Goal: Information Seeking & Learning: Learn about a topic

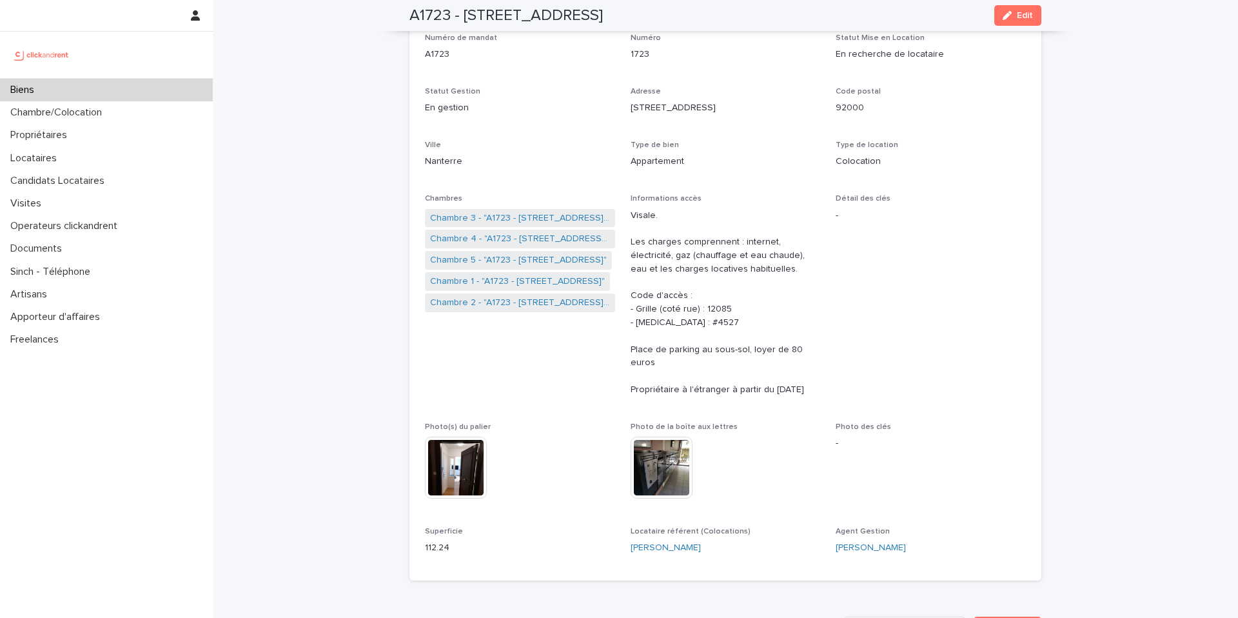
scroll to position [93, 0]
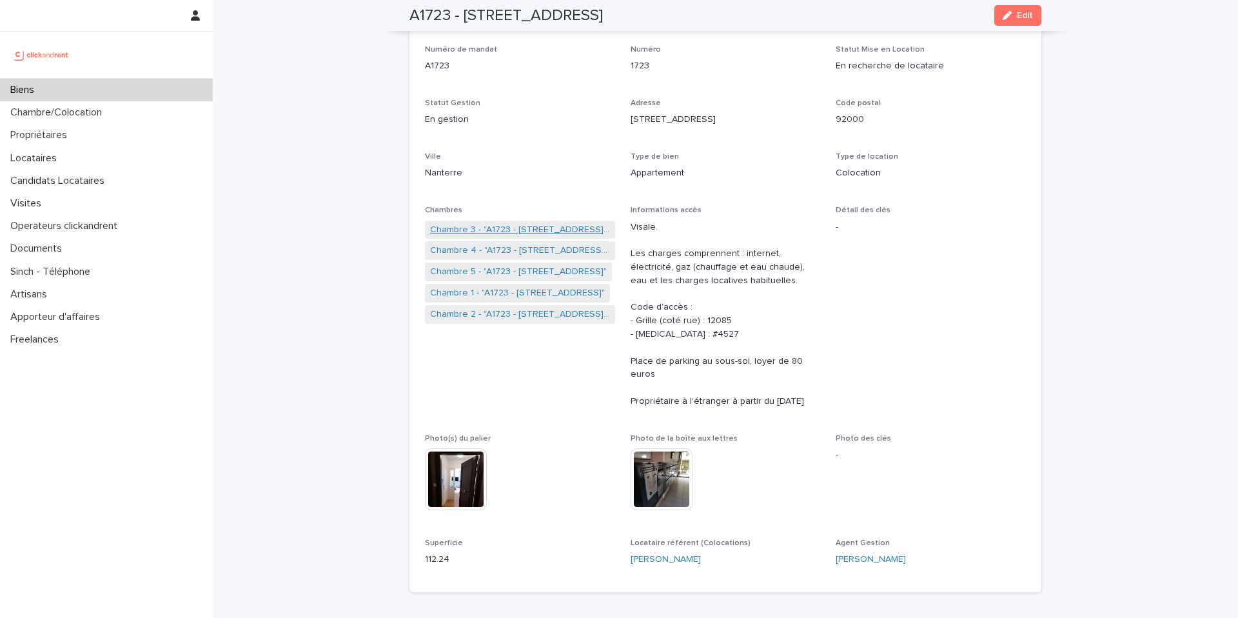
click at [554, 227] on link "Chambre 3 - "A1723 - [STREET_ADDRESS][PERSON_NAME]"" at bounding box center [520, 230] width 180 height 14
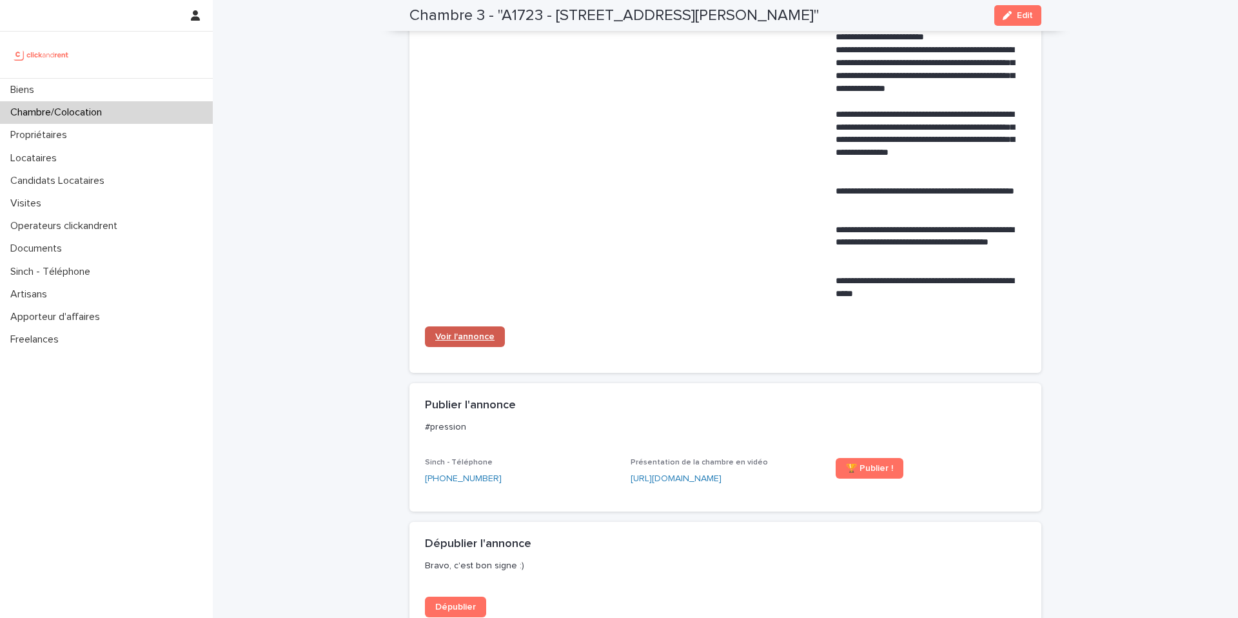
scroll to position [807, 0]
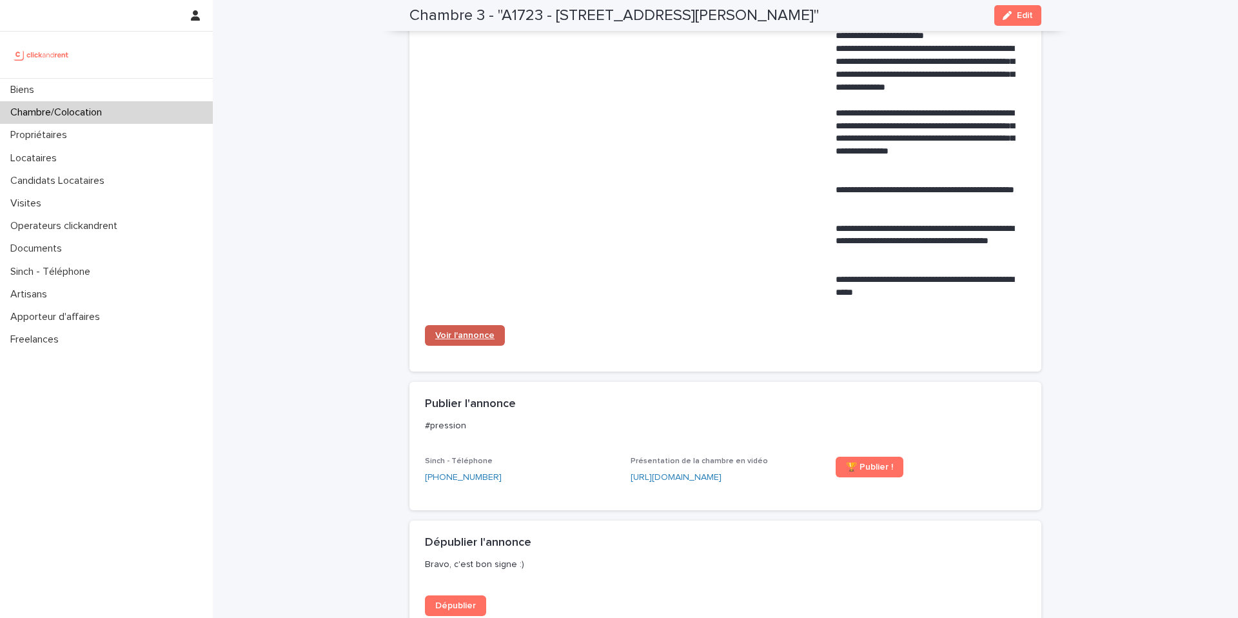
click at [475, 340] on span "Voir l'annonce" at bounding box center [464, 335] width 59 height 9
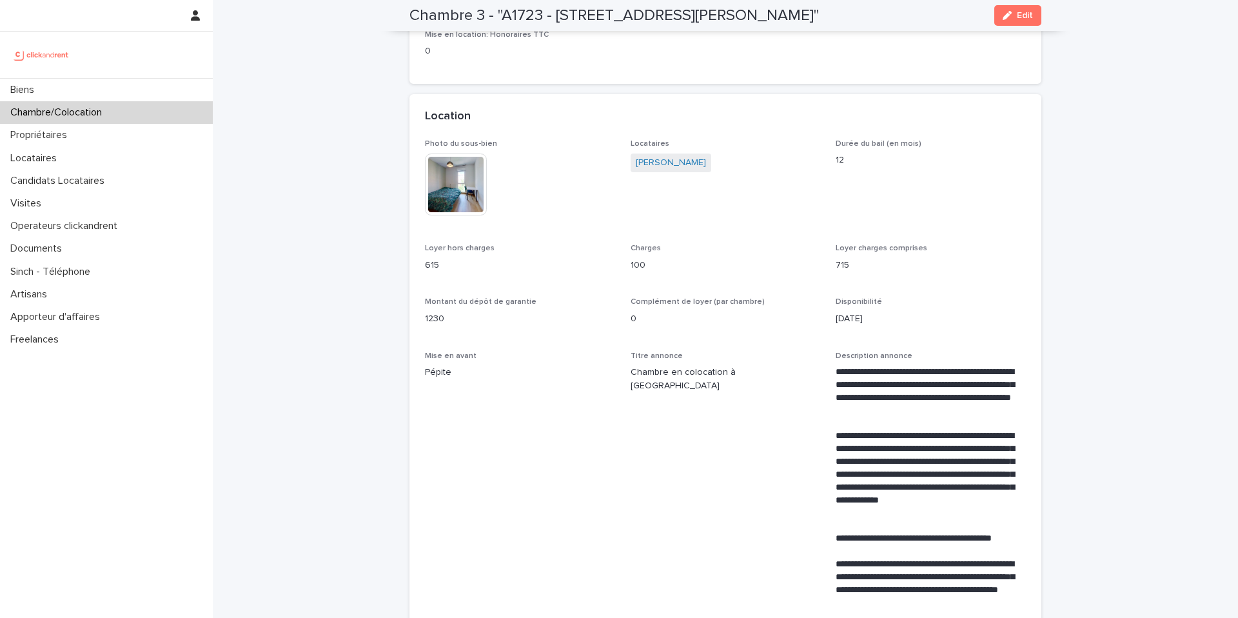
scroll to position [0, 0]
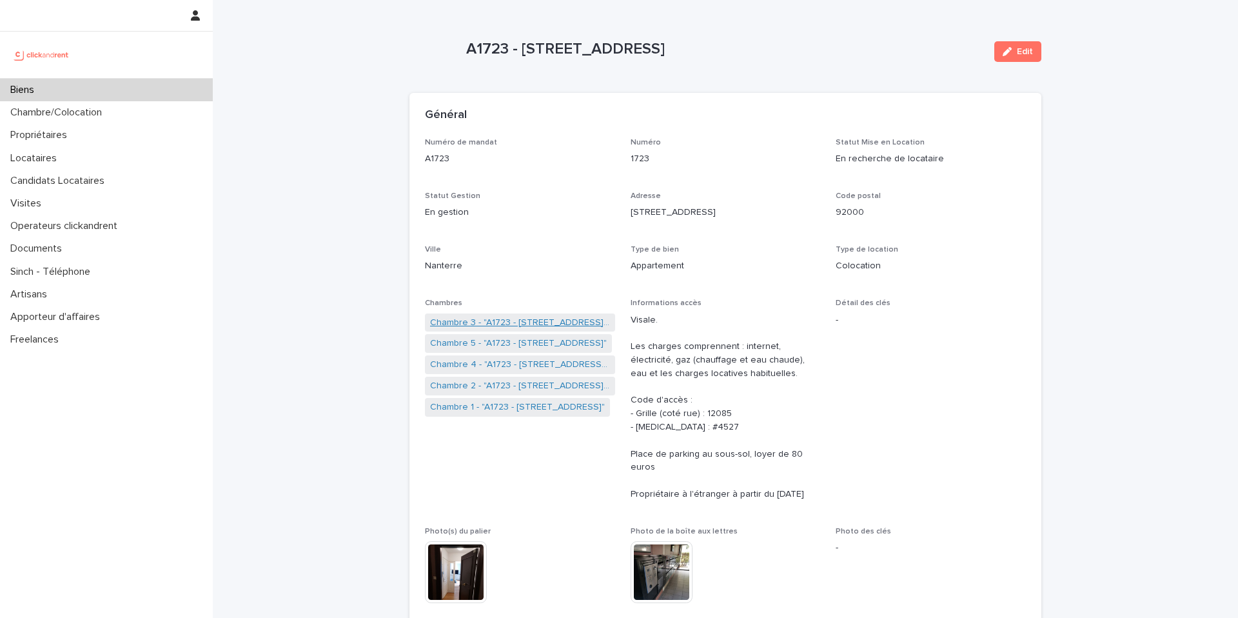
click at [523, 323] on link "Chambre 3 - "A1723 - [STREET_ADDRESS][PERSON_NAME]"" at bounding box center [520, 323] width 180 height 14
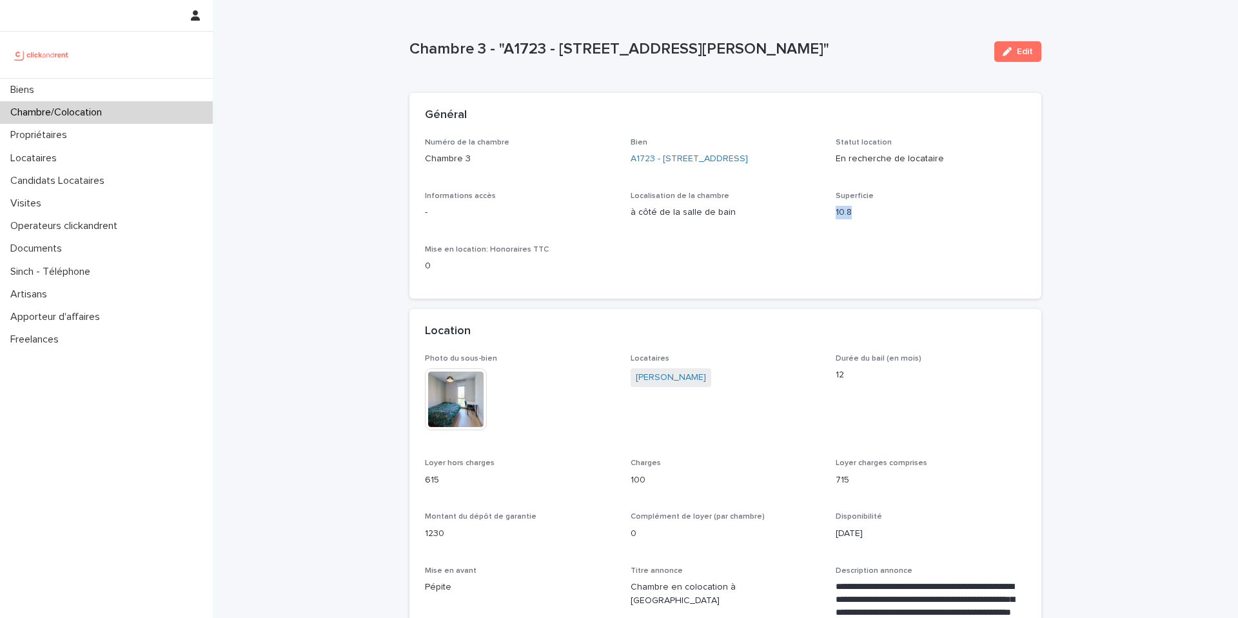
drag, startPoint x: 861, startPoint y: 219, endPoint x: 827, endPoint y: 220, distance: 34.2
click at [827, 220] on div "Numéro de la chambre Chambre 3 Bien A1723 - 11 Rue de Grands Buissons, Nanterre…" at bounding box center [725, 211] width 601 height 146
click at [856, 219] on p "10.8" at bounding box center [931, 213] width 190 height 14
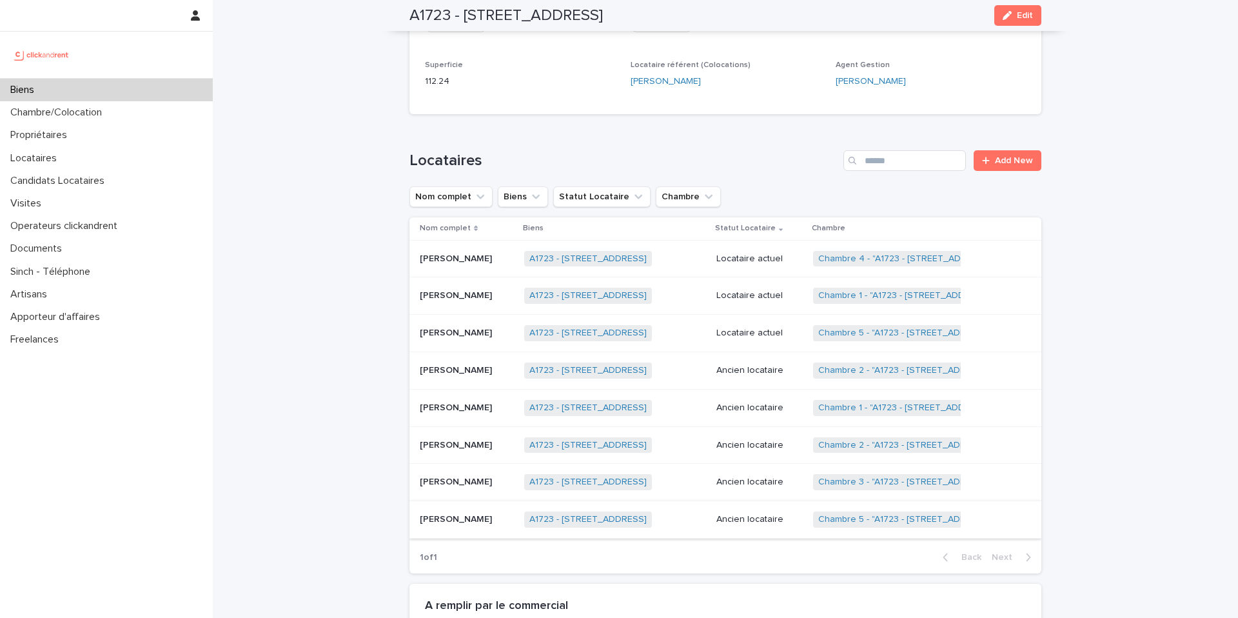
scroll to position [573, 0]
click at [747, 251] on p "Locataire actuel" at bounding box center [759, 256] width 86 height 11
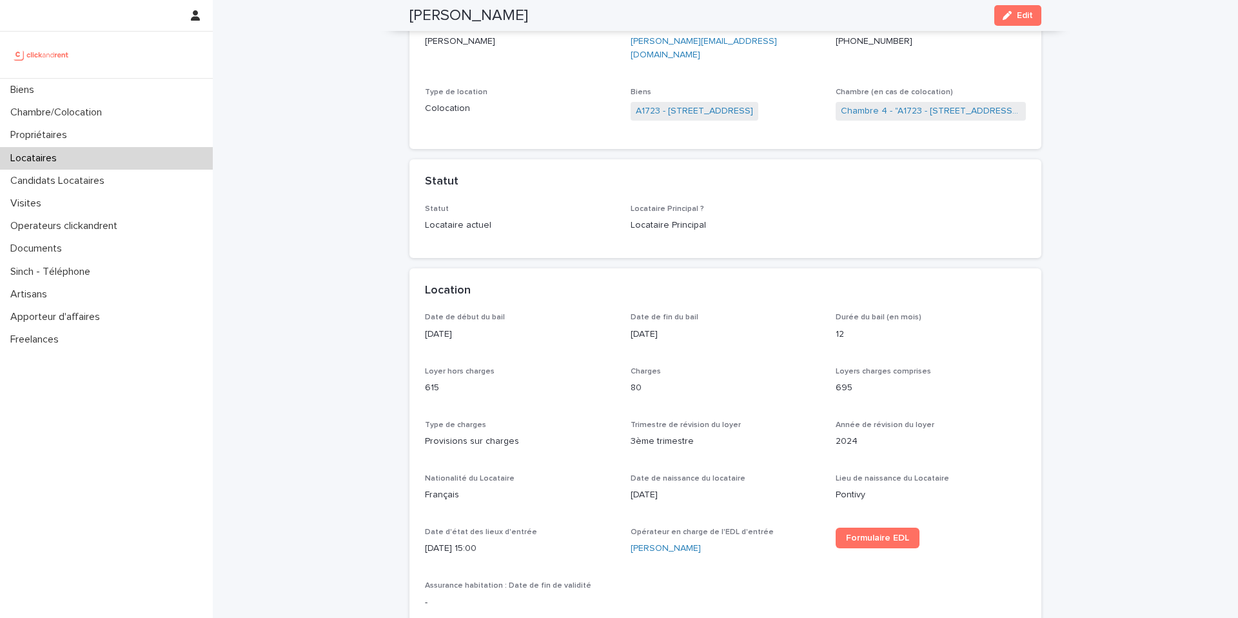
scroll to position [171, 0]
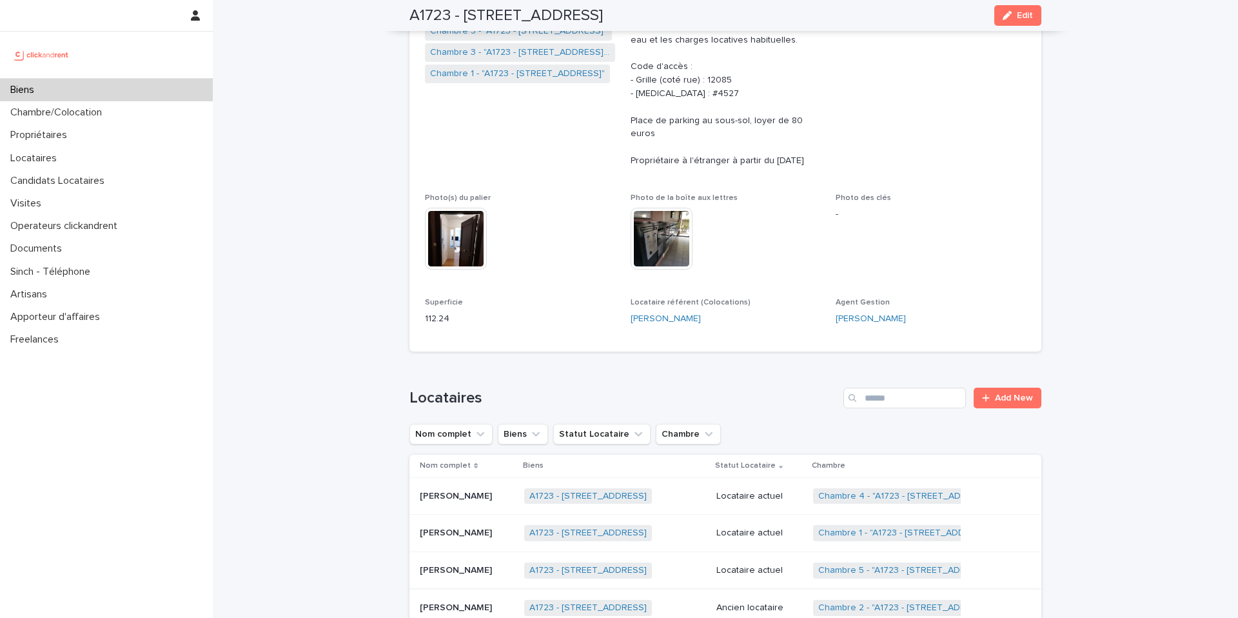
scroll to position [530, 0]
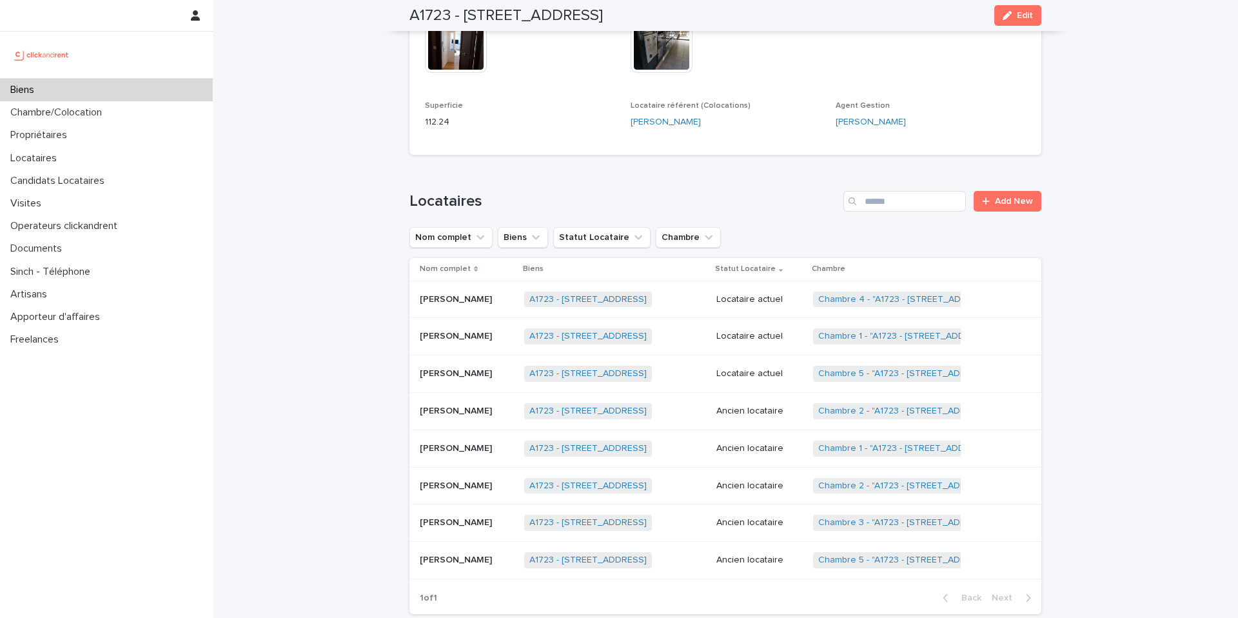
click at [755, 331] on p "Locataire actuel" at bounding box center [759, 336] width 86 height 11
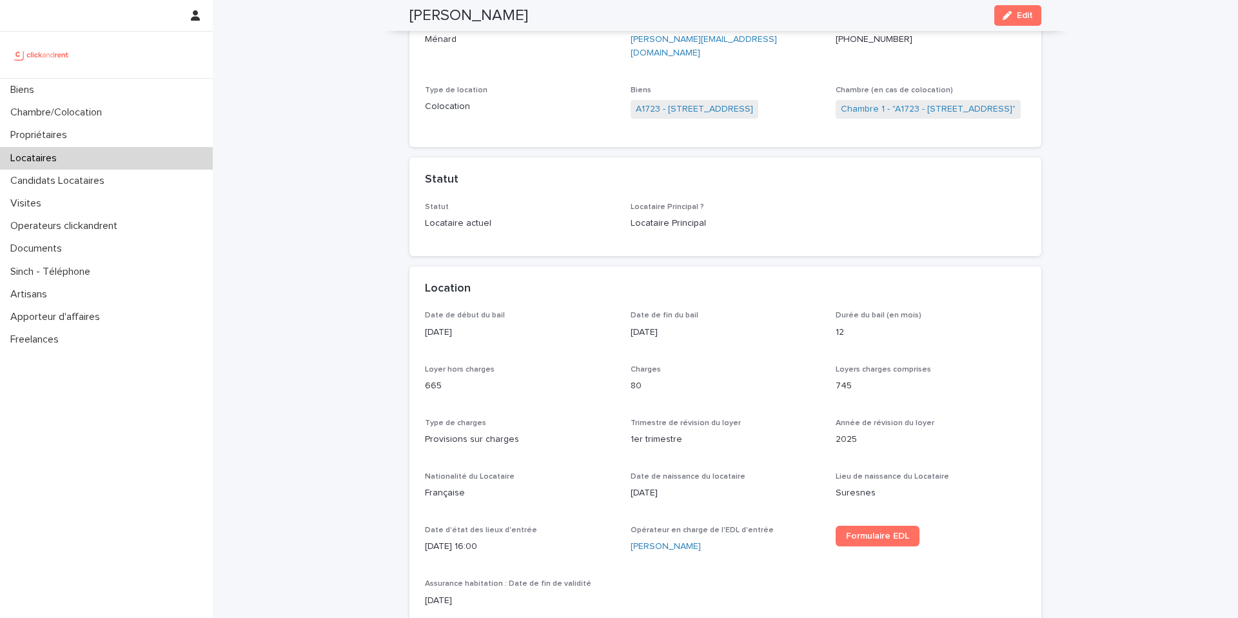
scroll to position [175, 0]
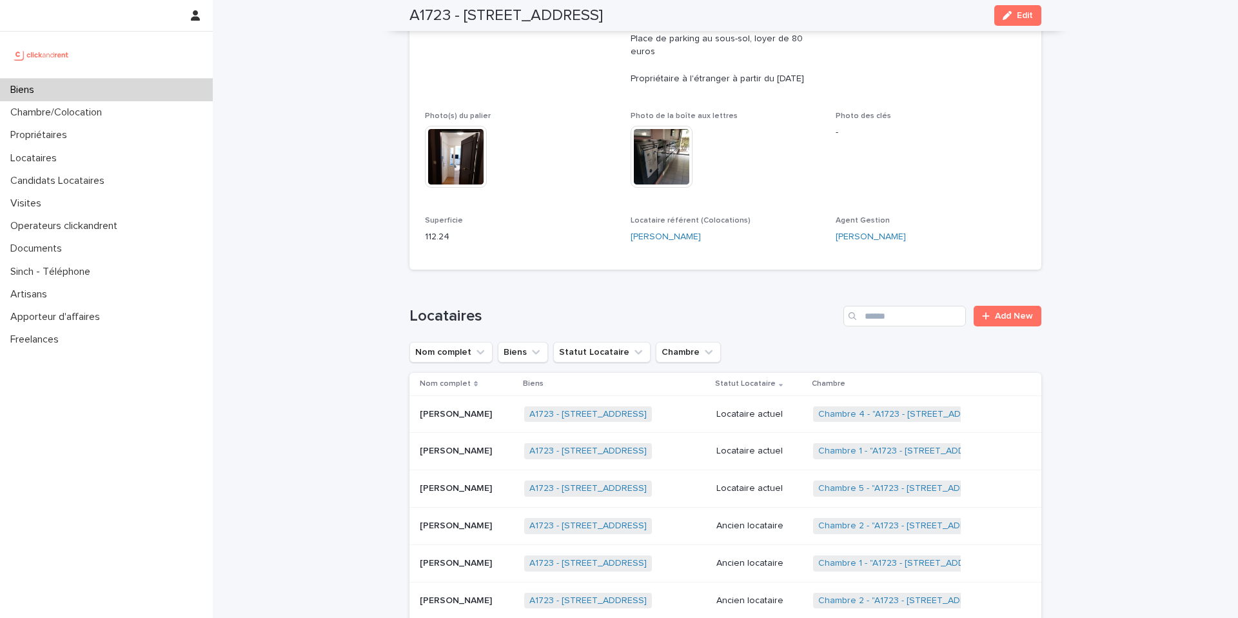
scroll to position [738, 0]
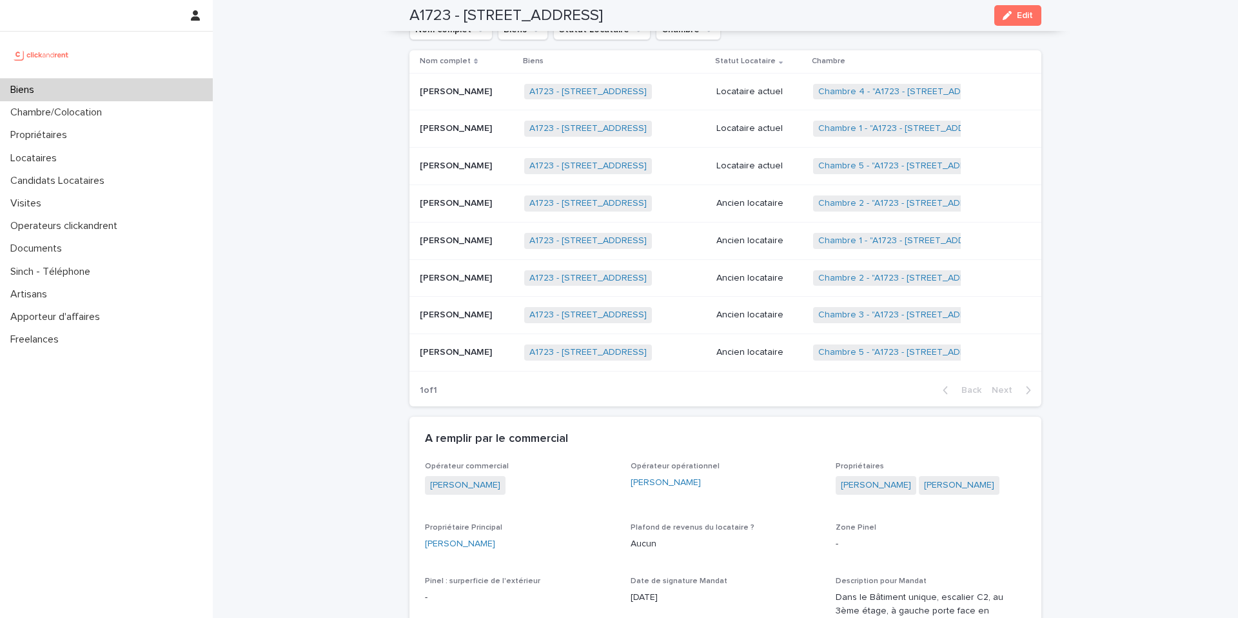
click at [767, 161] on p "Locataire actuel" at bounding box center [759, 166] width 86 height 11
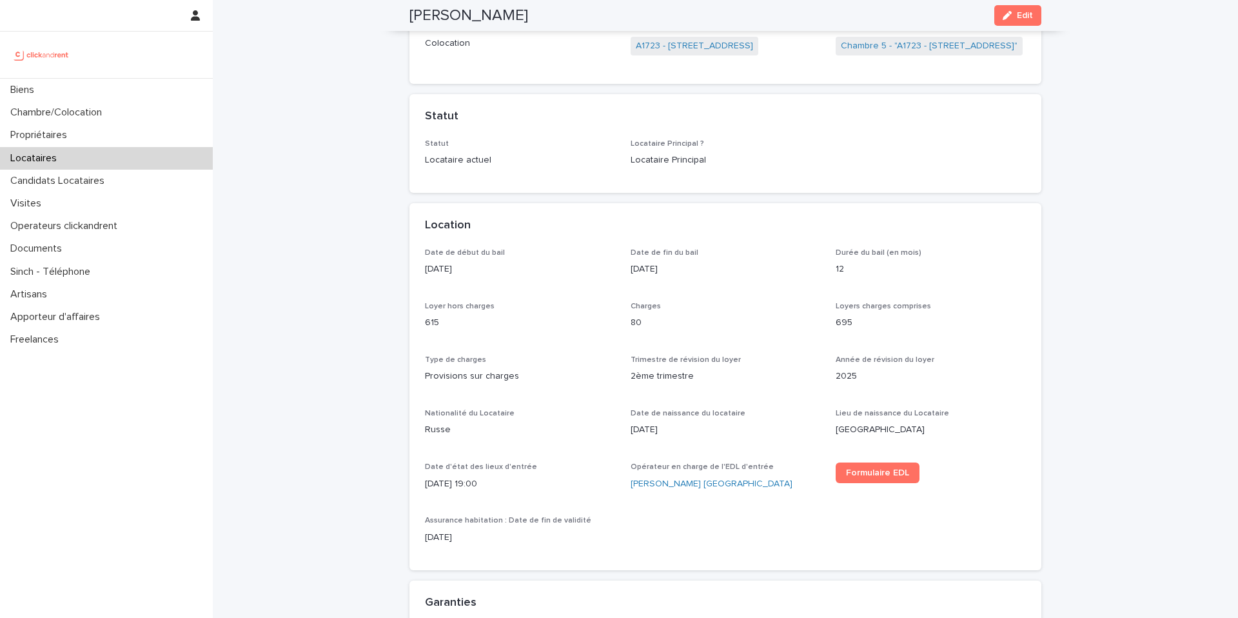
scroll to position [233, 0]
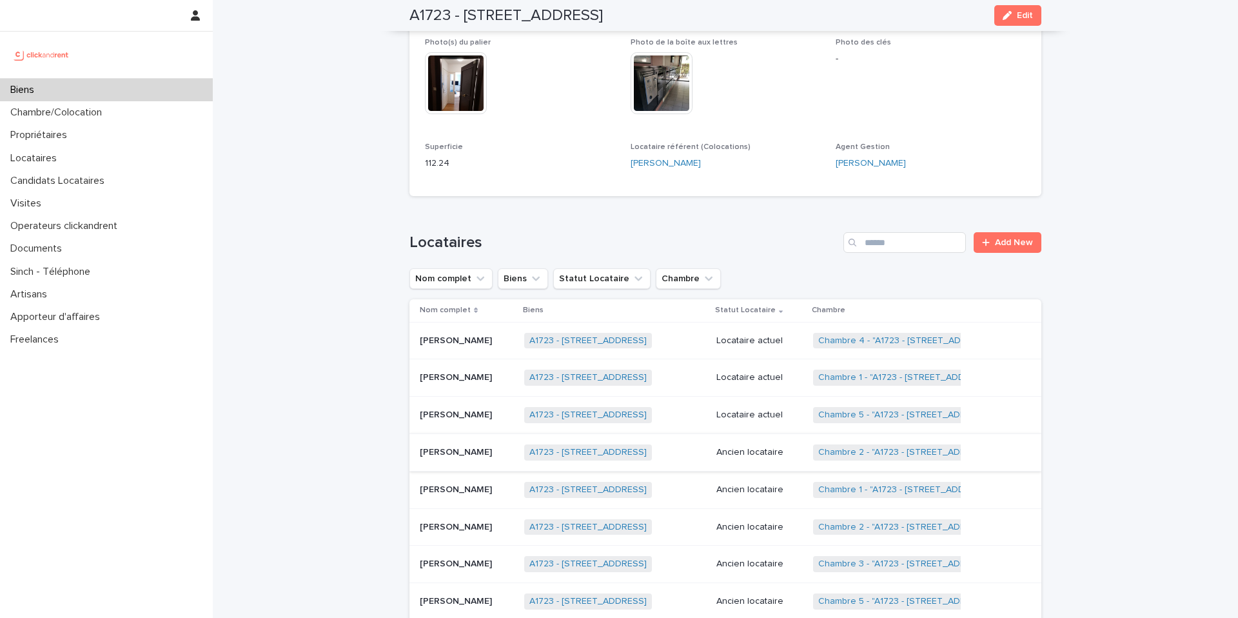
scroll to position [541, 0]
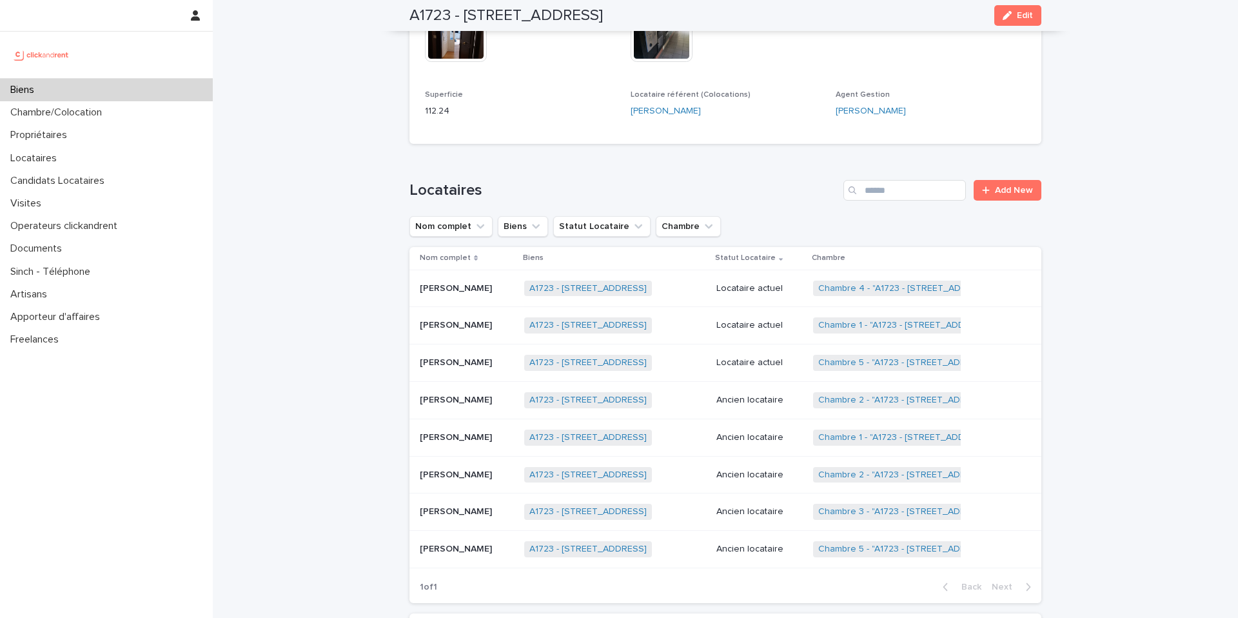
click at [745, 395] on p "Ancien locataire" at bounding box center [759, 400] width 86 height 11
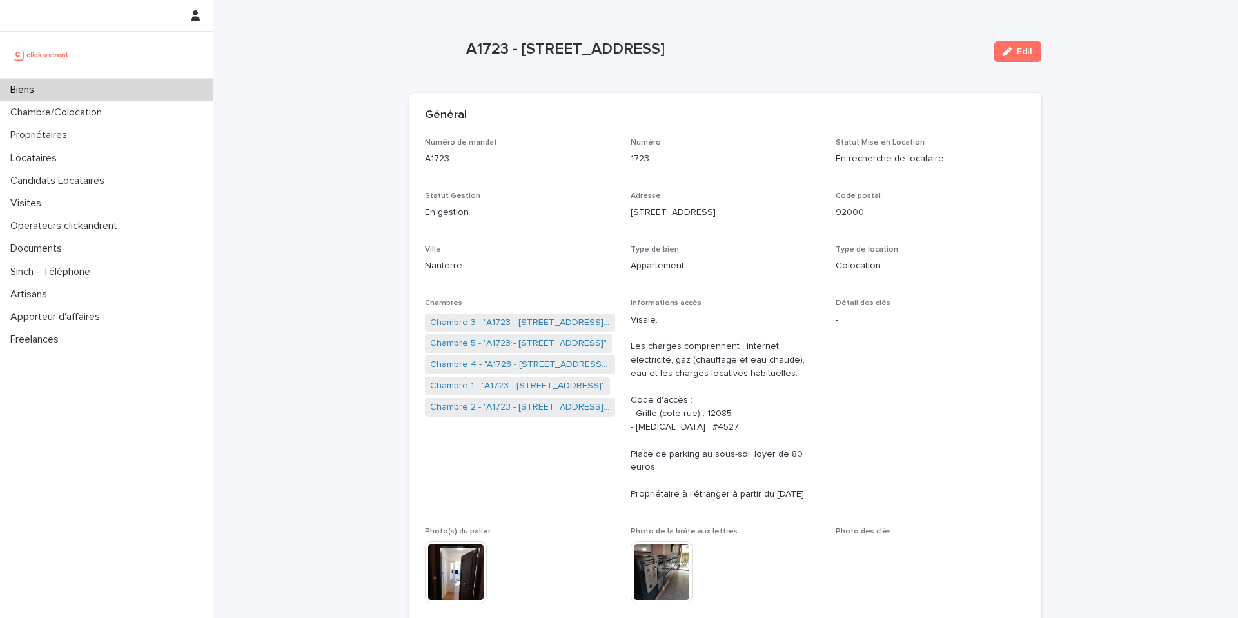
click at [517, 326] on link "Chambre 3 - "A1723 - 11 Rue de Grands Buissons, Nanterre 92000"" at bounding box center [520, 323] width 180 height 14
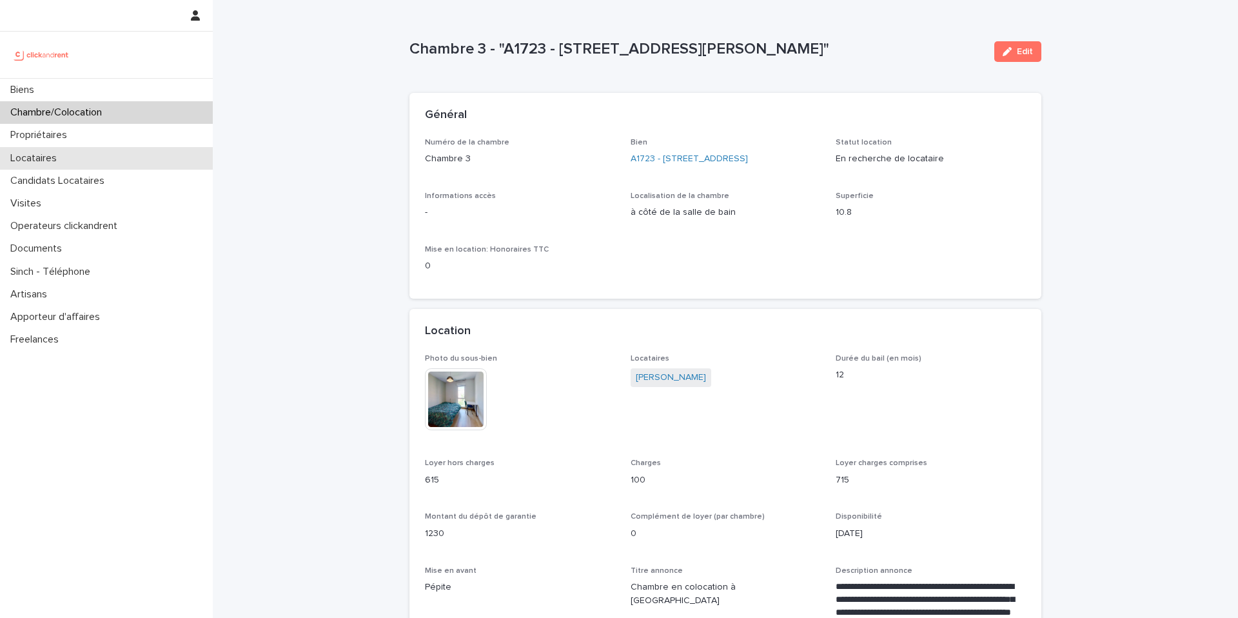
click at [84, 162] on div "Locataires" at bounding box center [106, 158] width 213 height 23
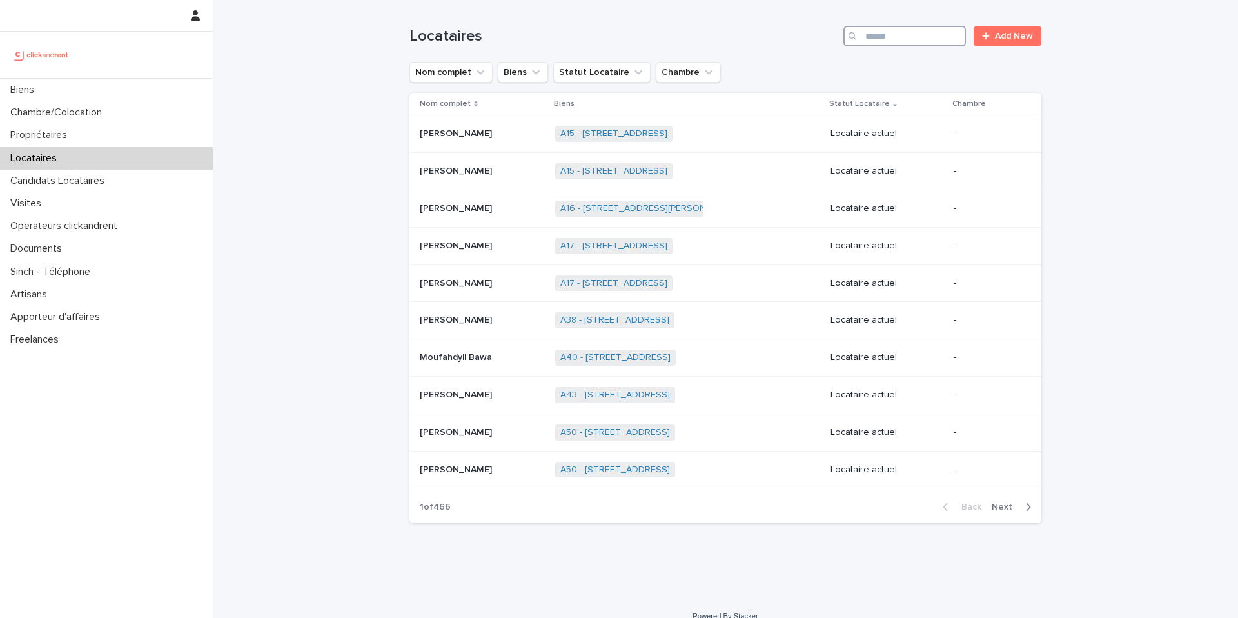
click at [926, 36] on input "Search" at bounding box center [904, 36] width 122 height 21
paste input "**********"
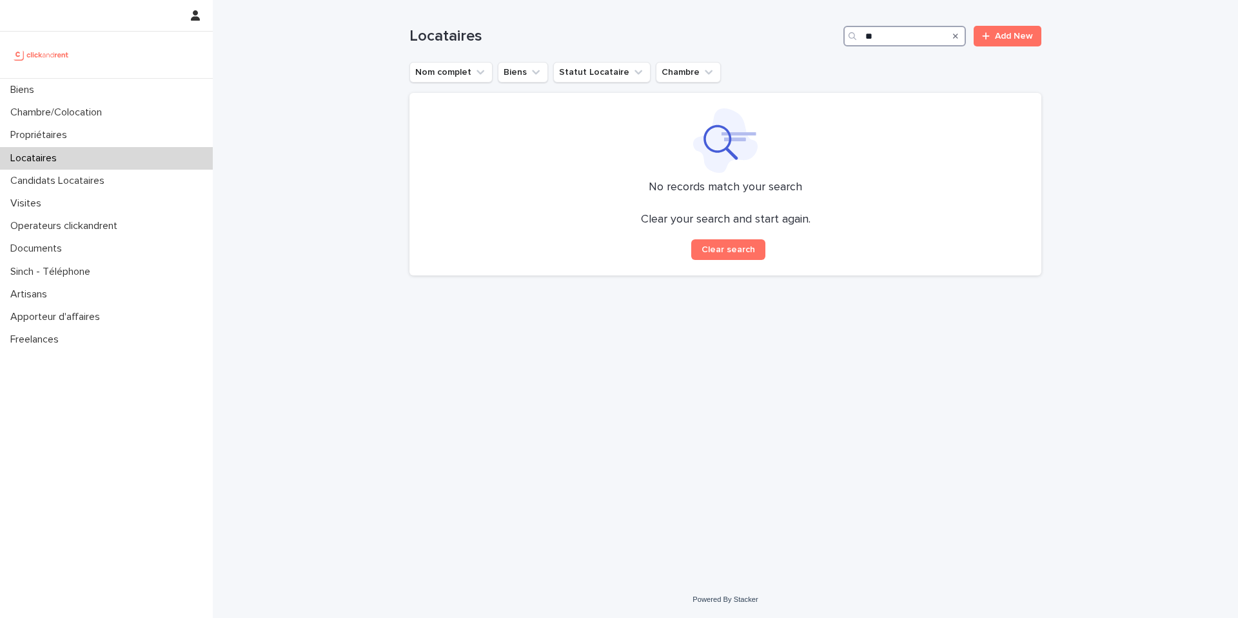
type input "*"
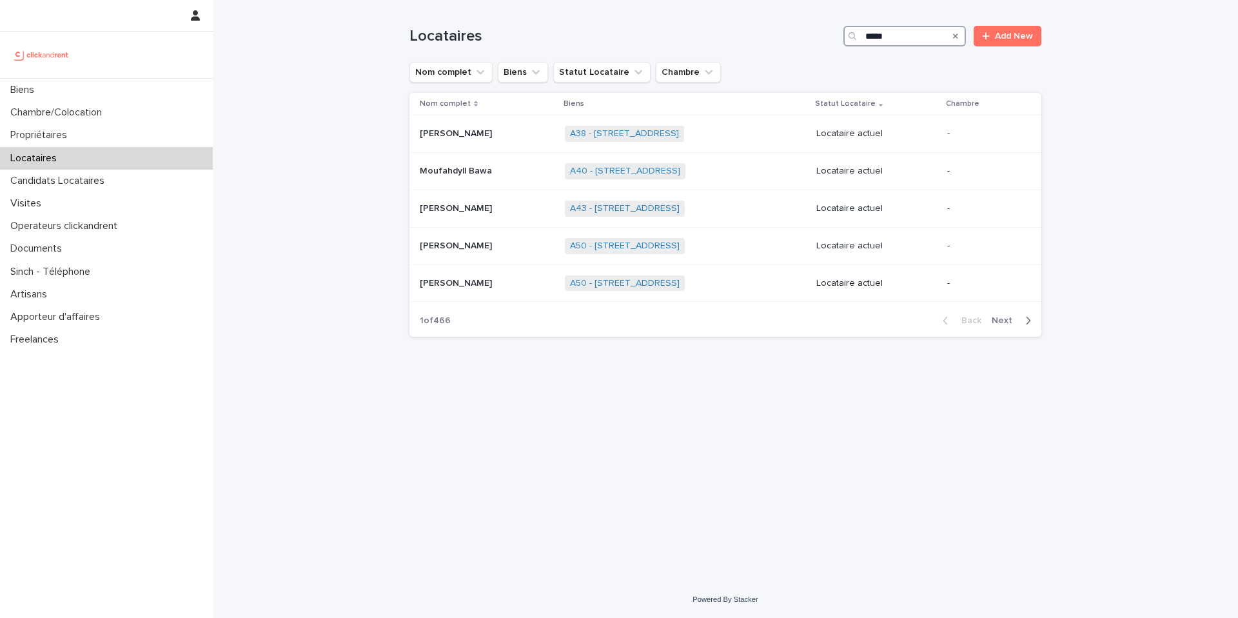
type input "******"
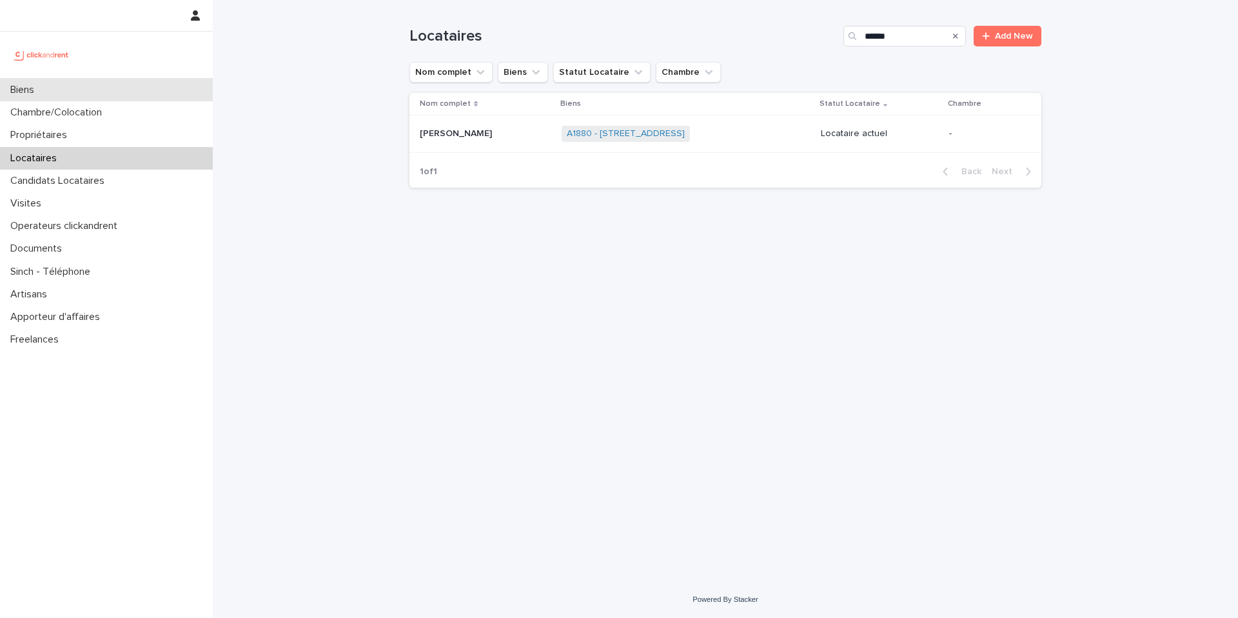
click at [104, 94] on div "Biens" at bounding box center [106, 90] width 213 height 23
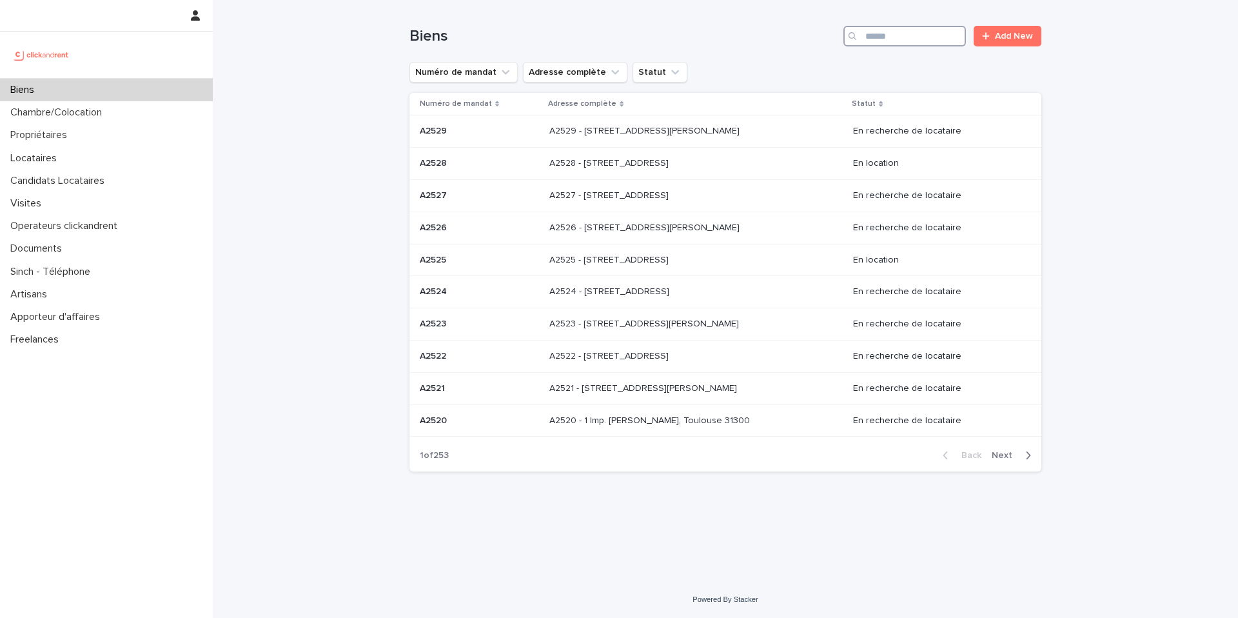
click at [898, 44] on input "Search" at bounding box center [904, 36] width 122 height 21
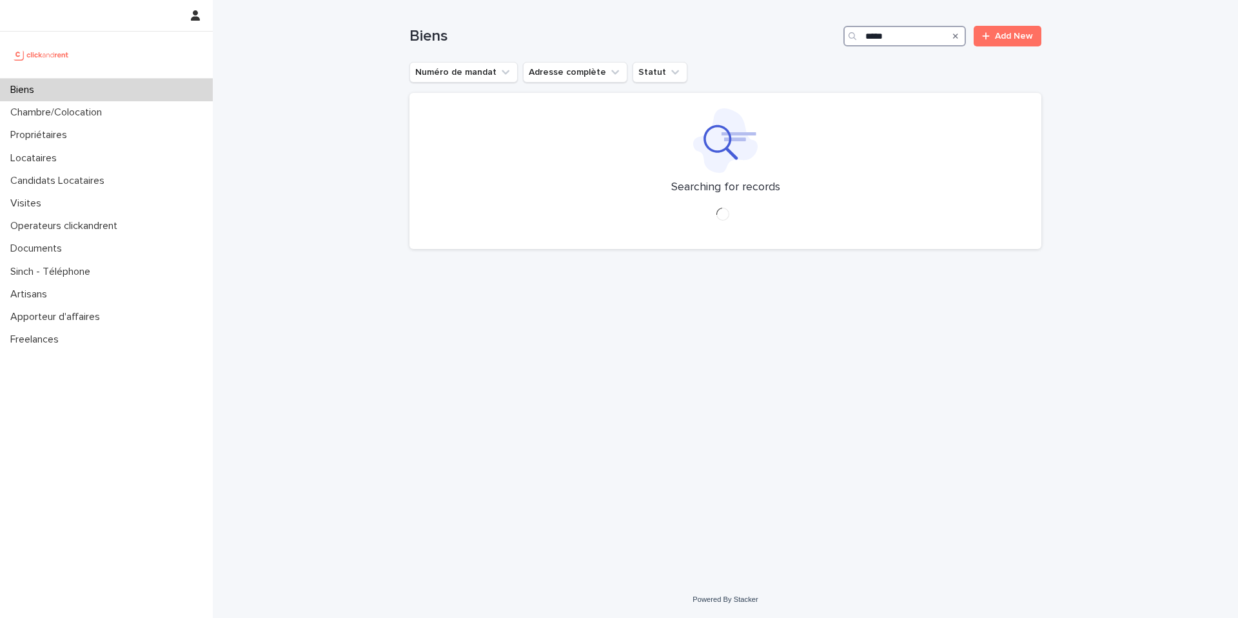
type input "*****"
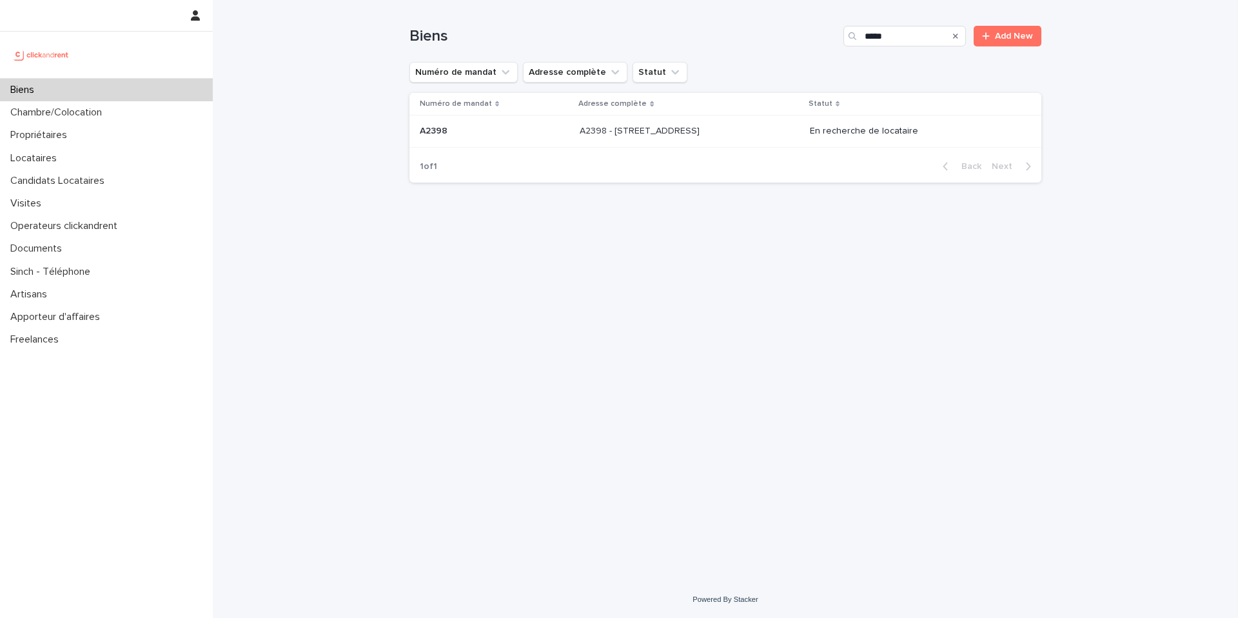
click at [702, 128] on p "A2398 - 226 Rue de Suzon Résidence Le Voltaire , Talence 33400" at bounding box center [641, 130] width 122 height 14
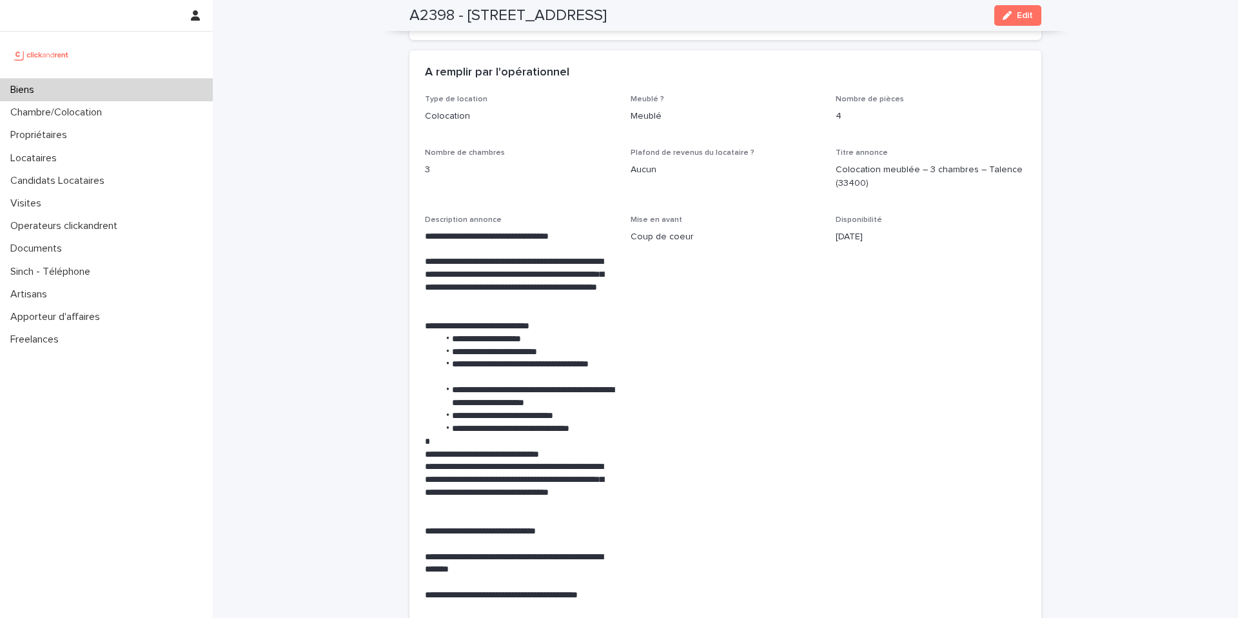
scroll to position [4343, 0]
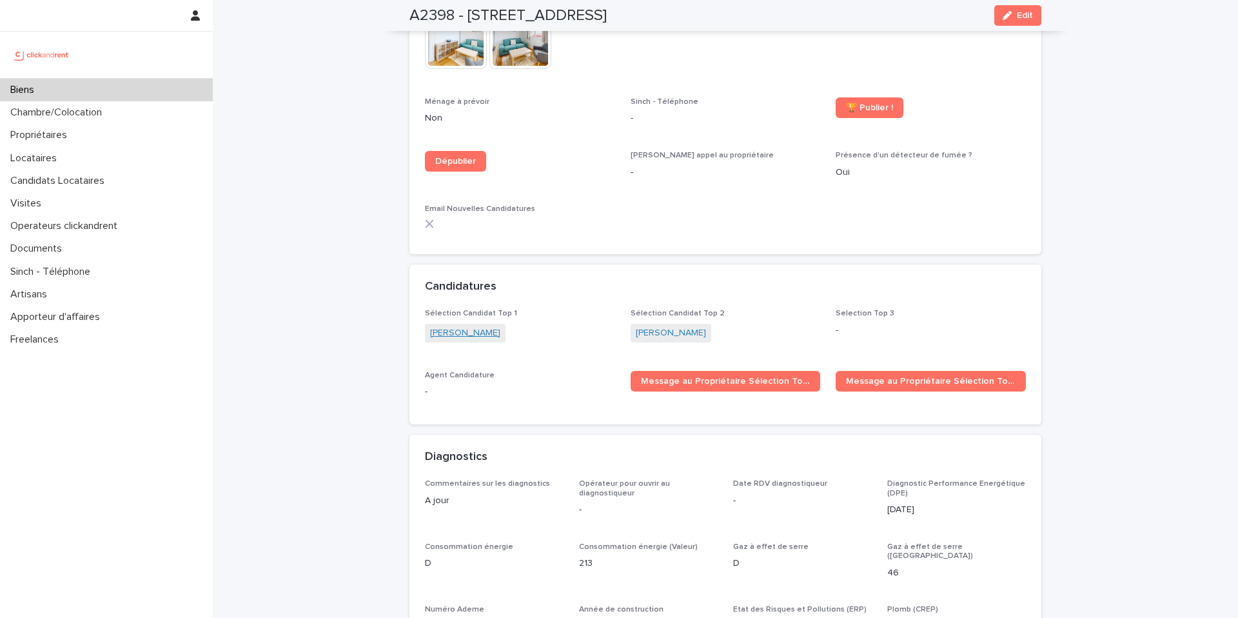
click at [460, 328] on link "Oriana Bouron" at bounding box center [465, 333] width 70 height 14
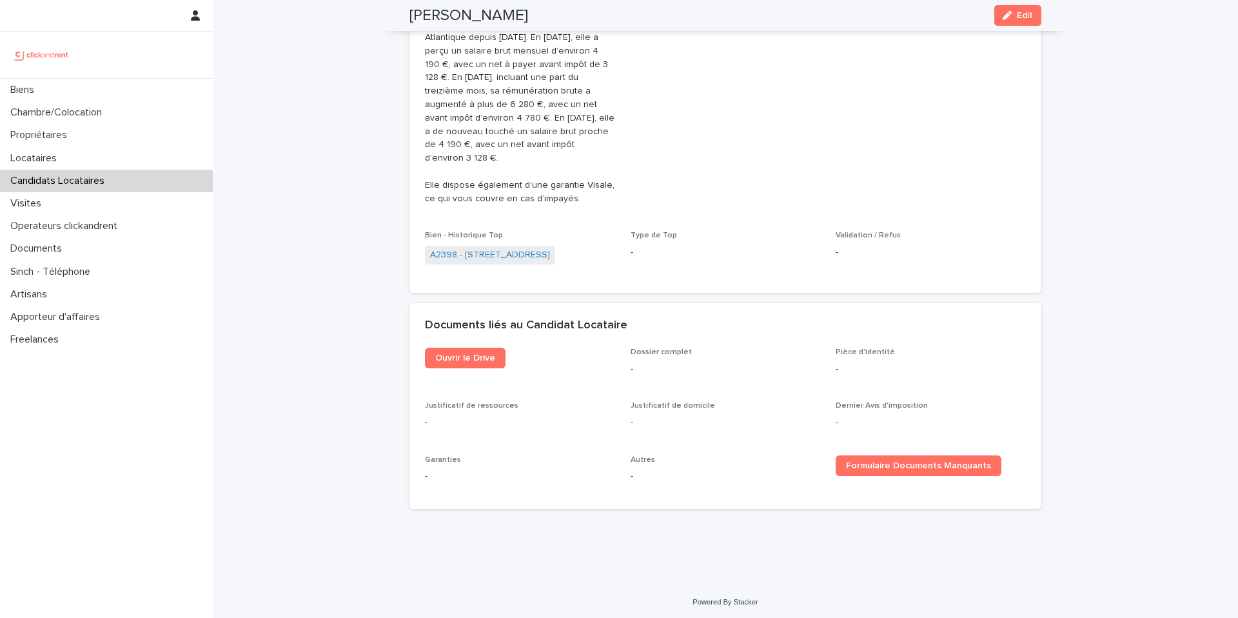
scroll to position [608, 0]
click at [482, 351] on span "Ouvrir le Drive" at bounding box center [465, 355] width 60 height 9
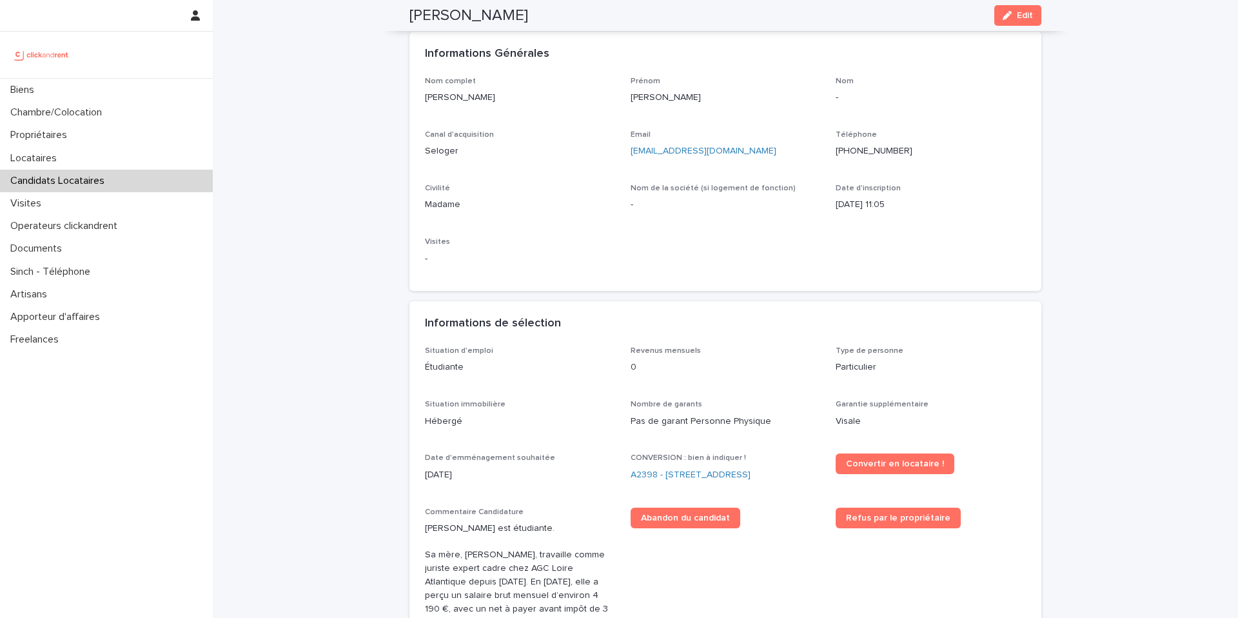
scroll to position [0, 0]
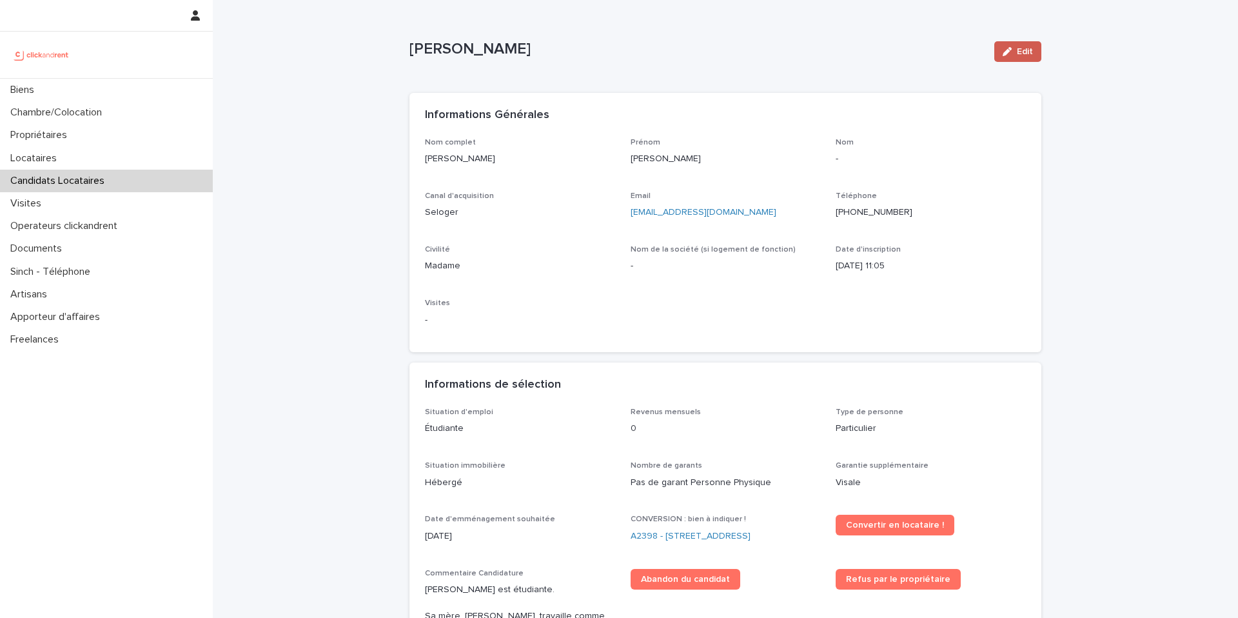
click at [1023, 47] on span "Edit" at bounding box center [1025, 51] width 16 height 9
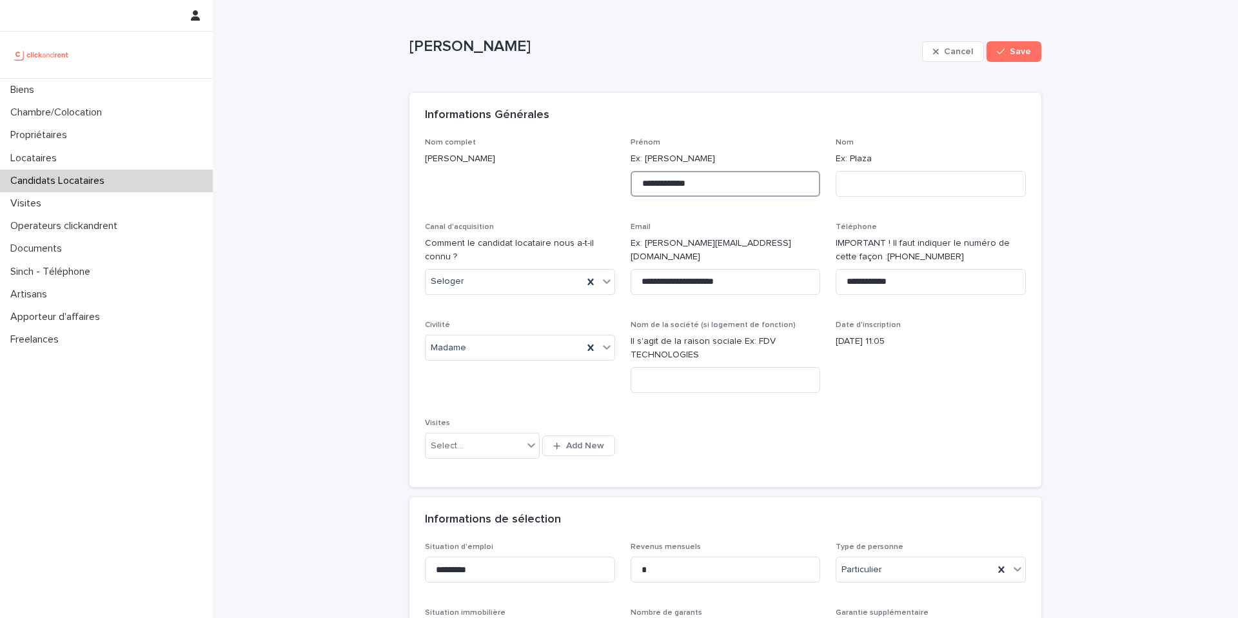
click at [673, 184] on input "**********" at bounding box center [726, 184] width 190 height 26
type input "******"
click at [896, 176] on input at bounding box center [931, 184] width 190 height 26
paste input "******"
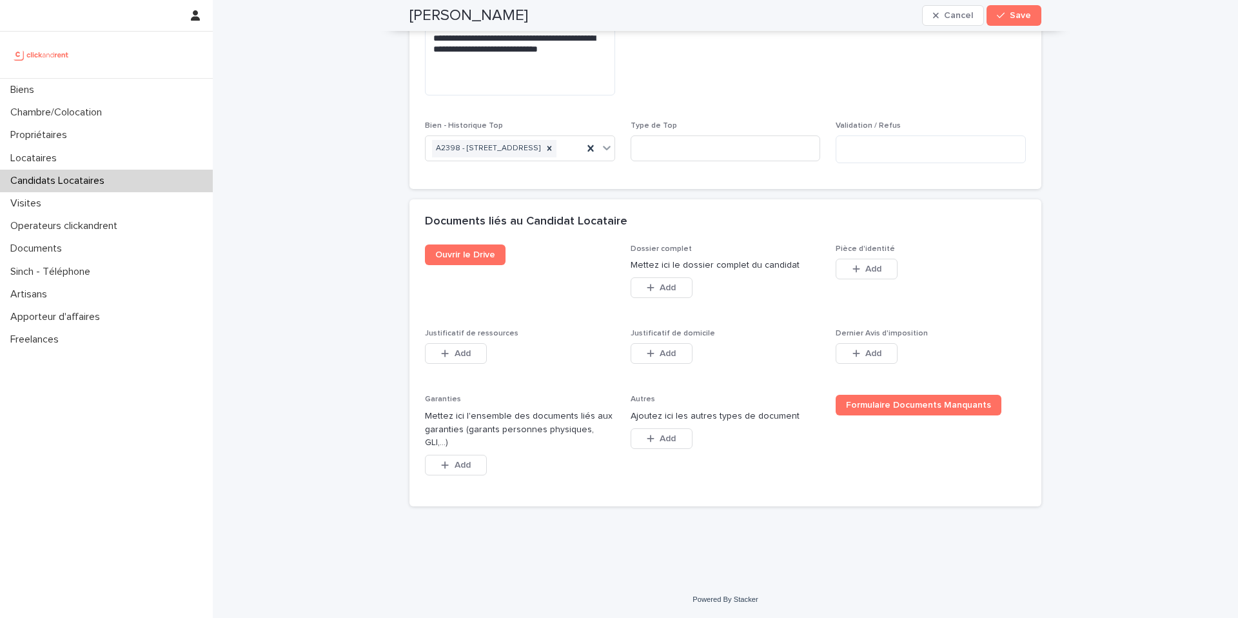
scroll to position [1013, 0]
type input "******"
click at [471, 364] on button "Add" at bounding box center [456, 353] width 62 height 21
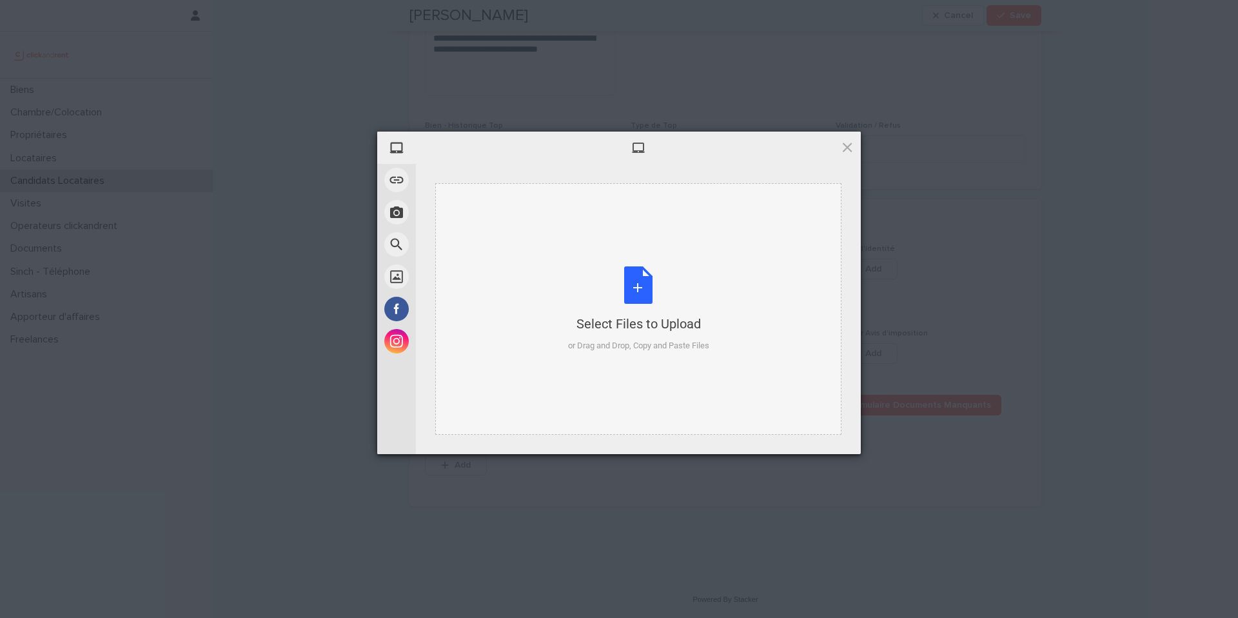
click at [642, 286] on div "Select Files to Upload or Drag and Drop, Copy and Paste Files" at bounding box center [638, 309] width 141 height 86
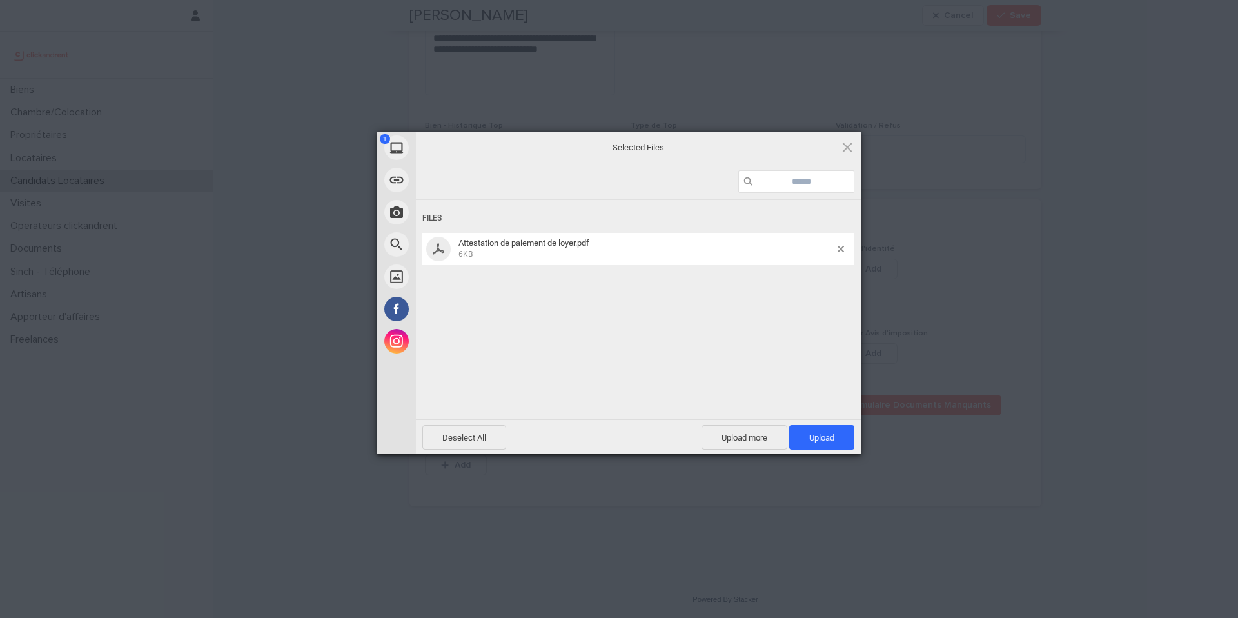
click at [834, 432] on span "Upload 1" at bounding box center [821, 437] width 65 height 24
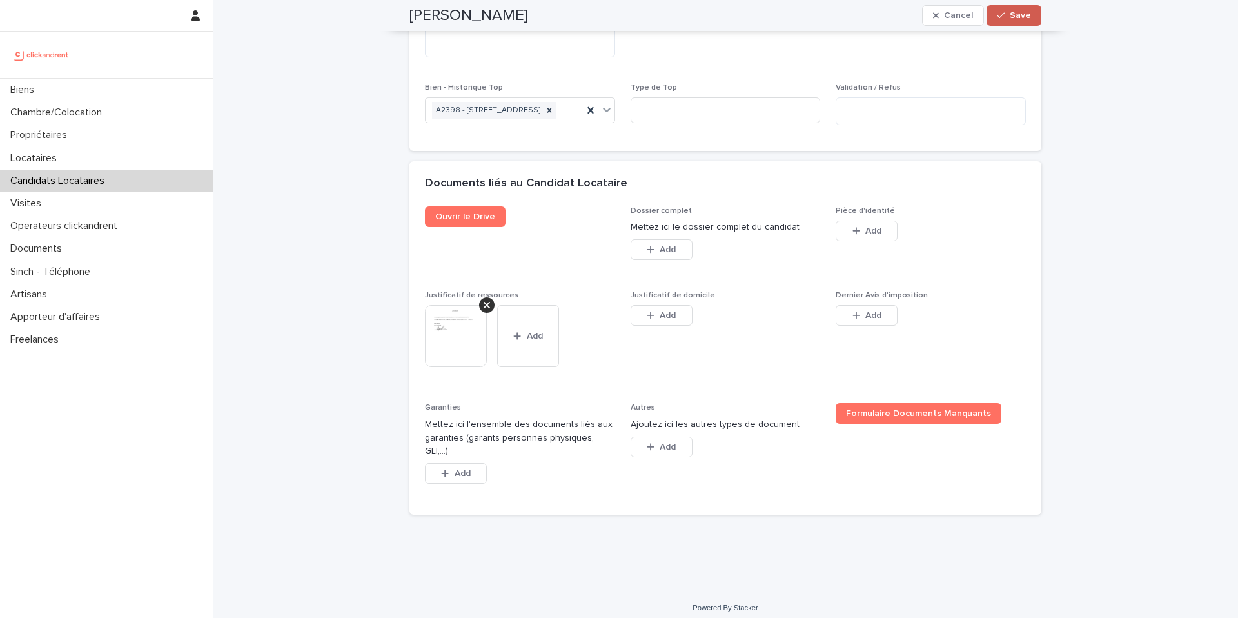
click at [1001, 19] on icon "button" at bounding box center [1001, 15] width 8 height 9
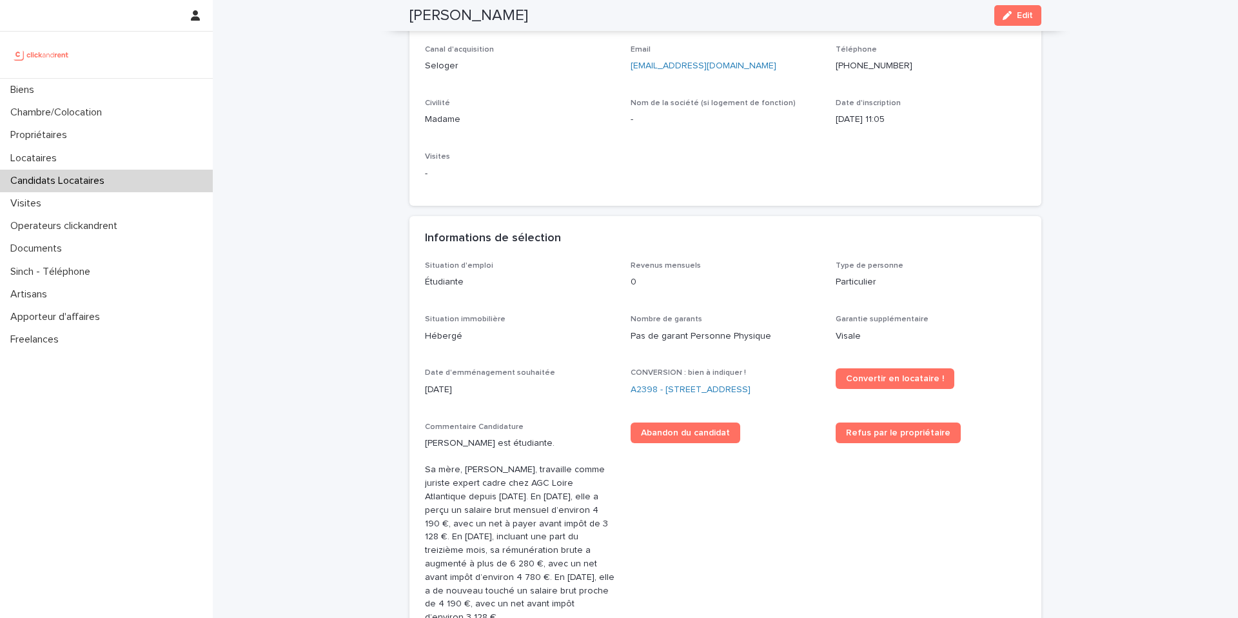
scroll to position [0, 0]
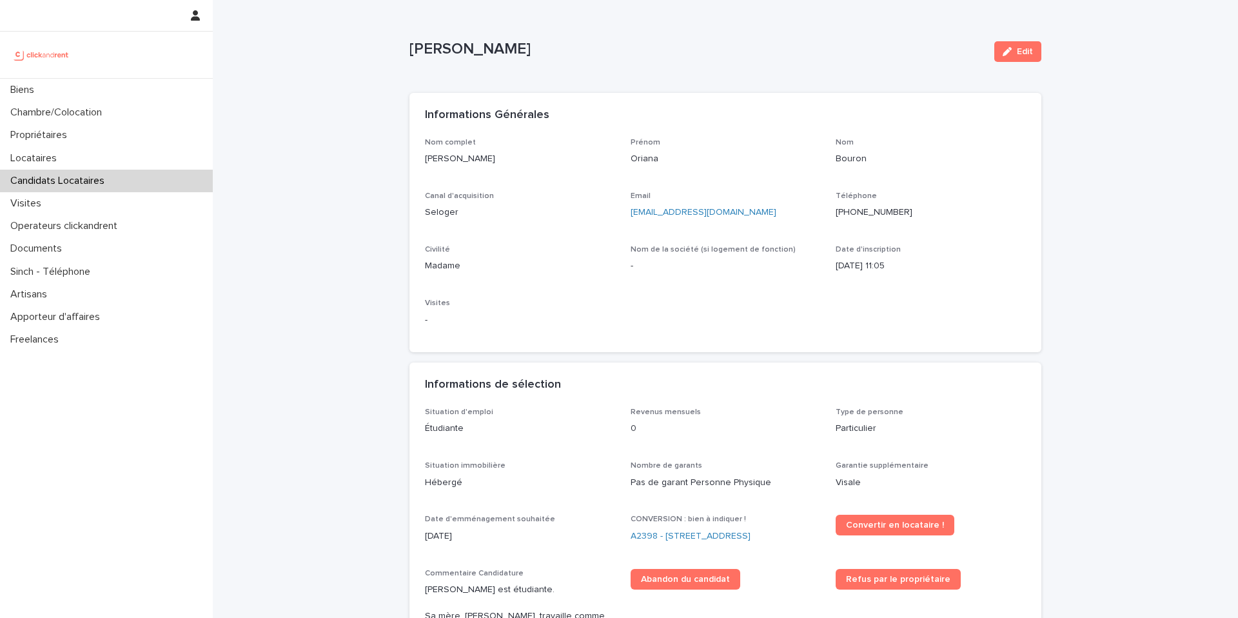
click at [93, 178] on p "Candidats Locataires" at bounding box center [60, 181] width 110 height 12
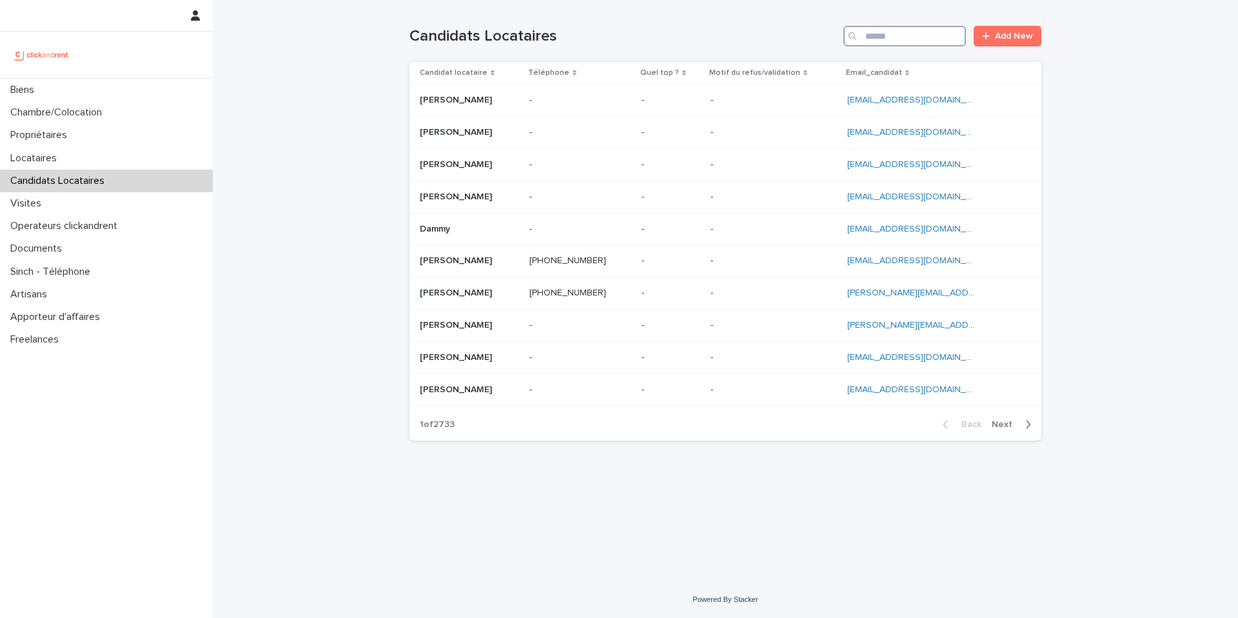
click at [918, 28] on input "Search" at bounding box center [904, 36] width 122 height 21
paste input "**********"
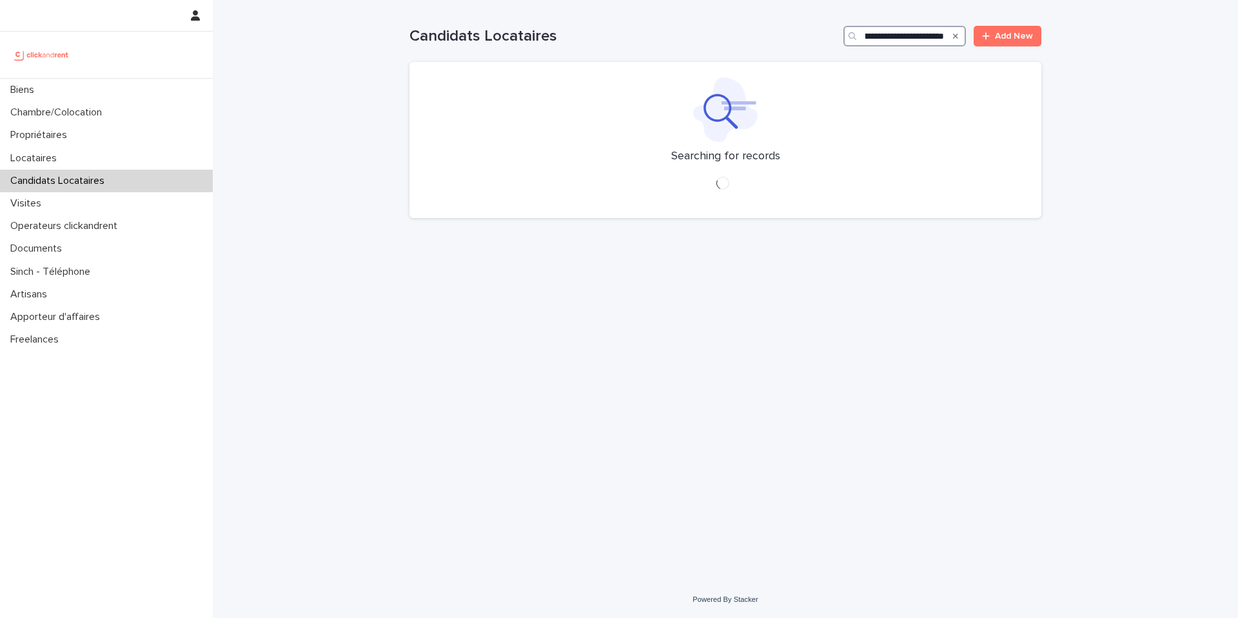
type input "**********"
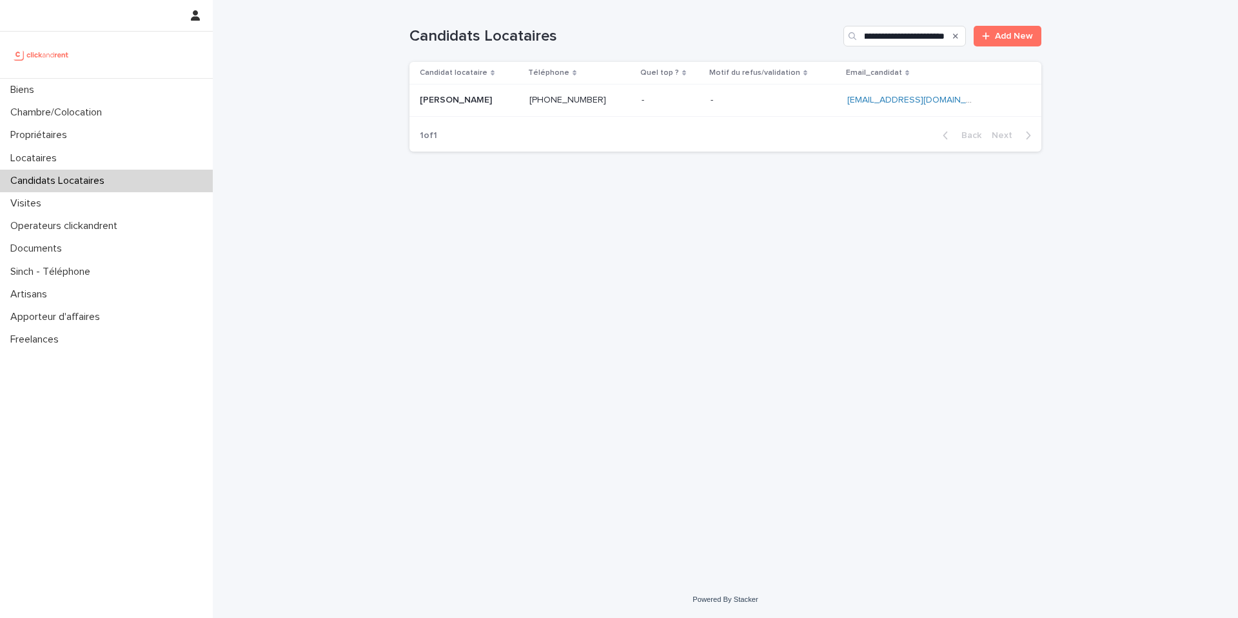
click at [800, 99] on p at bounding box center [773, 100] width 126 height 11
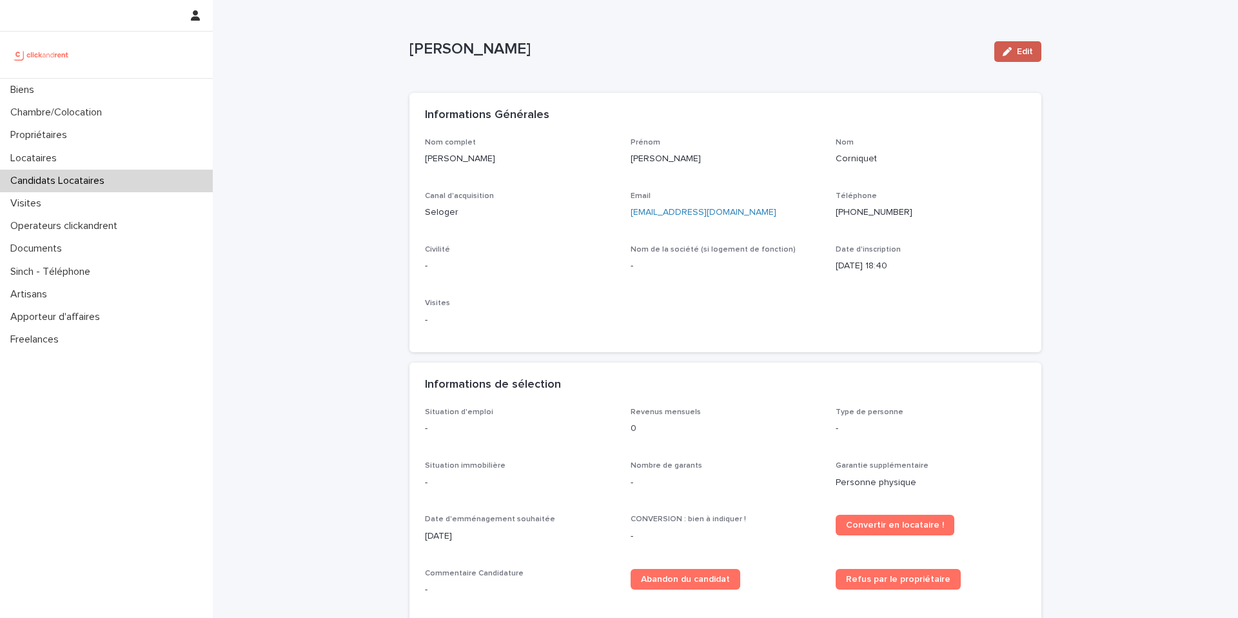
click at [1026, 46] on button "Edit" at bounding box center [1017, 51] width 47 height 21
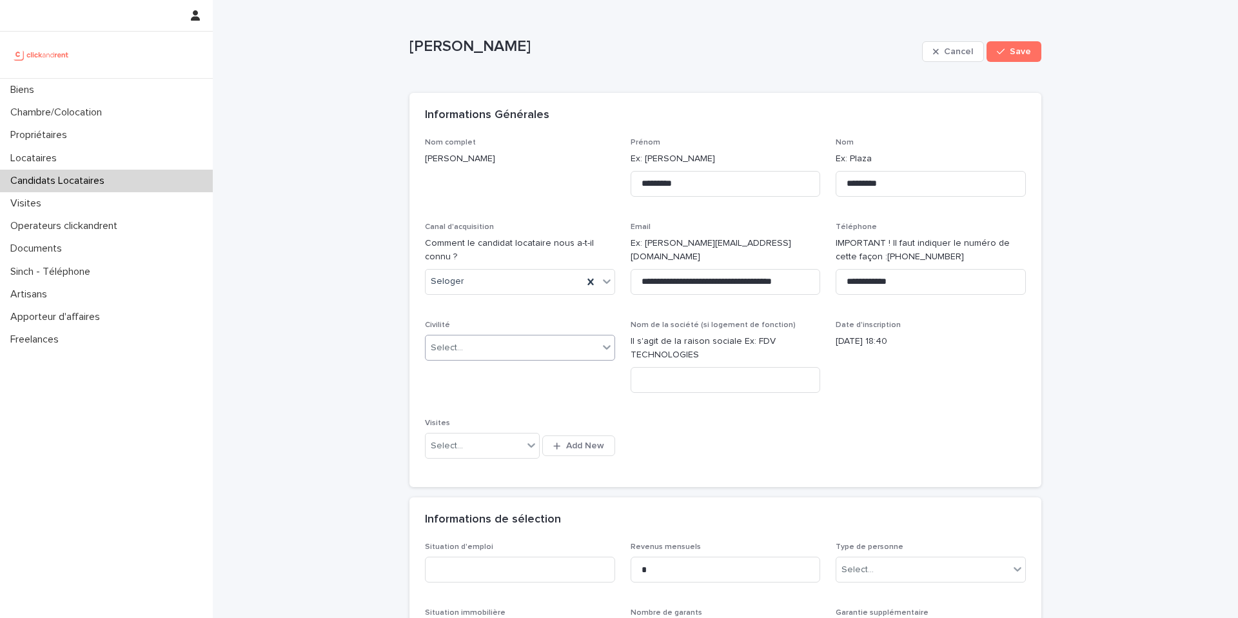
click at [503, 344] on div "Select..." at bounding box center [512, 347] width 173 height 21
click at [477, 395] on div "Monsieur" at bounding box center [520, 395] width 189 height 23
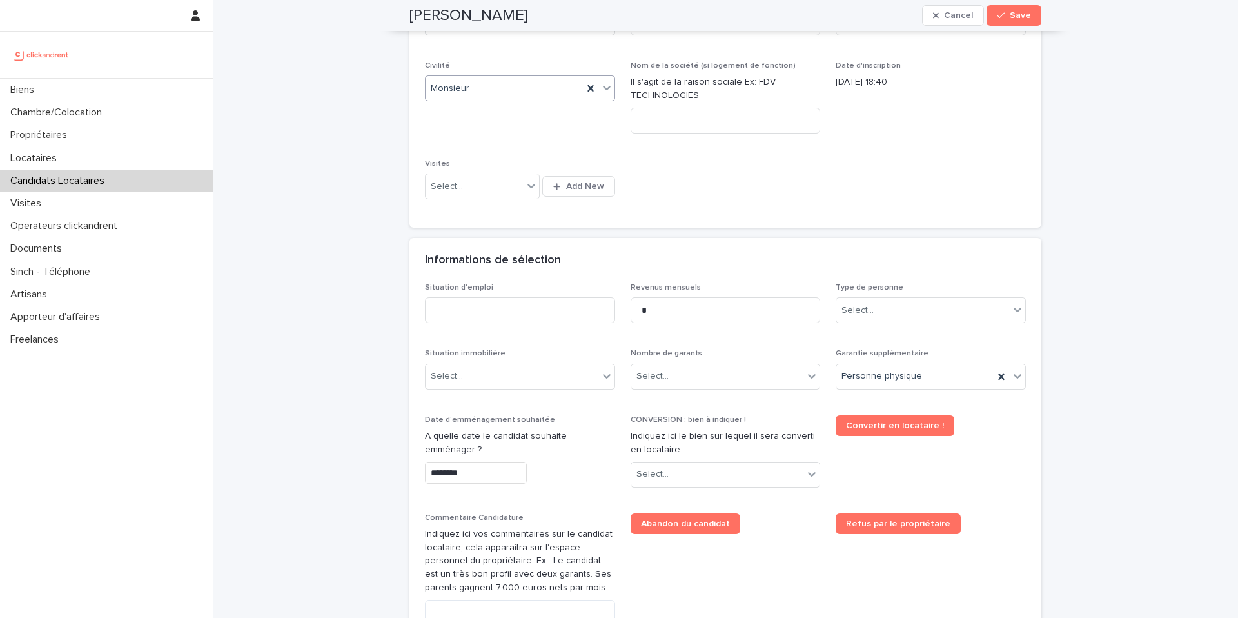
scroll to position [262, 0]
click at [491, 306] on input at bounding box center [520, 308] width 190 height 26
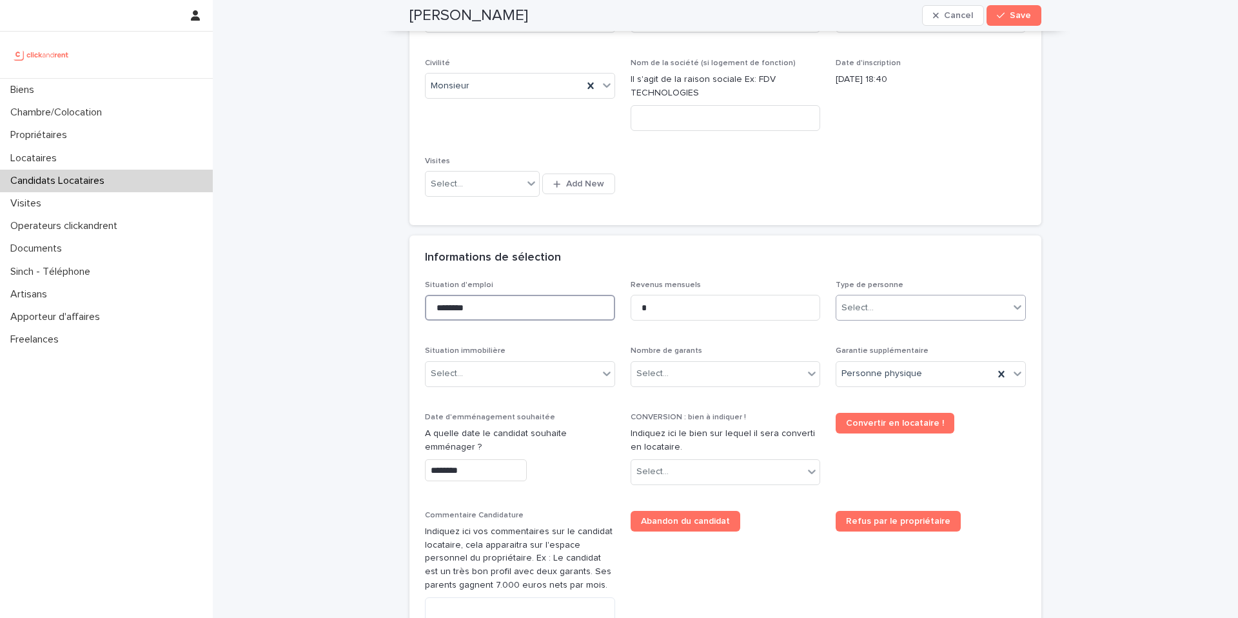
type input "********"
click at [892, 306] on div "Select..." at bounding box center [922, 307] width 173 height 21
click at [879, 331] on div "Particulier" at bounding box center [930, 332] width 189 height 23
click at [482, 375] on div "Select..." at bounding box center [512, 373] width 173 height 21
click at [471, 447] on div "Hébergé" at bounding box center [520, 444] width 189 height 23
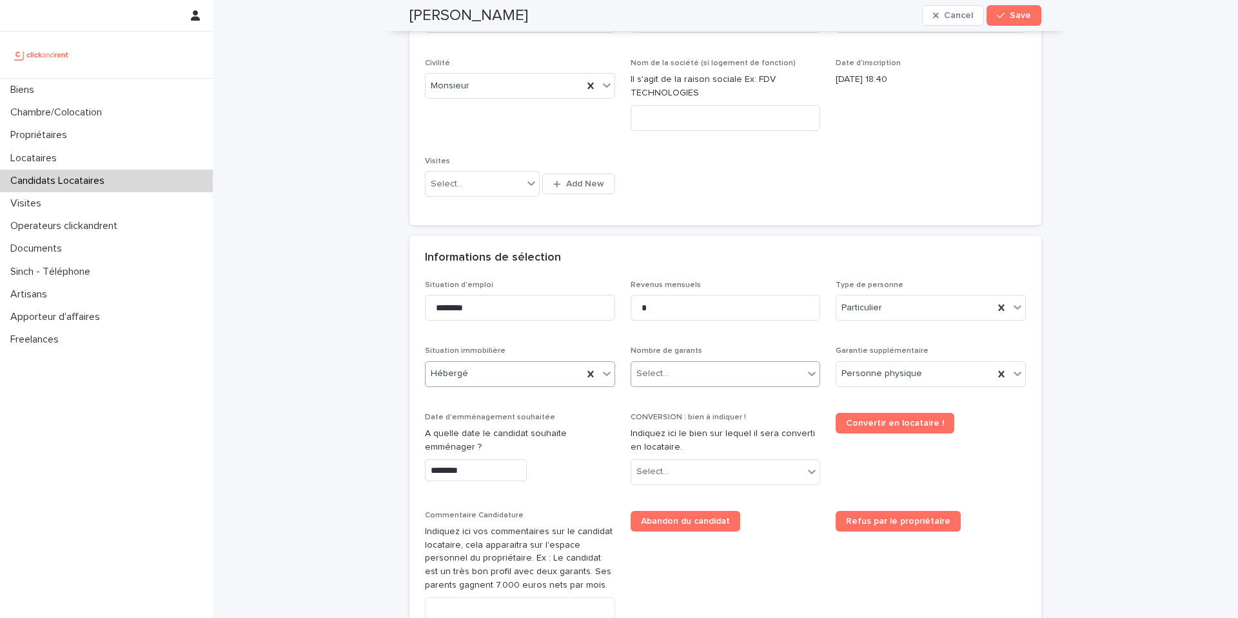
click at [701, 368] on div "Select..." at bounding box center [717, 373] width 173 height 21
click at [699, 402] on div "Pas de garant Personne Physique" at bounding box center [725, 398] width 189 height 23
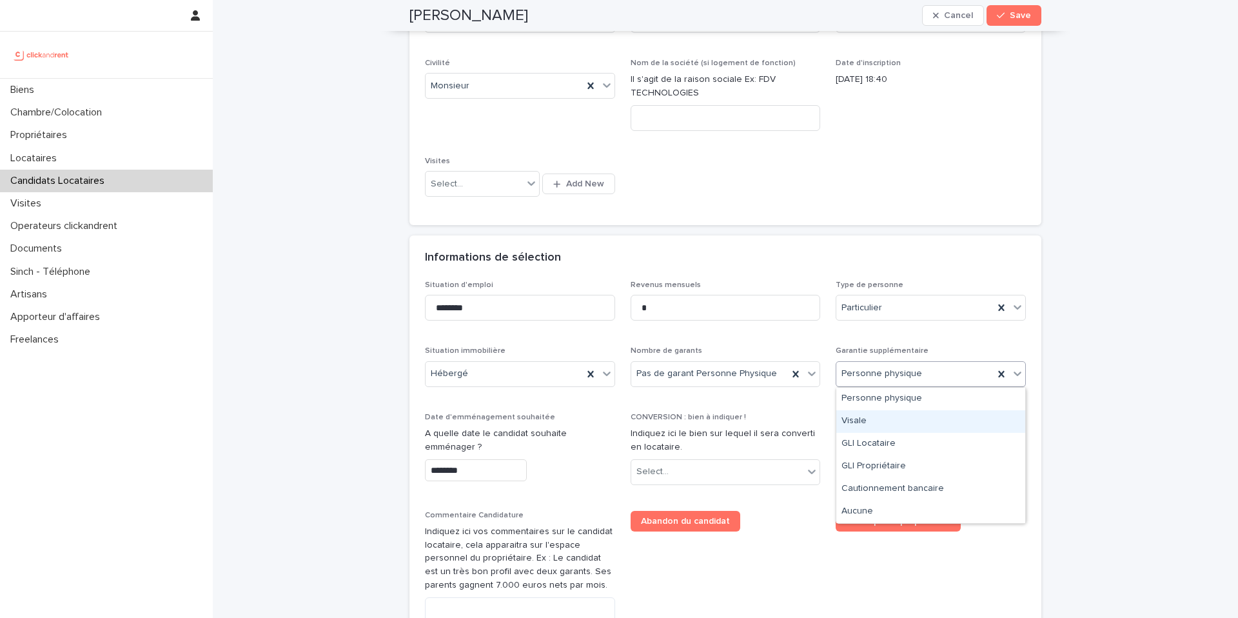
click at [879, 413] on div "Visale" at bounding box center [930, 421] width 189 height 23
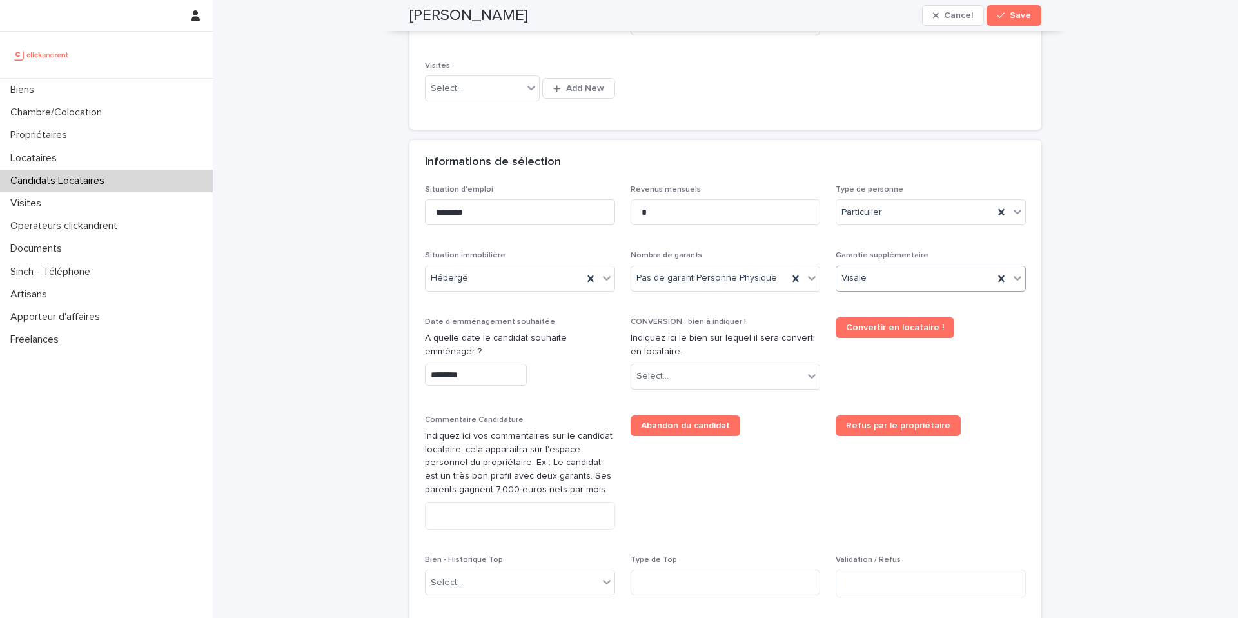
scroll to position [366, 0]
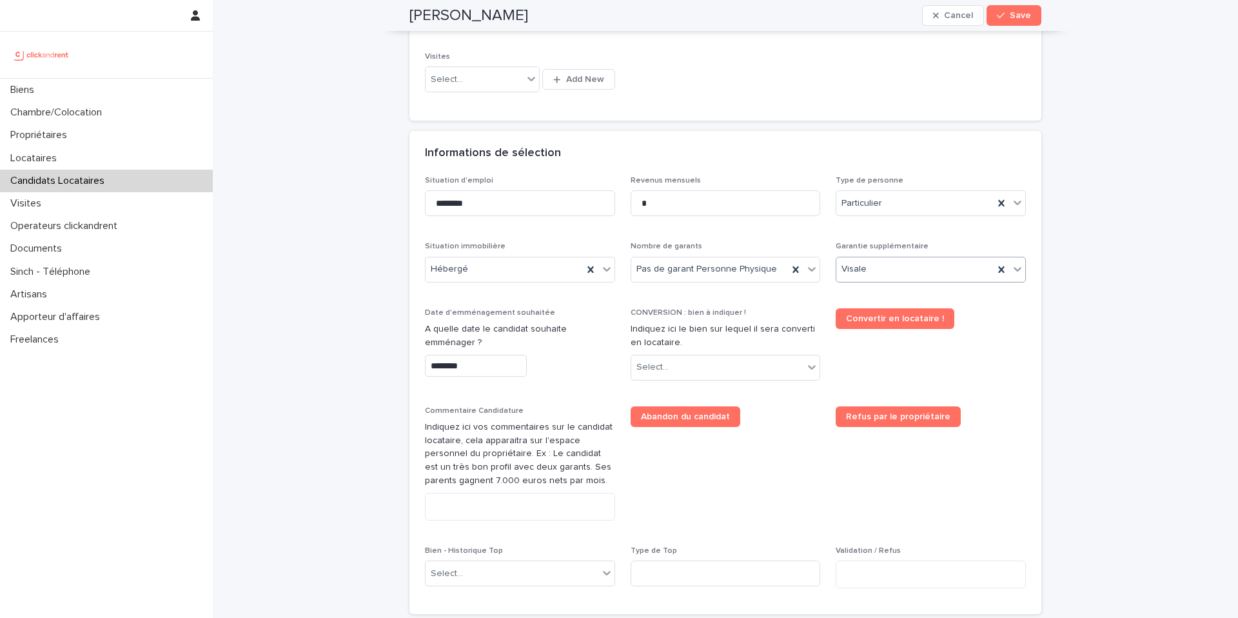
click at [505, 362] on input "********" at bounding box center [476, 366] width 102 height 23
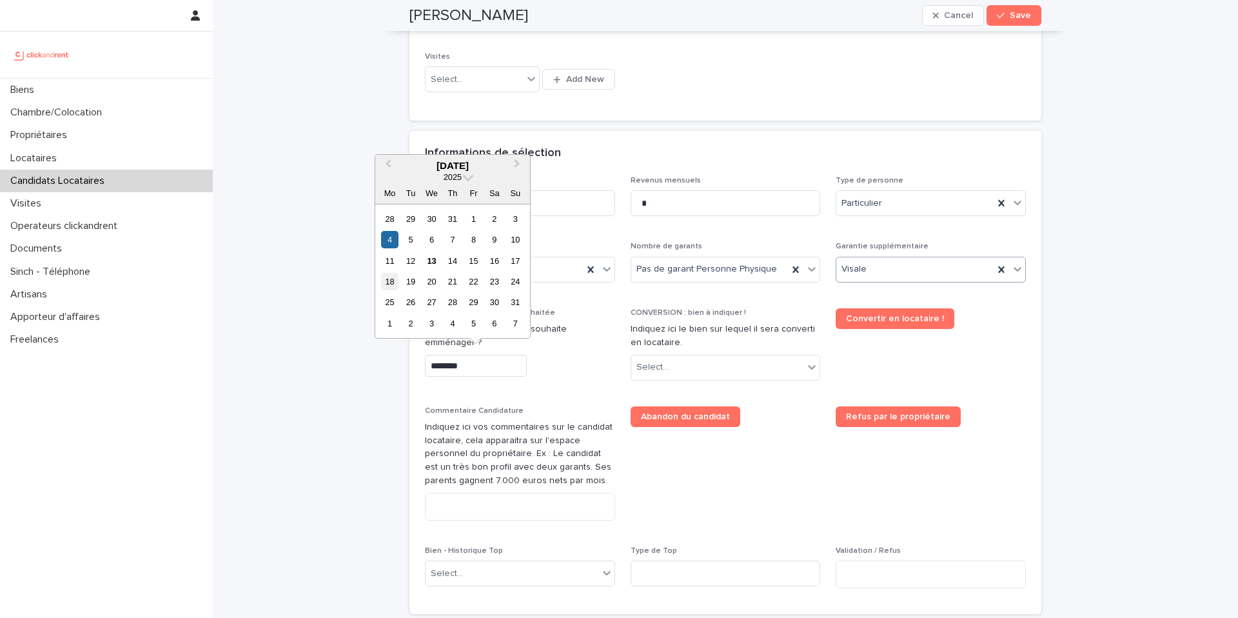
click at [391, 286] on div "18" at bounding box center [389, 281] width 17 height 17
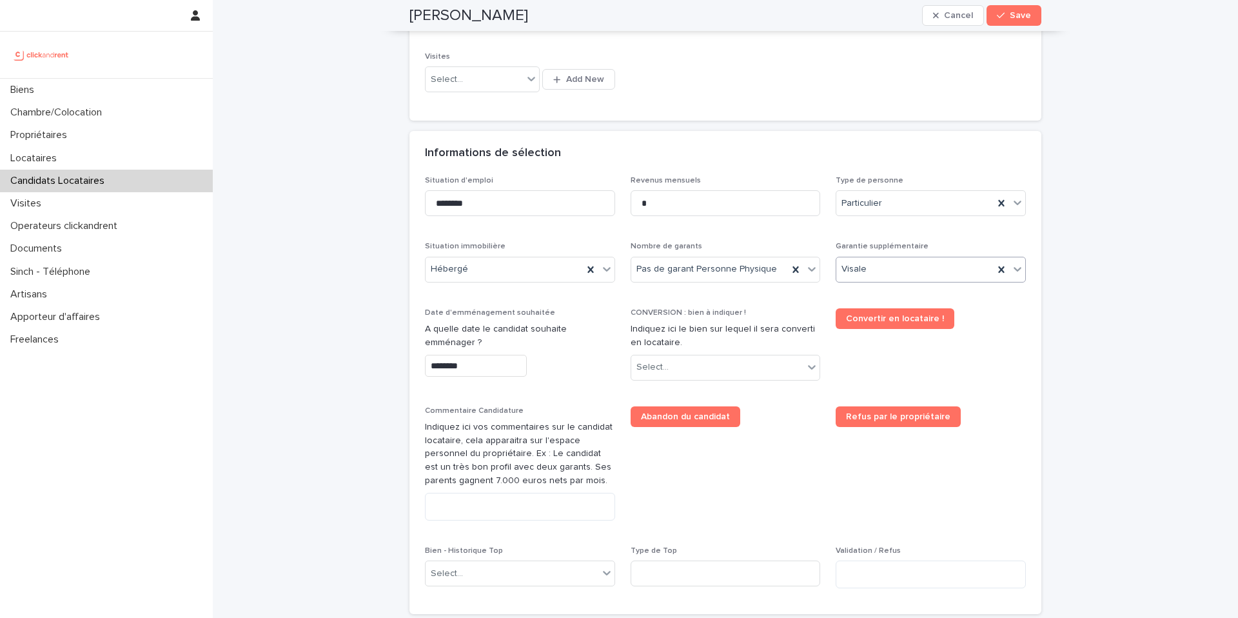
type input "*********"
click at [729, 361] on div "Select..." at bounding box center [717, 367] width 173 height 21
click at [689, 366] on div "Select..." at bounding box center [717, 367] width 173 height 21
type input "*****"
click at [720, 393] on div "A1723 - 11 Rue de Grands Buissons, Nanterre 92000" at bounding box center [725, 392] width 189 height 23
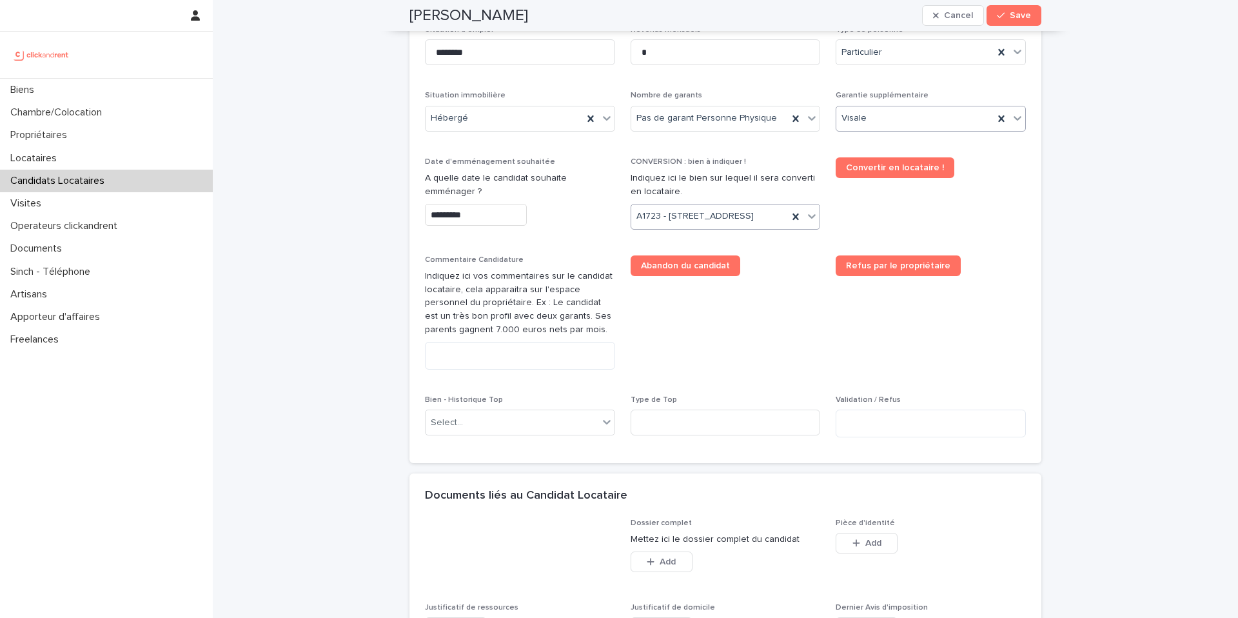
scroll to position [549, 0]
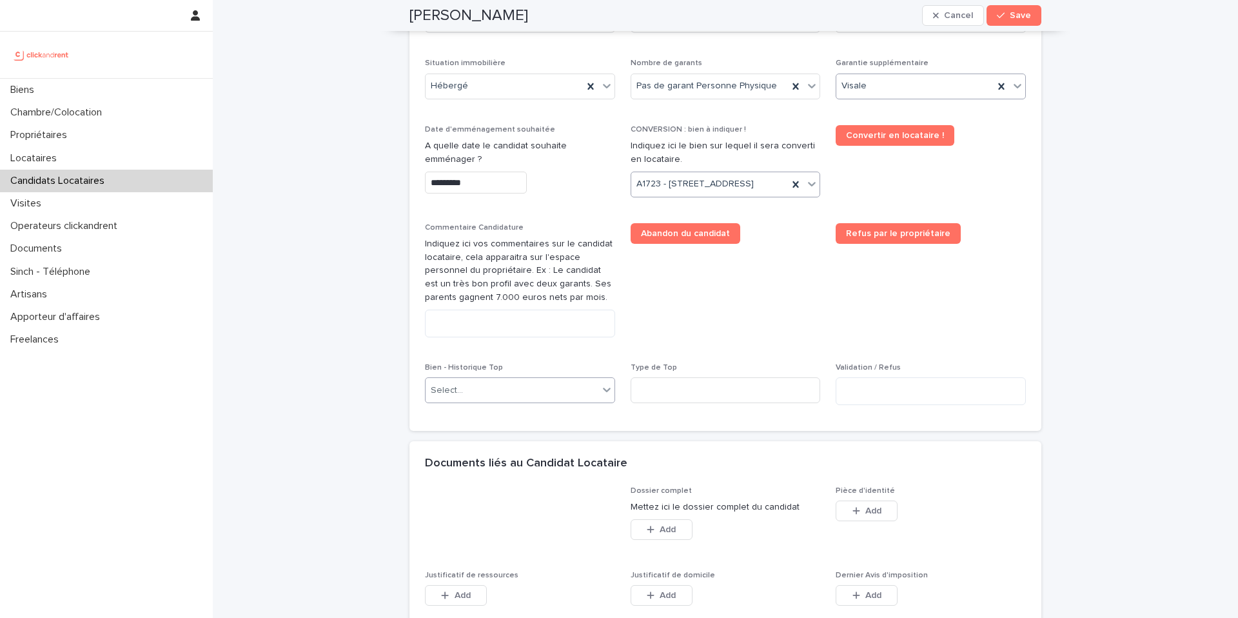
click at [509, 401] on div "Select..." at bounding box center [512, 390] width 173 height 21
type input "*****"
click at [502, 436] on div "A1723 - 11 Rue de Grands Buissons, Nanterre 92000" at bounding box center [520, 438] width 189 height 23
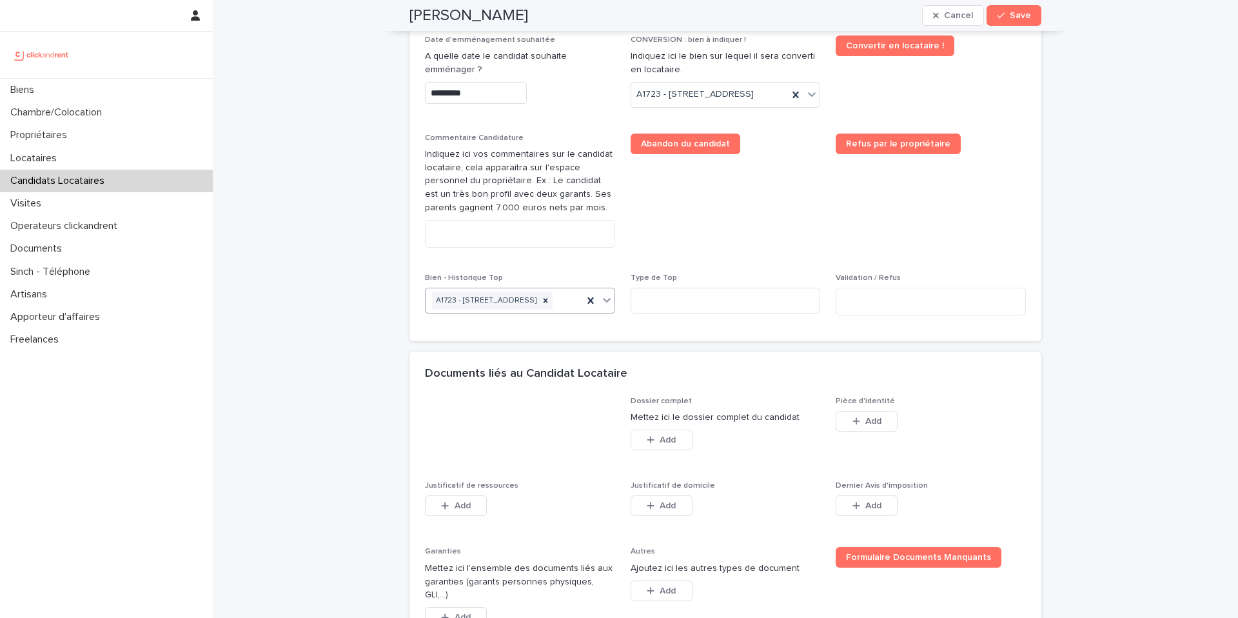
scroll to position [635, 0]
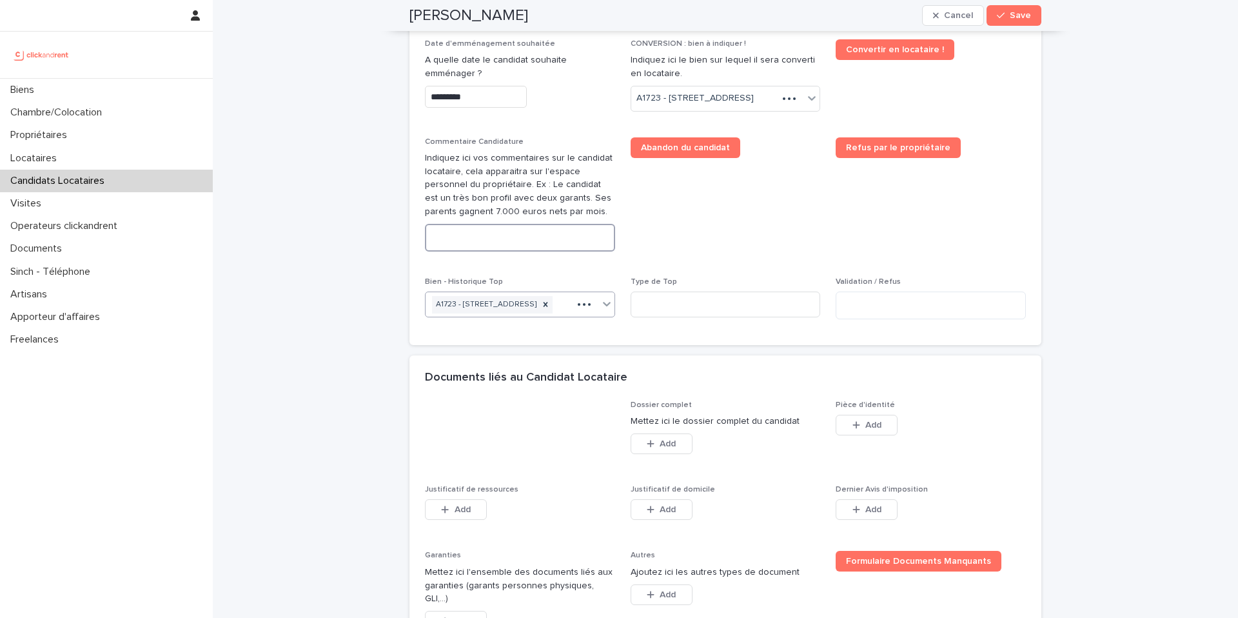
click at [460, 251] on textarea at bounding box center [520, 238] width 190 height 28
paste textarea "**********"
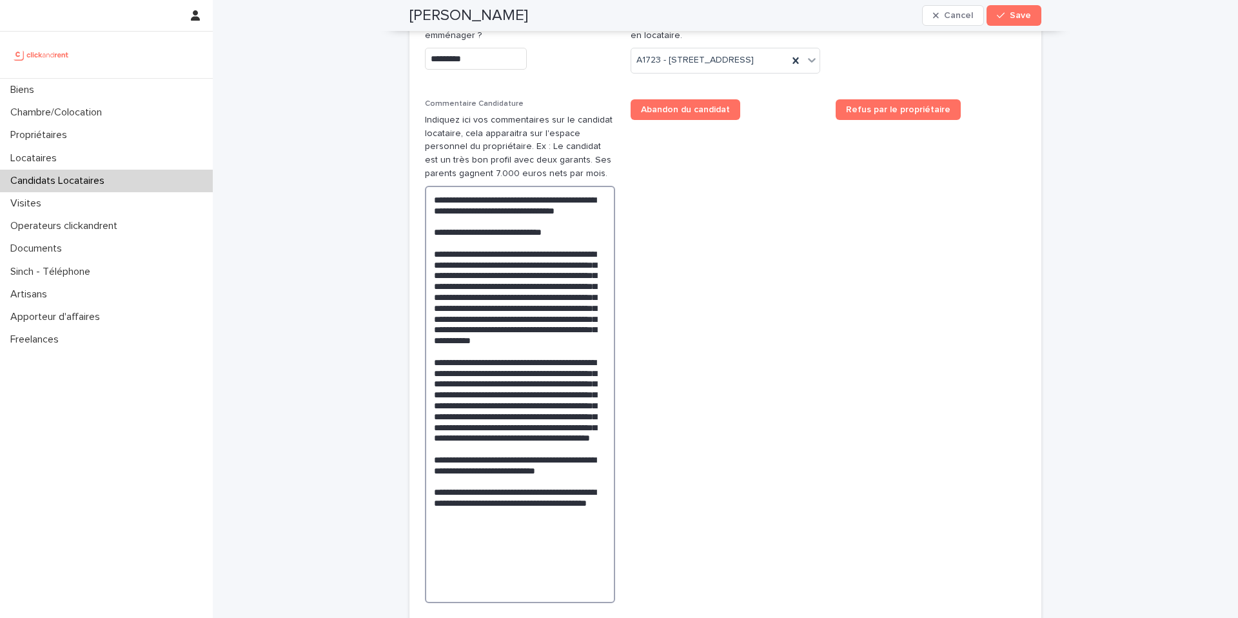
click at [581, 234] on textarea at bounding box center [520, 394] width 190 height 417
click at [447, 246] on textarea at bounding box center [520, 394] width 190 height 417
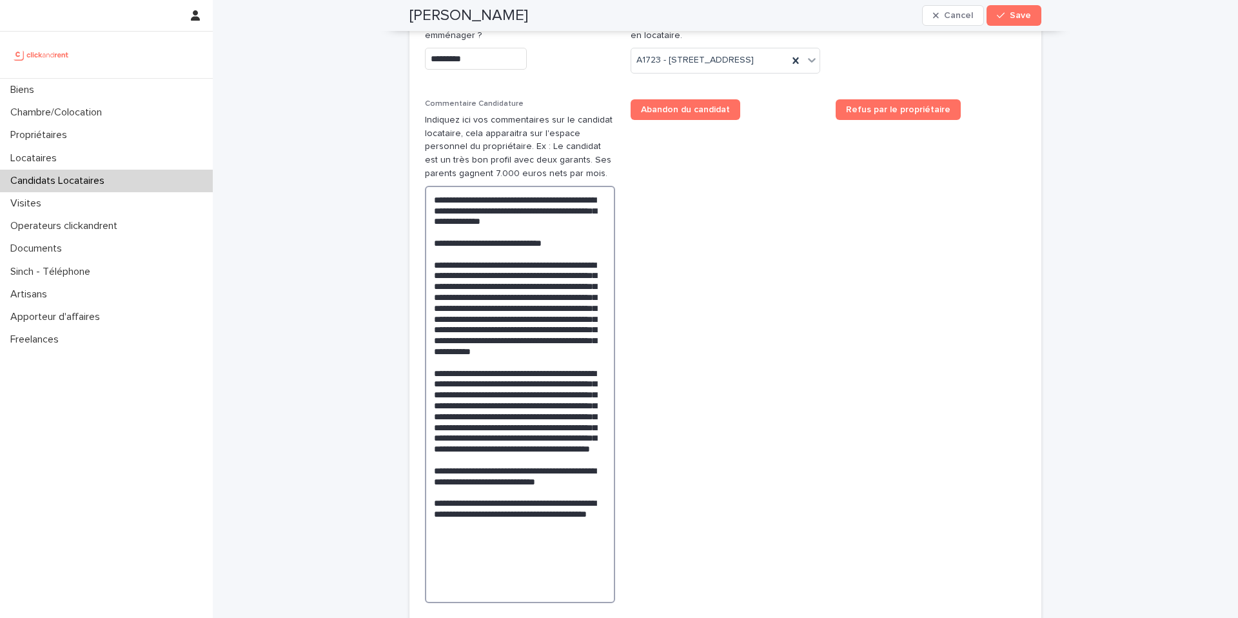
click at [591, 233] on textarea at bounding box center [520, 394] width 190 height 417
click at [0, 0] on lt-span "* ***" at bounding box center [0, 0] width 0 height 0
click at [498, 267] on textarea at bounding box center [520, 394] width 190 height 417
click at [0, 0] on lt-span "*******" at bounding box center [0, 0] width 0 height 0
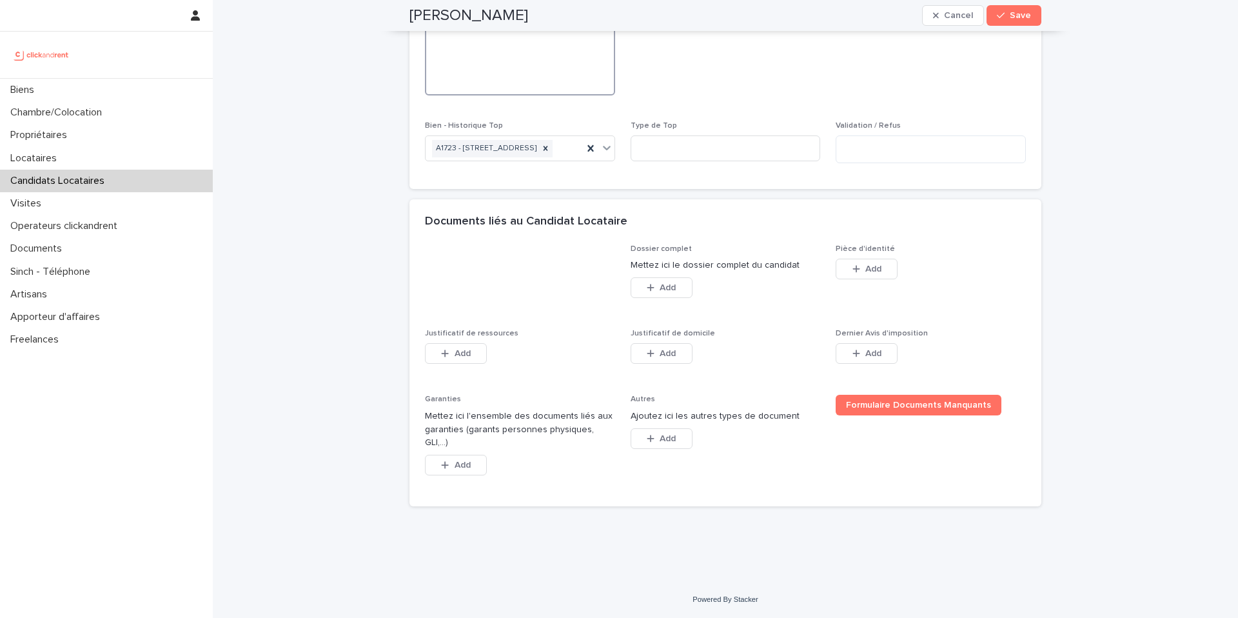
scroll to position [1203, 0]
type textarea "**********"
click at [867, 273] on span "Add" at bounding box center [873, 268] width 16 height 9
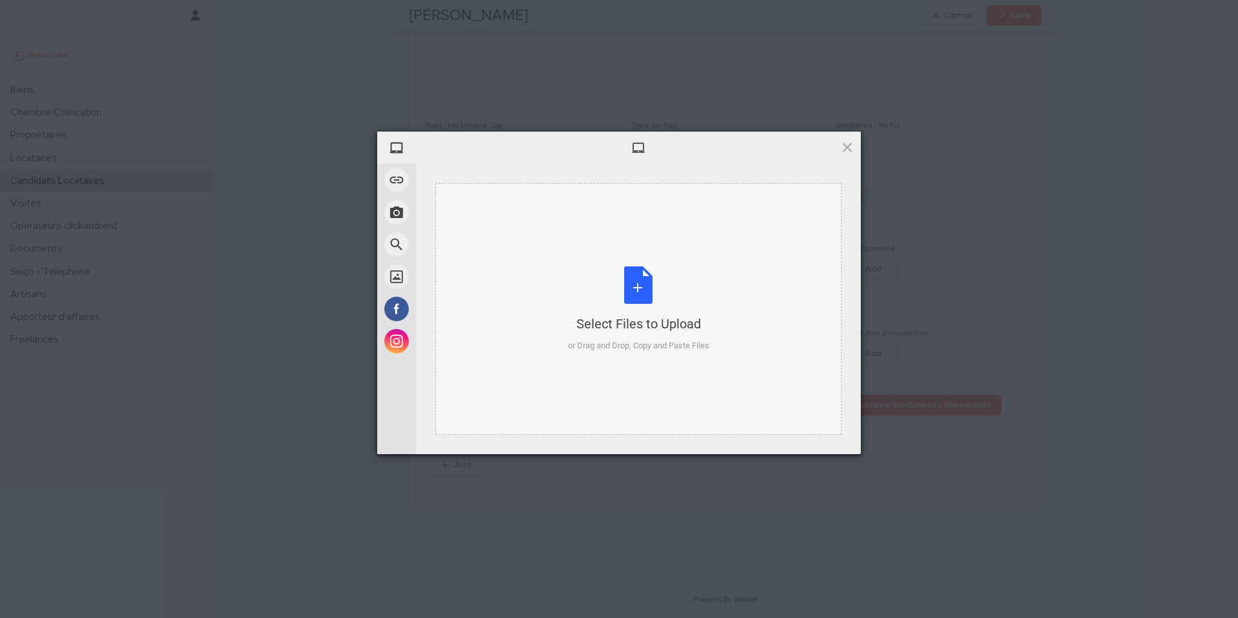
click at [637, 300] on div "Select Files to Upload or Drag and Drop, Copy and Paste Files" at bounding box center [638, 309] width 141 height 86
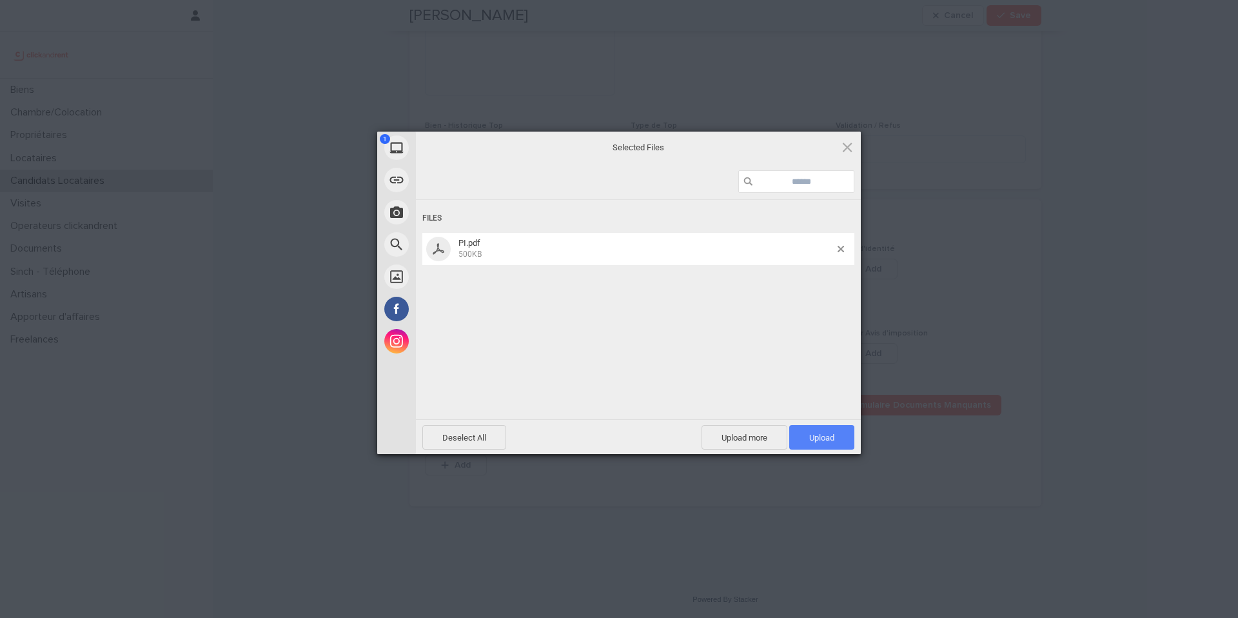
click at [821, 437] on span "Upload 1" at bounding box center [821, 438] width 25 height 10
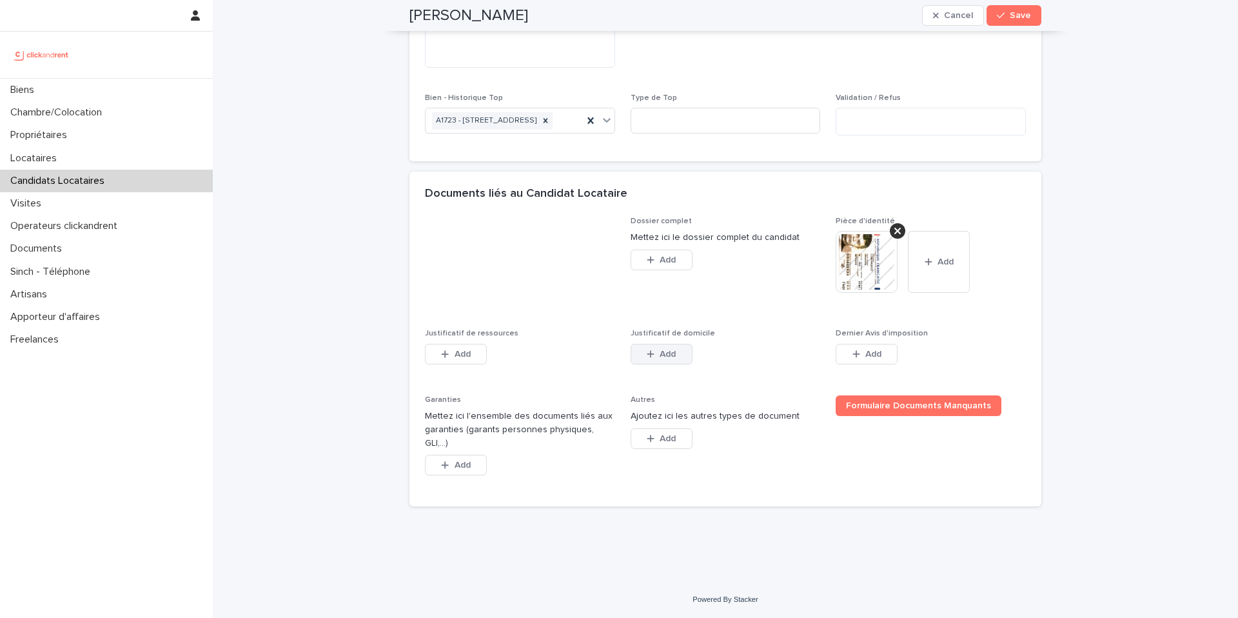
click at [660, 358] on span "Add" at bounding box center [668, 353] width 16 height 9
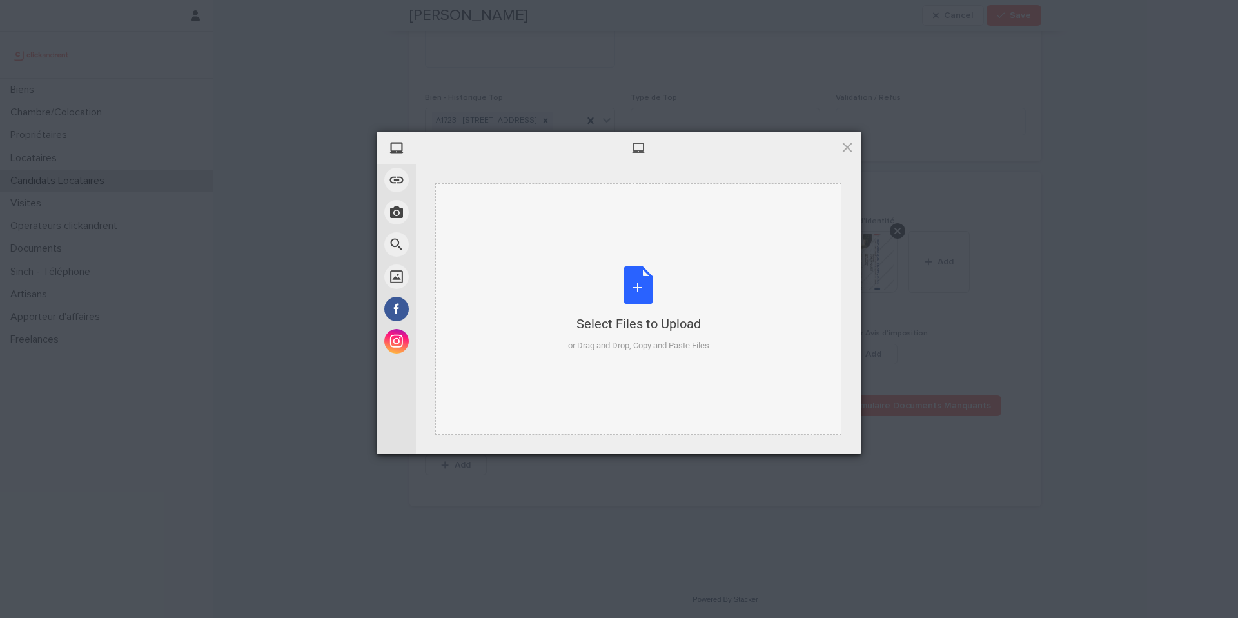
click at [647, 282] on div "Select Files to Upload or Drag and Drop, Copy and Paste Files" at bounding box center [638, 309] width 141 height 86
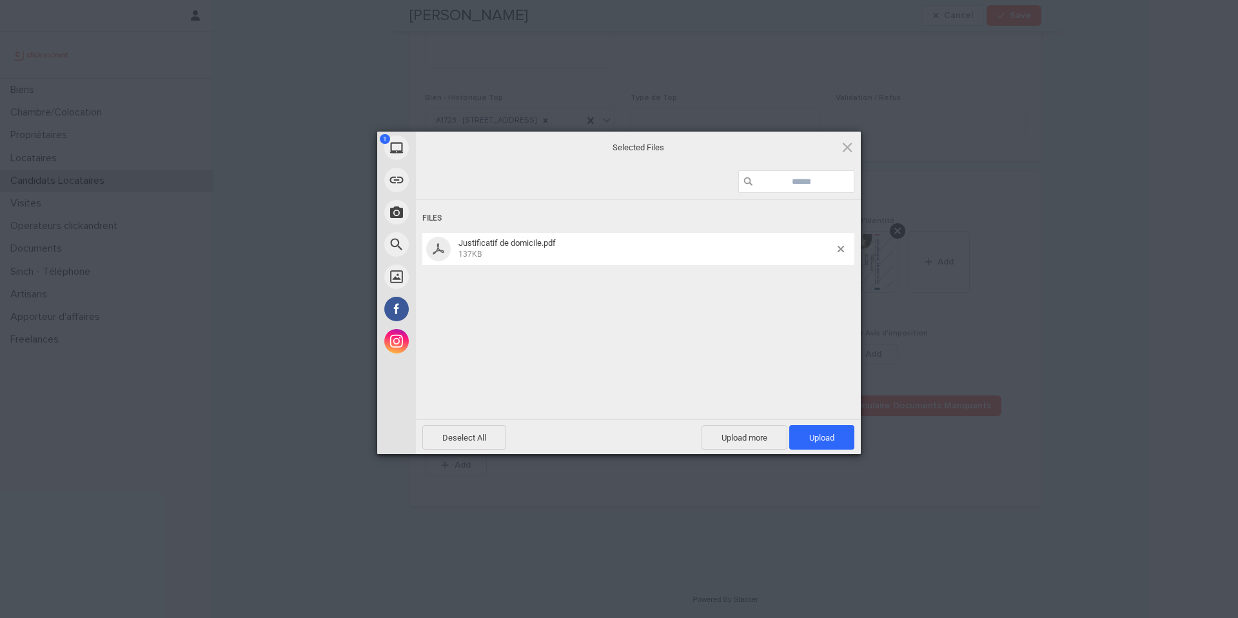
click at [842, 433] on span "Upload 1" at bounding box center [821, 437] width 65 height 24
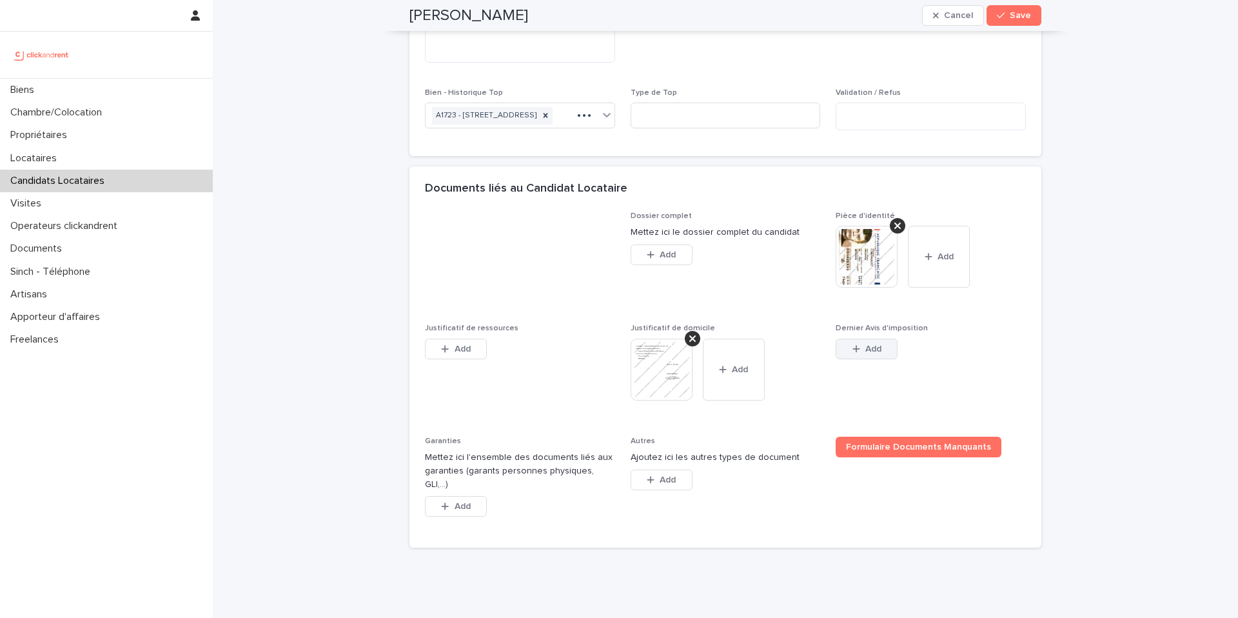
click at [874, 353] on span "Add" at bounding box center [873, 348] width 16 height 9
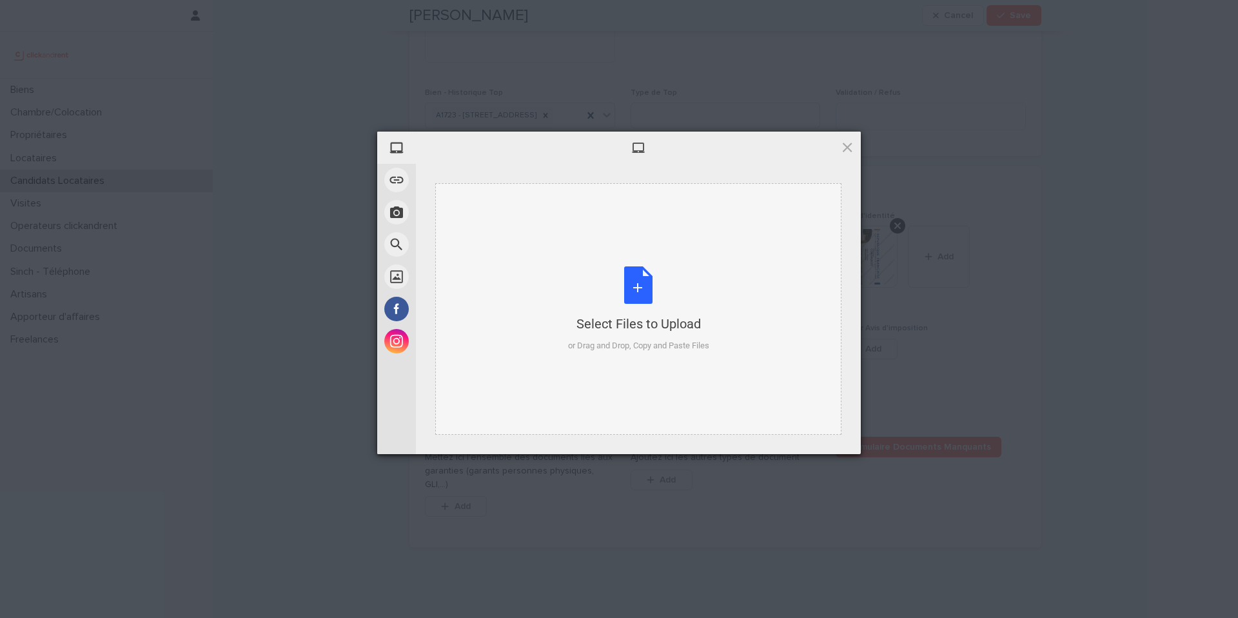
click at [642, 292] on div "Select Files to Upload or Drag and Drop, Copy and Paste Files" at bounding box center [638, 309] width 141 height 86
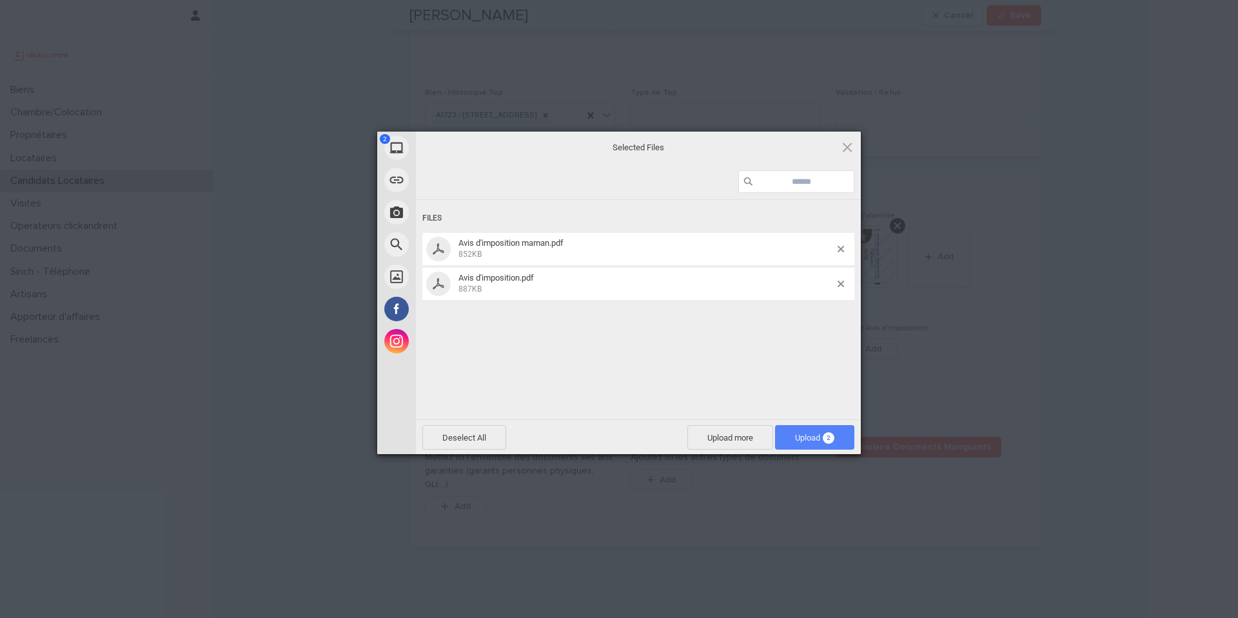
click at [823, 431] on span "Upload 2" at bounding box center [814, 437] width 79 height 24
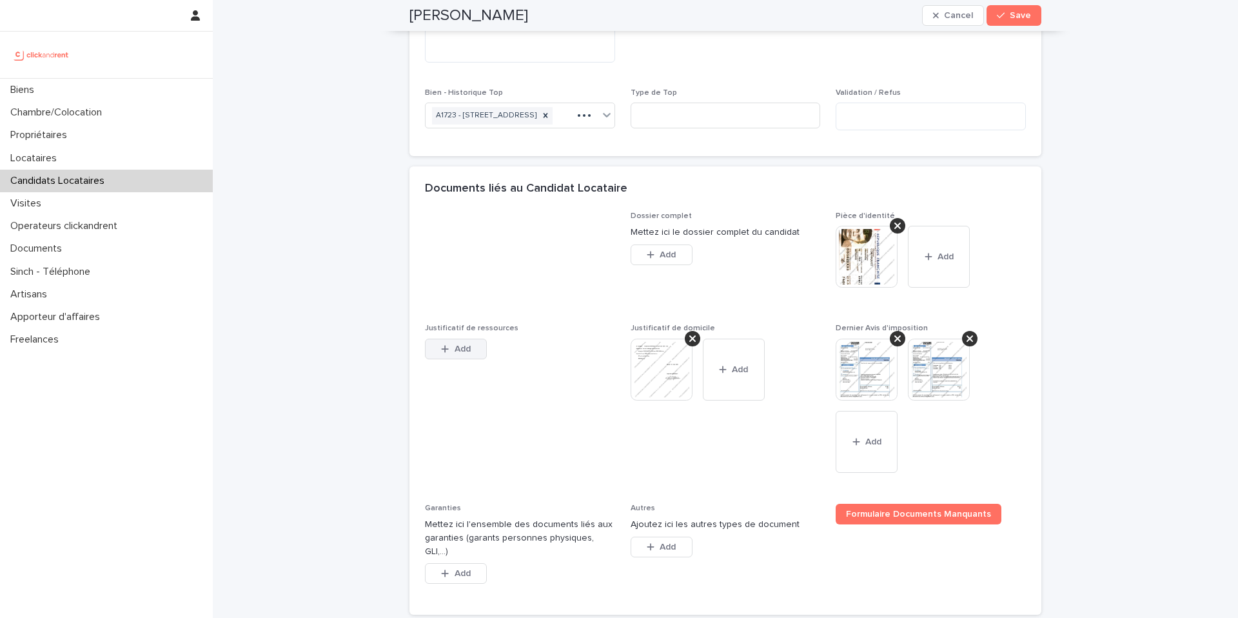
click at [471, 359] on button "Add" at bounding box center [456, 348] width 62 height 21
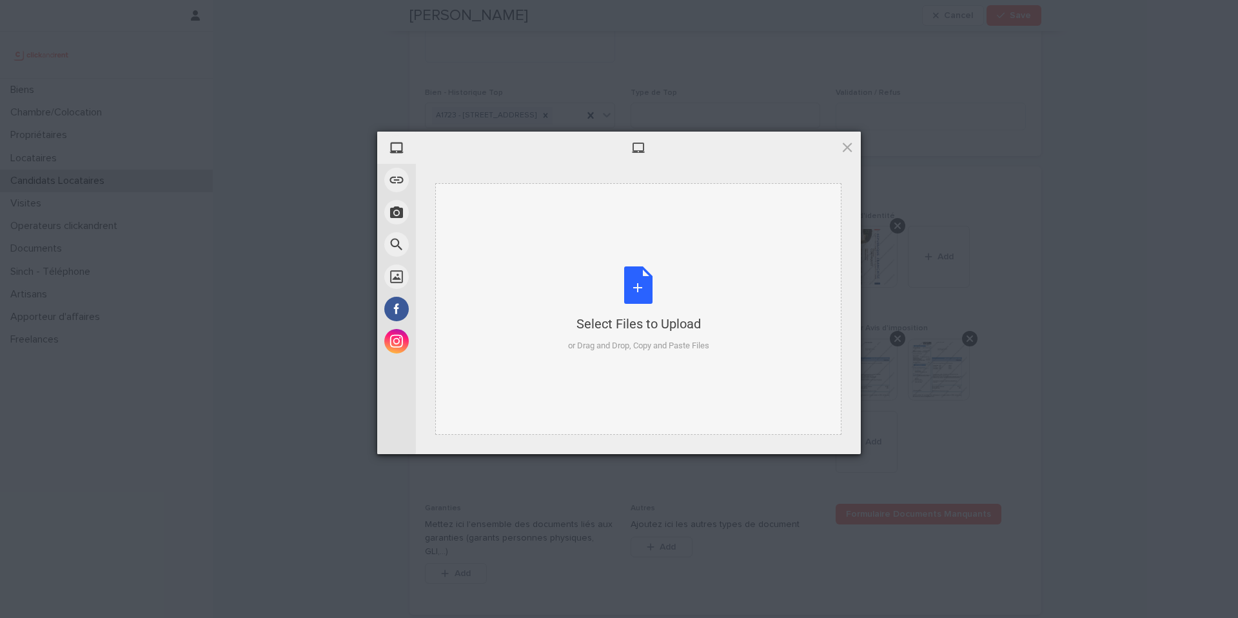
click at [634, 282] on div "Select Files to Upload or Drag and Drop, Copy and Paste Files" at bounding box center [638, 309] width 141 height 86
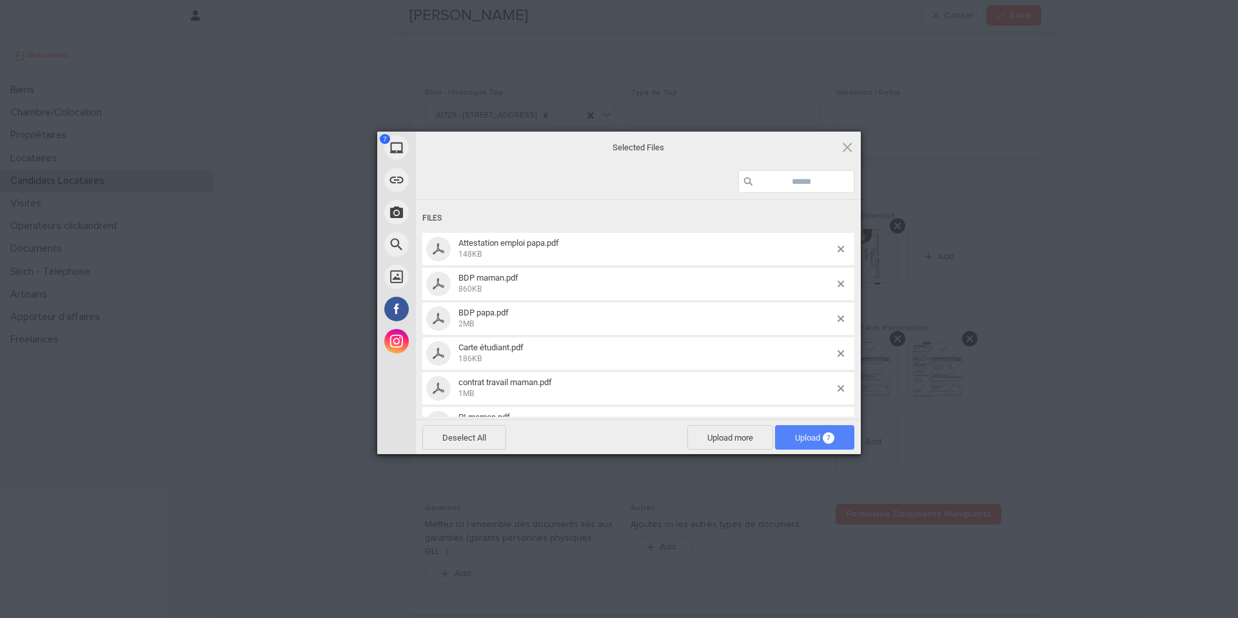
click at [801, 440] on span "Upload 7" at bounding box center [814, 438] width 39 height 10
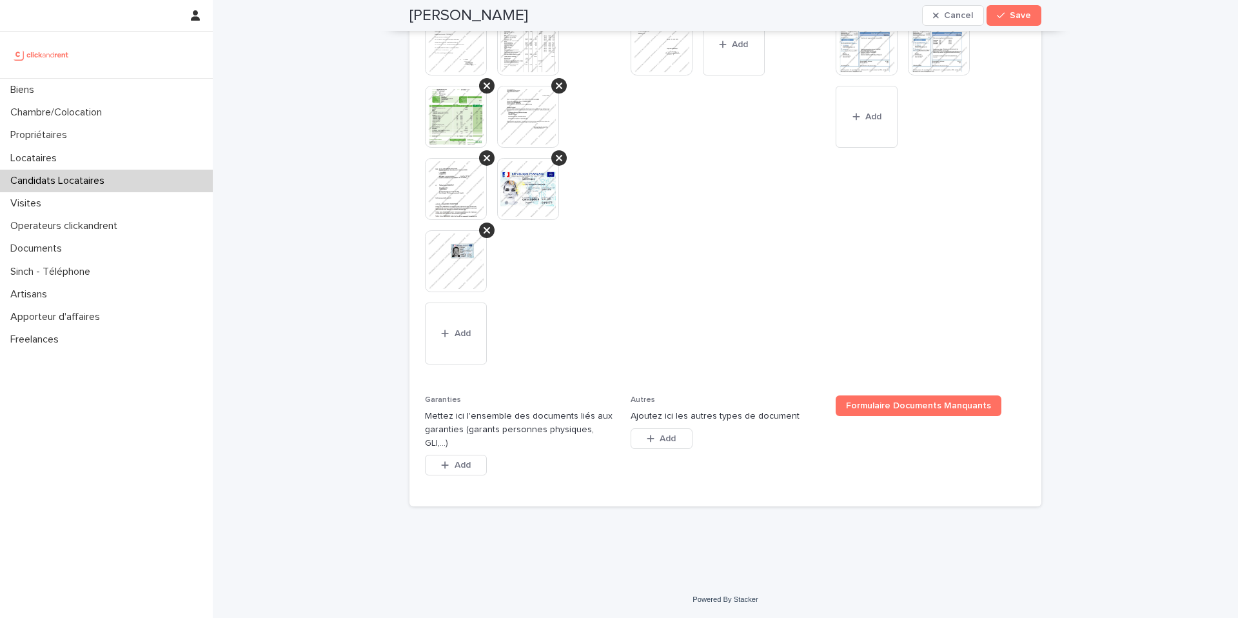
scroll to position [1552, 0]
click at [464, 464] on span "Add" at bounding box center [463, 464] width 16 height 9
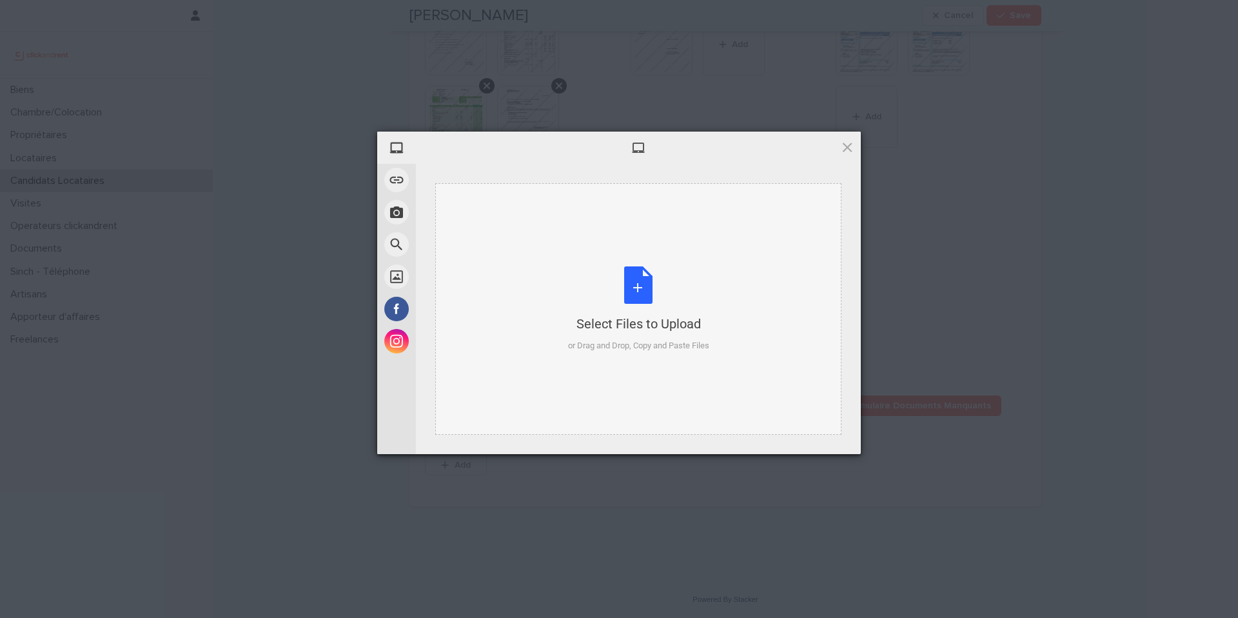
click at [641, 286] on div "Select Files to Upload or Drag and Drop, Copy and Paste Files" at bounding box center [638, 309] width 141 height 86
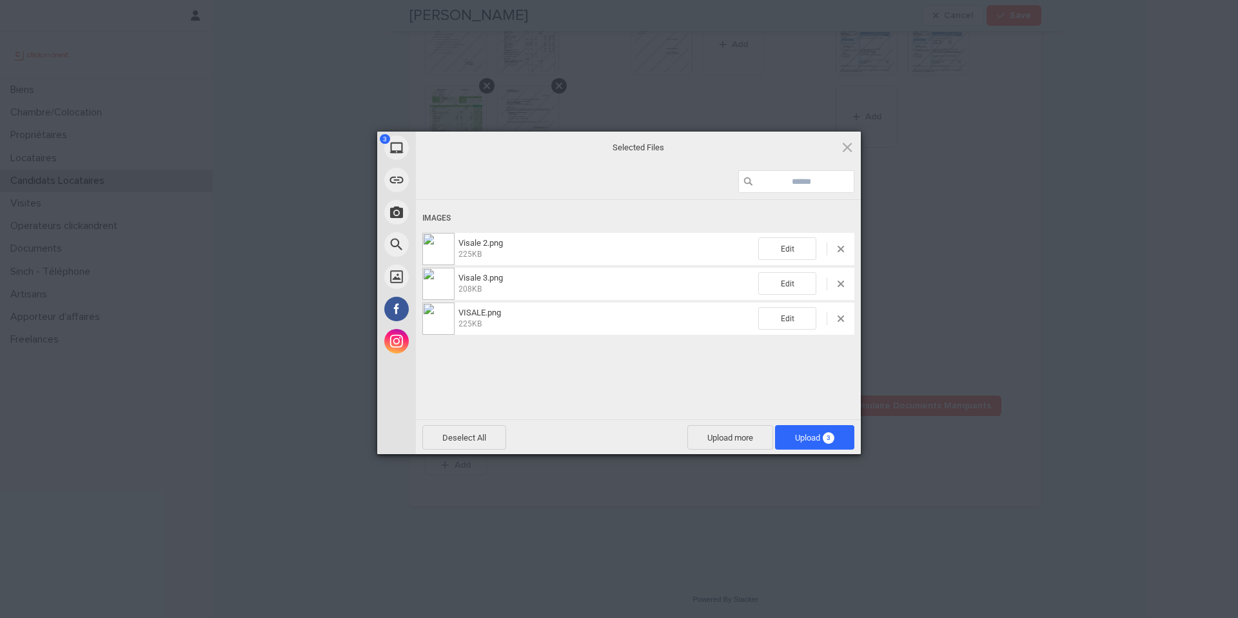
click at [843, 432] on span "Upload 3" at bounding box center [814, 437] width 79 height 24
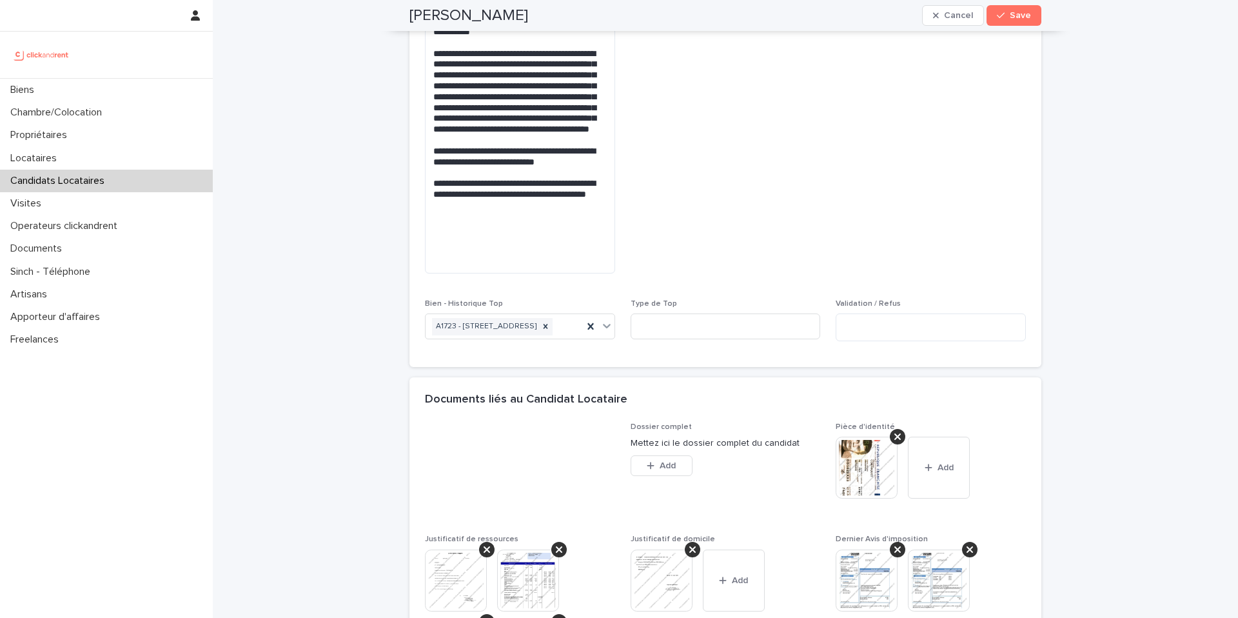
scroll to position [995, 0]
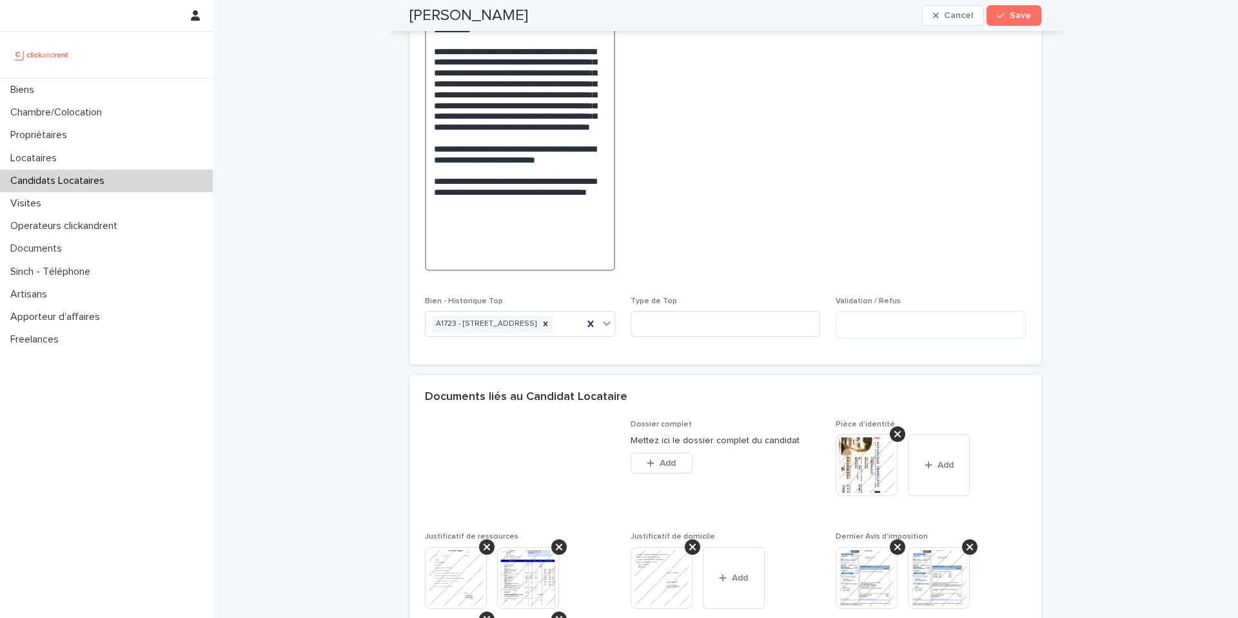
drag, startPoint x: 493, startPoint y: 270, endPoint x: 435, endPoint y: 273, distance: 58.1
click at [435, 271] on textarea at bounding box center [520, 67] width 190 height 407
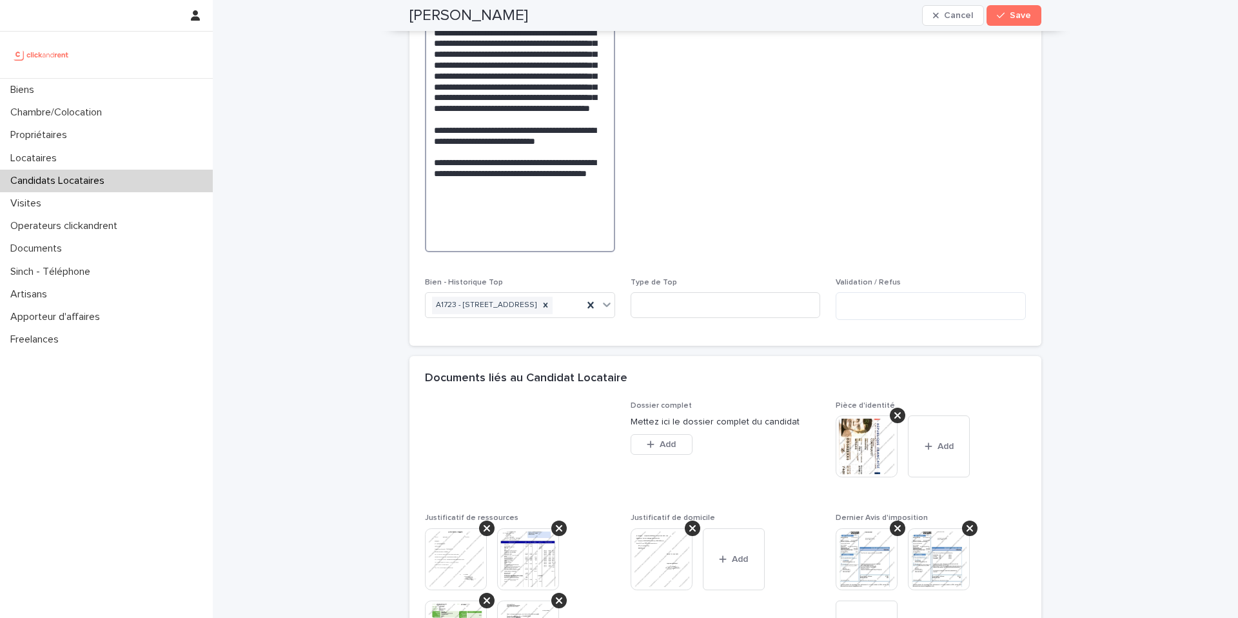
scroll to position [1017, 0]
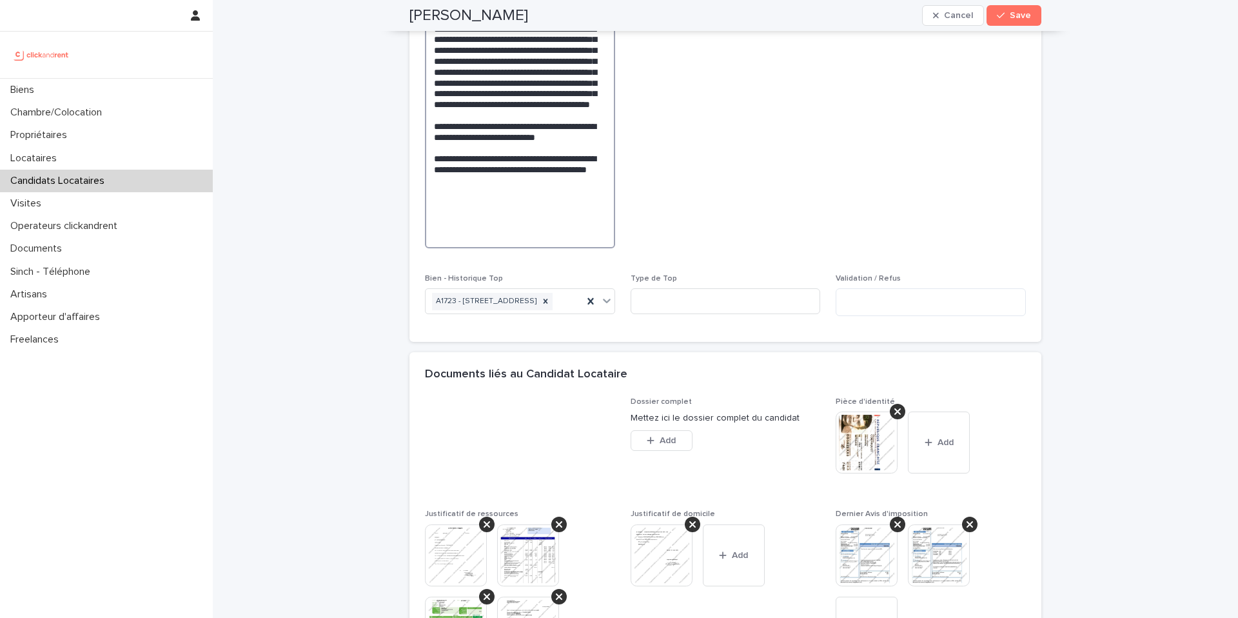
drag, startPoint x: 493, startPoint y: 259, endPoint x: 433, endPoint y: 248, distance: 61.1
click at [433, 248] on textarea at bounding box center [520, 44] width 190 height 407
paste textarea "**********"
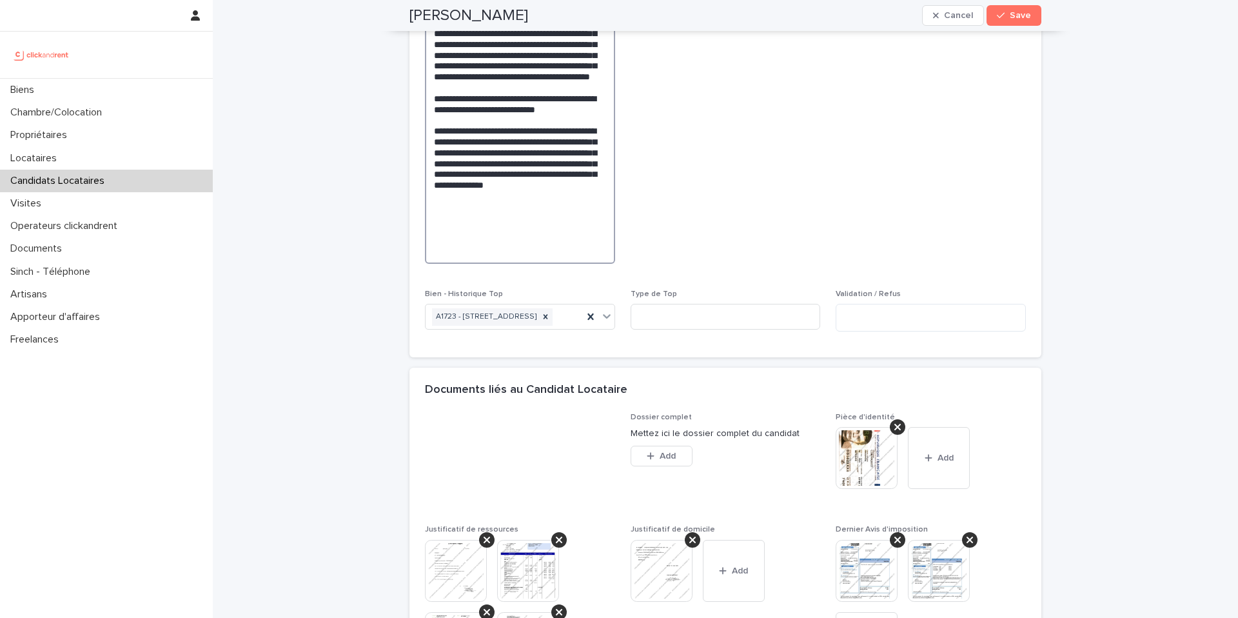
scroll to position [1050, 0]
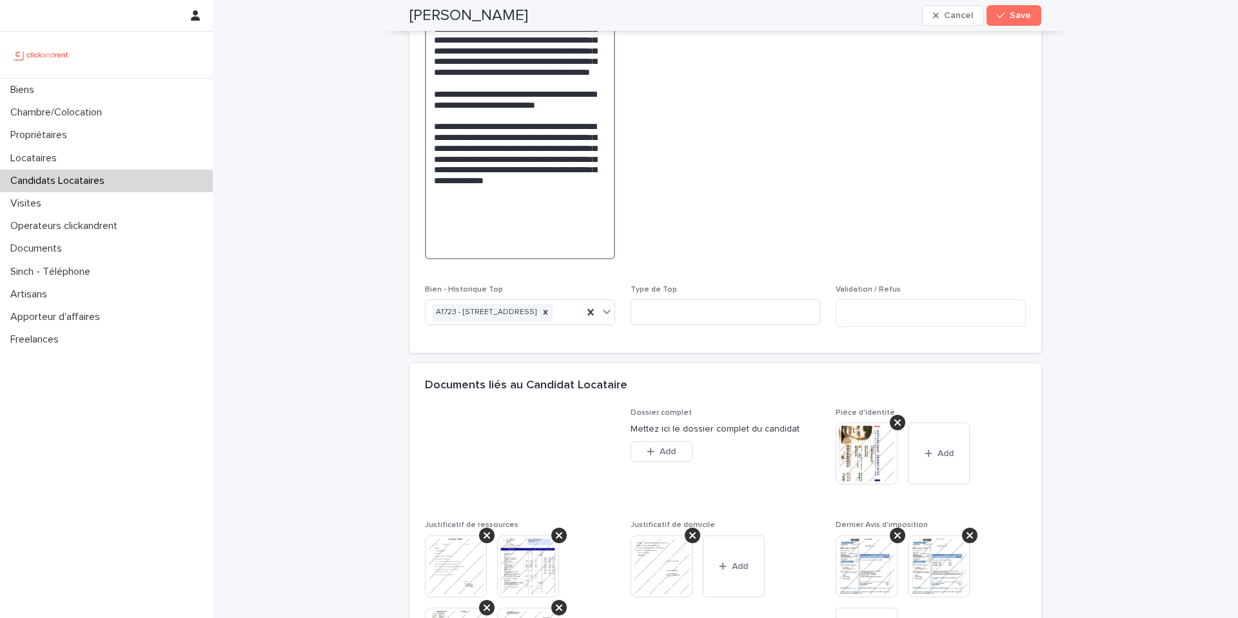
click at [607, 259] on textarea at bounding box center [520, 34] width 190 height 450
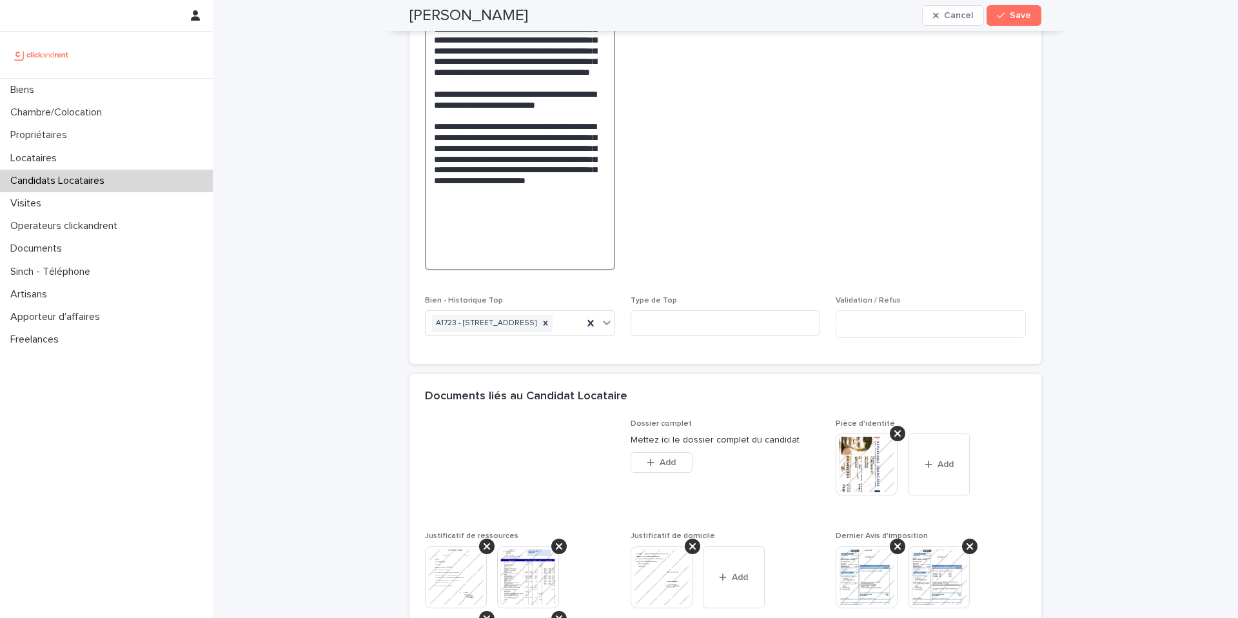
click at [483, 270] on textarea at bounding box center [520, 39] width 190 height 461
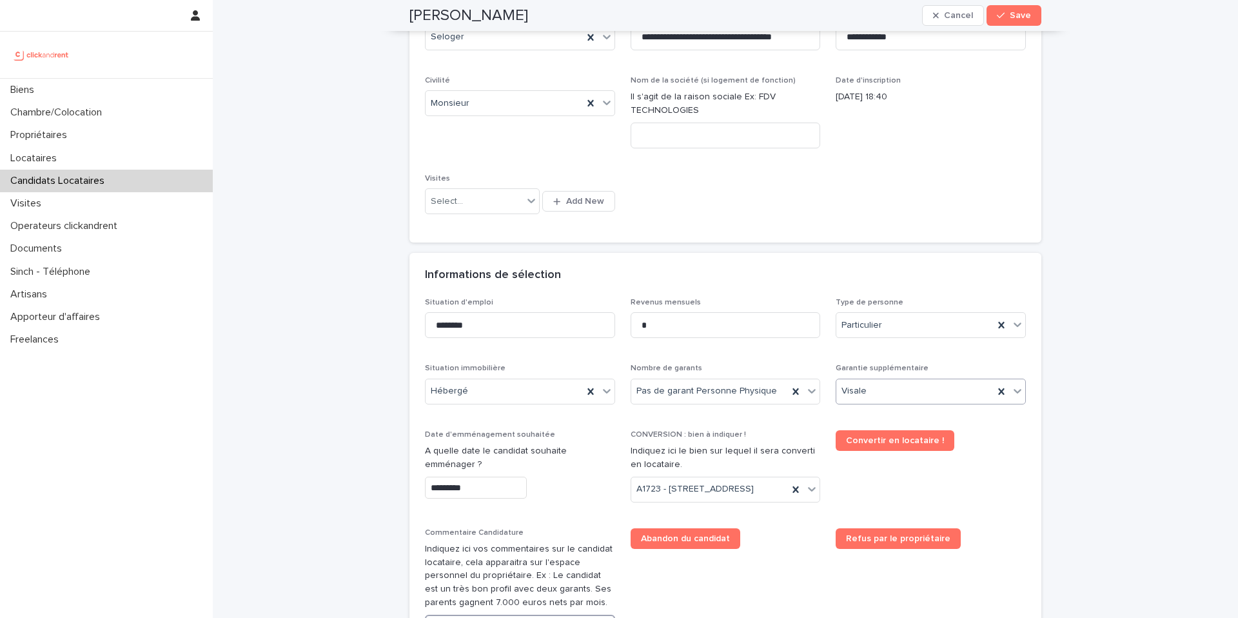
scroll to position [0, 0]
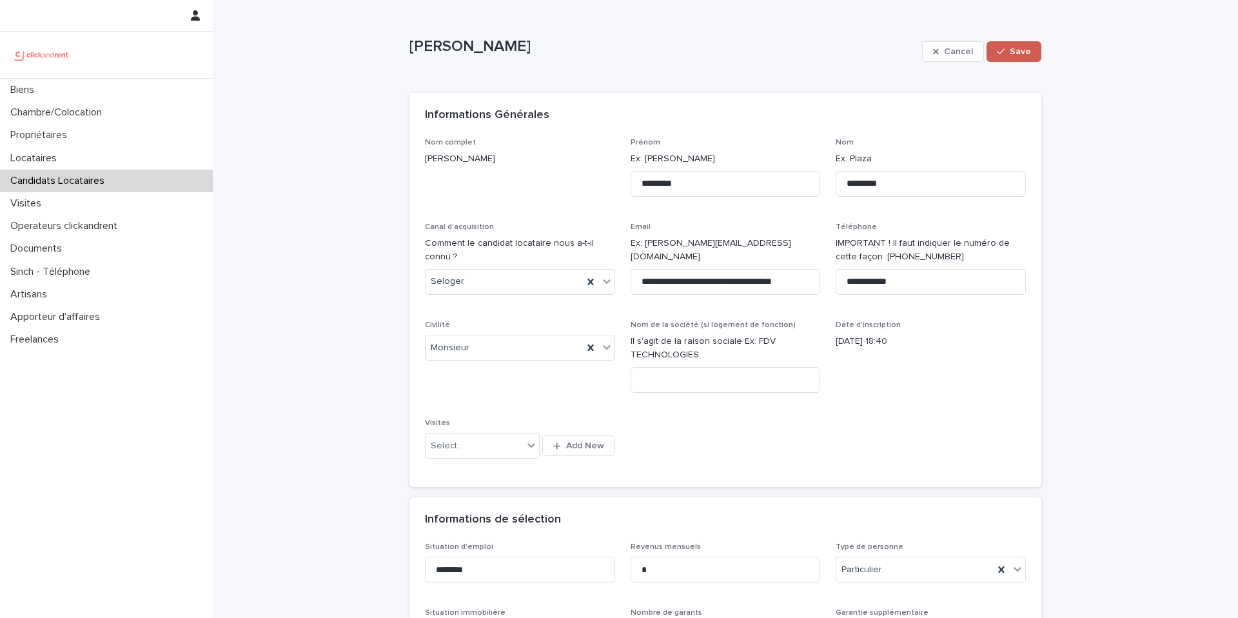
type textarea "**********"
click at [1030, 50] on span "Save" at bounding box center [1020, 51] width 21 height 9
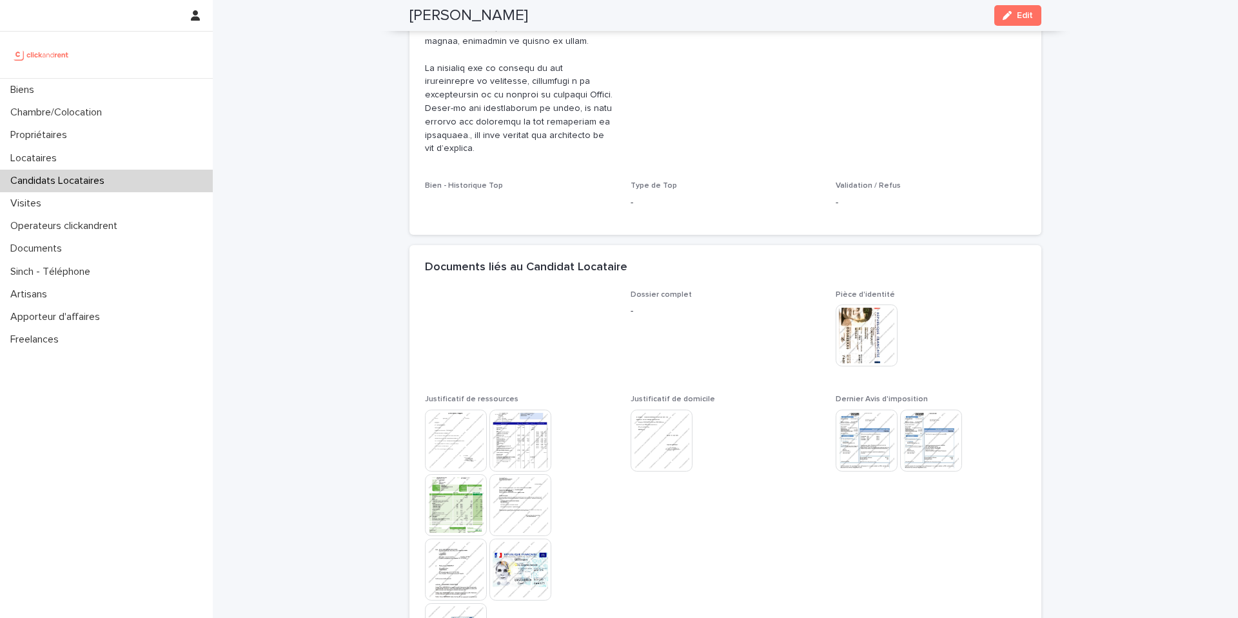
scroll to position [941, 0]
click at [469, 186] on div "Bien - Historique Top" at bounding box center [520, 189] width 190 height 24
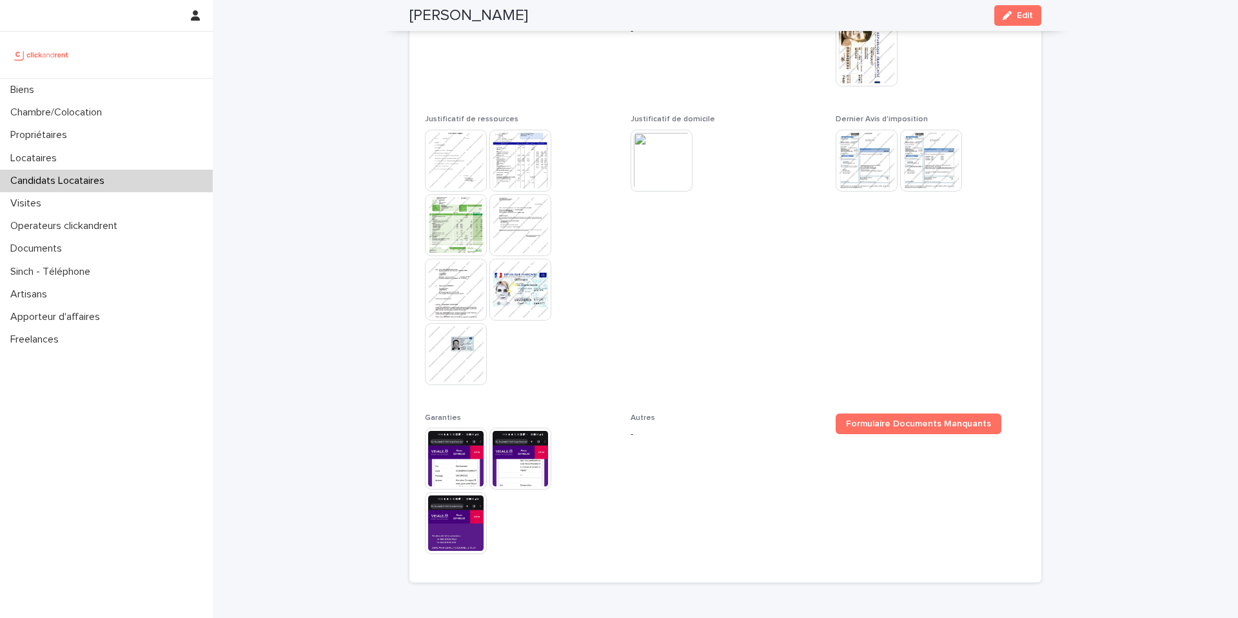
scroll to position [1225, 0]
click at [1021, 14] on span "Edit" at bounding box center [1025, 15] width 16 height 9
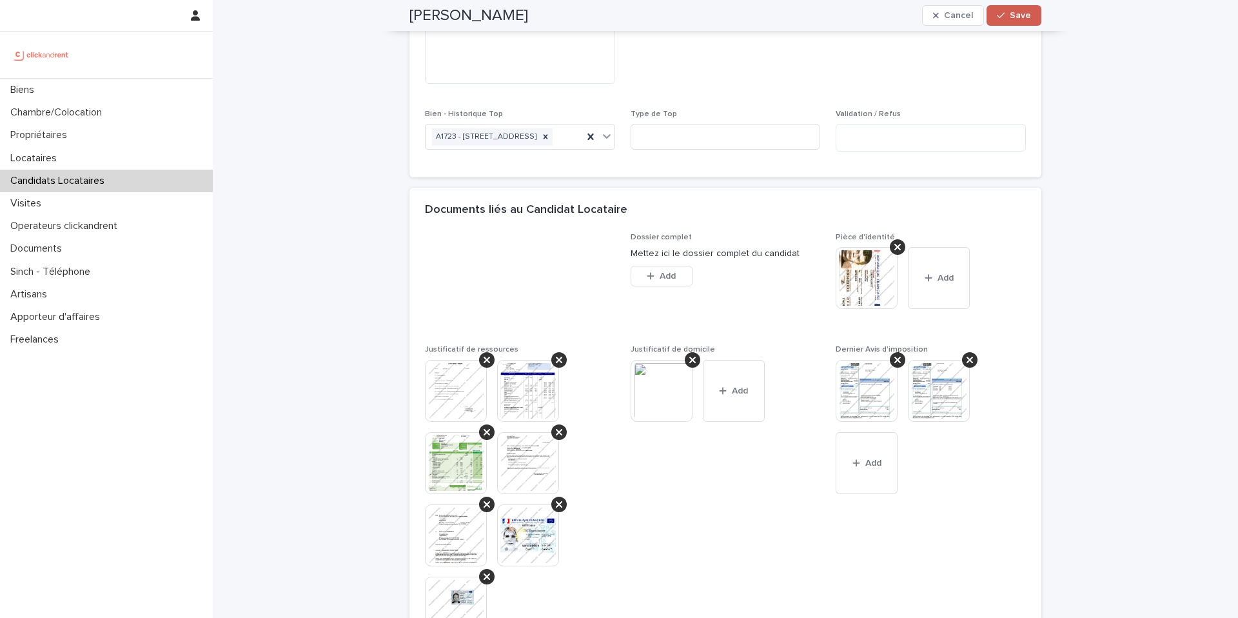
click at [1025, 14] on span "Save" at bounding box center [1020, 15] width 21 height 9
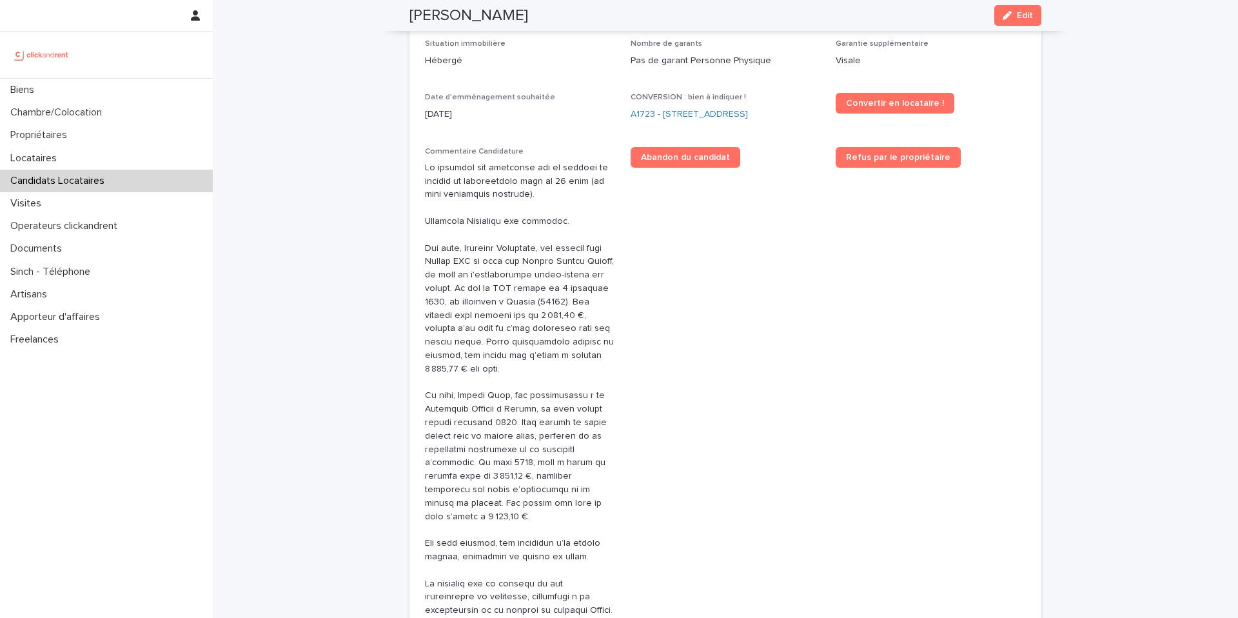
scroll to position [417, 0]
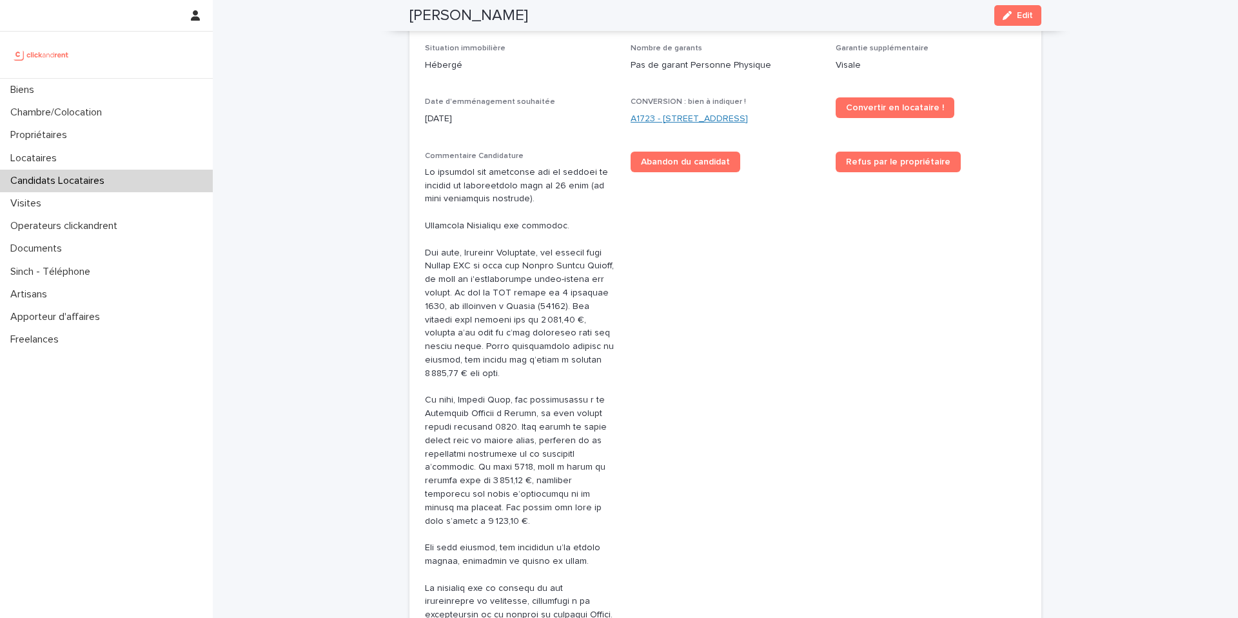
click at [702, 121] on link "A1723 - 11 Rue de Grands Buissons, Nanterre 92000" at bounding box center [689, 119] width 117 height 14
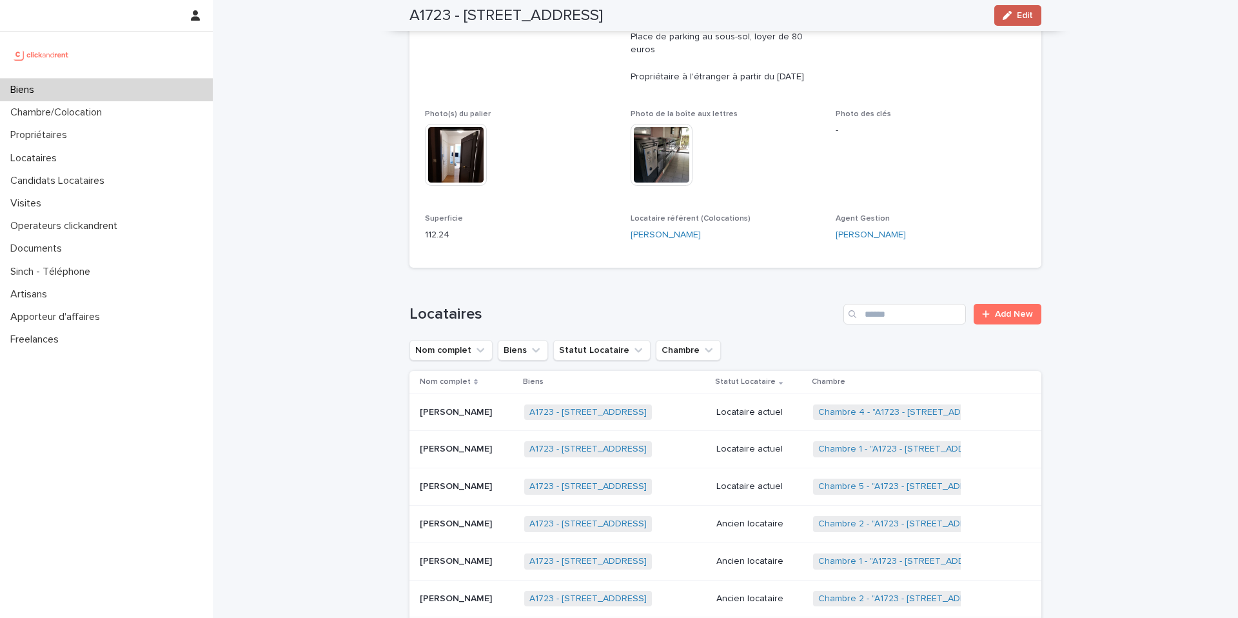
click at [1017, 21] on button "Edit" at bounding box center [1017, 15] width 47 height 21
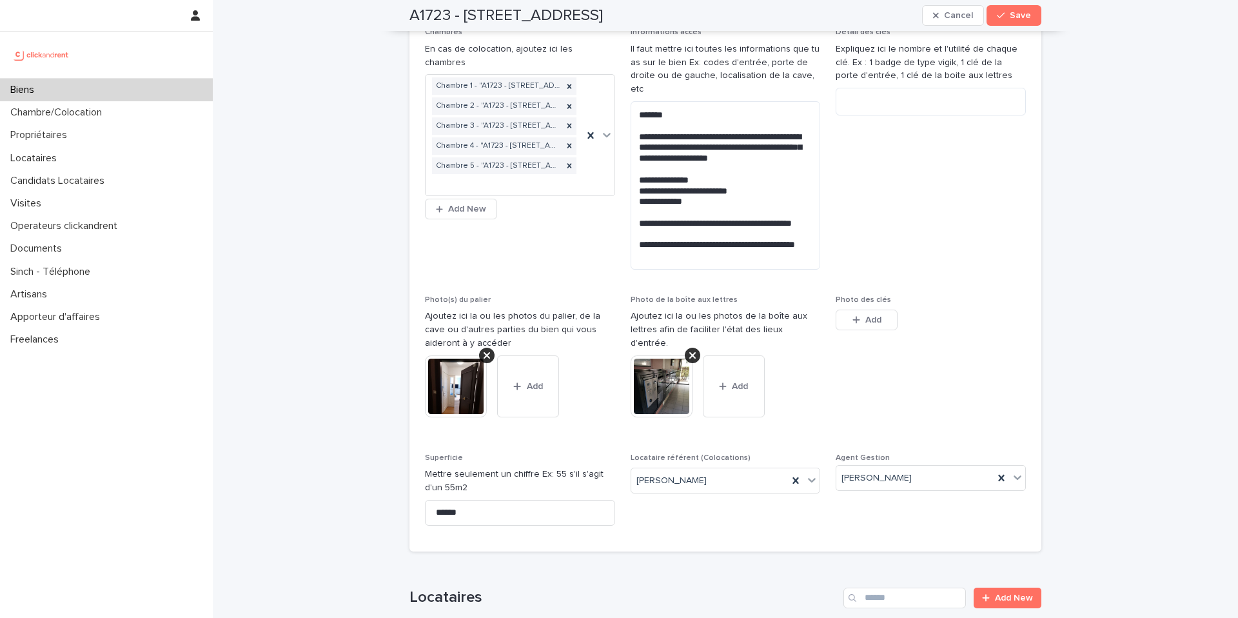
scroll to position [6905, 0]
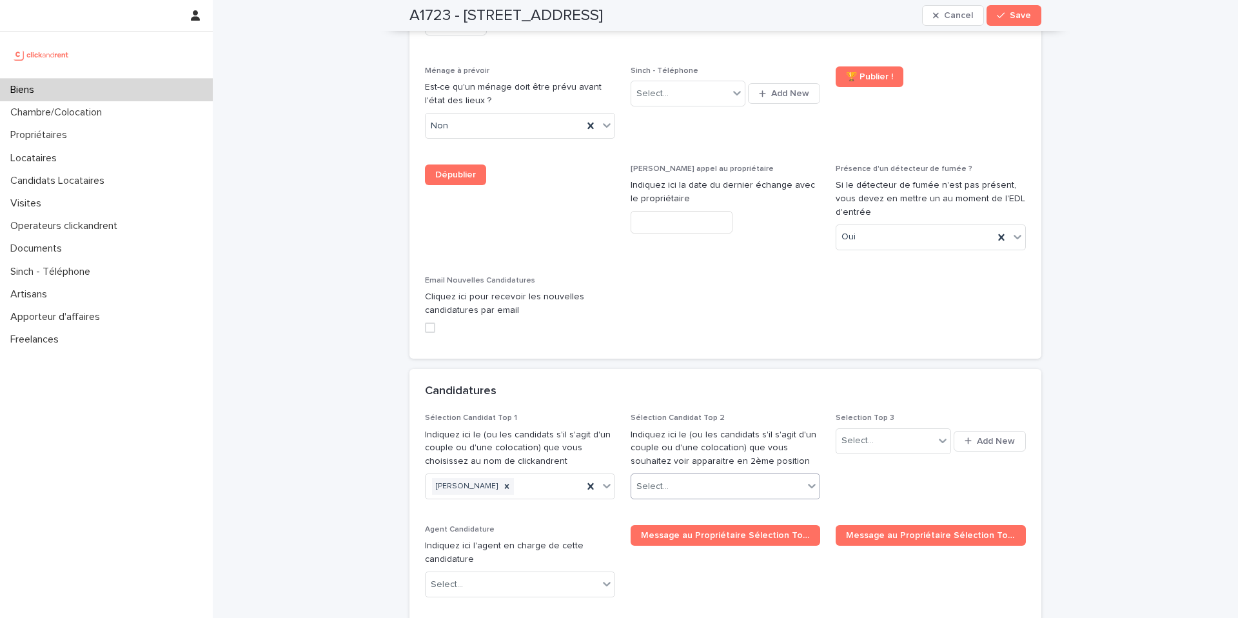
click at [692, 476] on div "Select..." at bounding box center [717, 486] width 173 height 21
type input "*******"
click at [1012, 17] on span "Save" at bounding box center [1020, 15] width 21 height 9
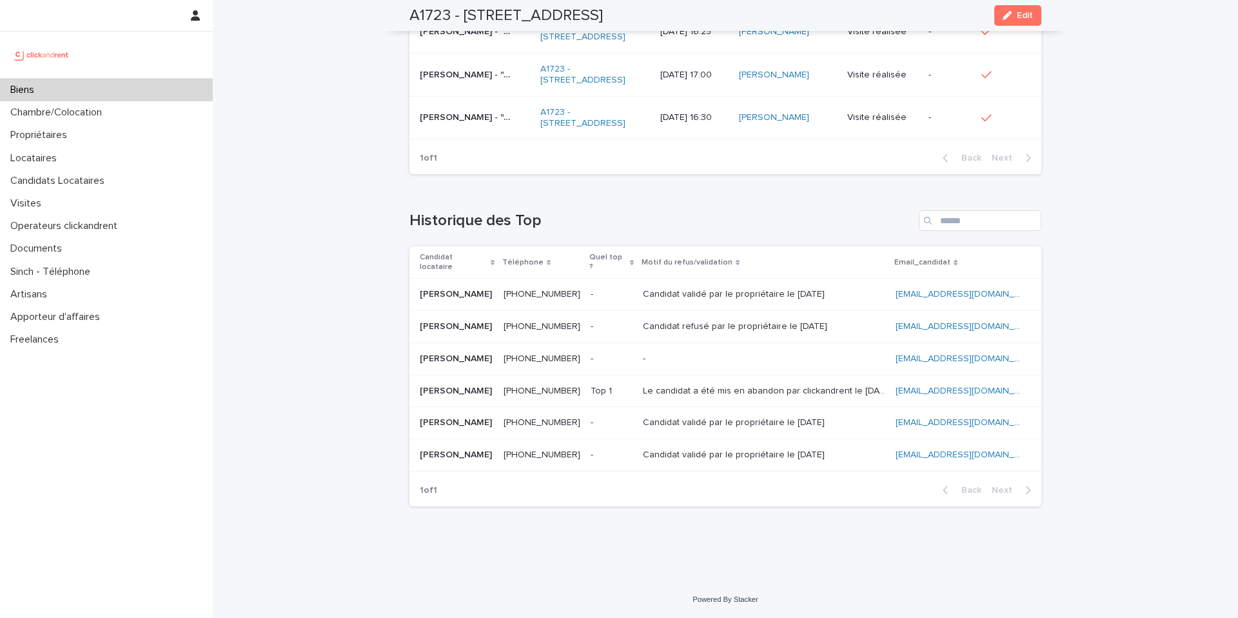
scroll to position [4617, 0]
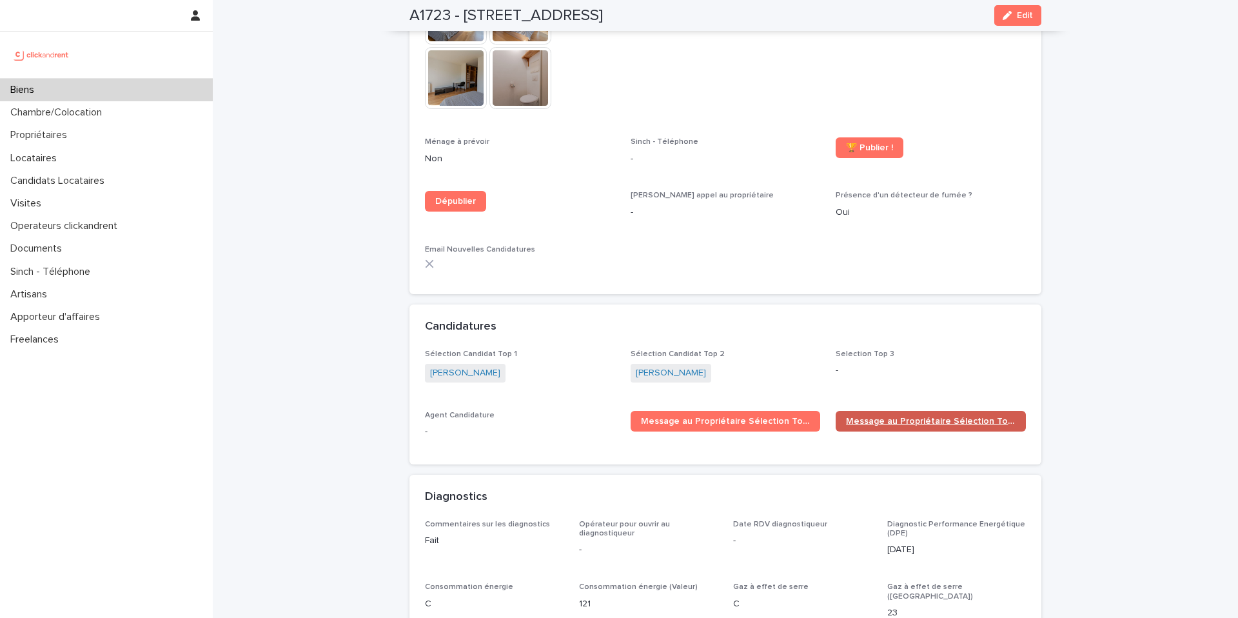
click at [938, 416] on span "Message au Propriétaire Sélection Top 2" at bounding box center [931, 420] width 170 height 9
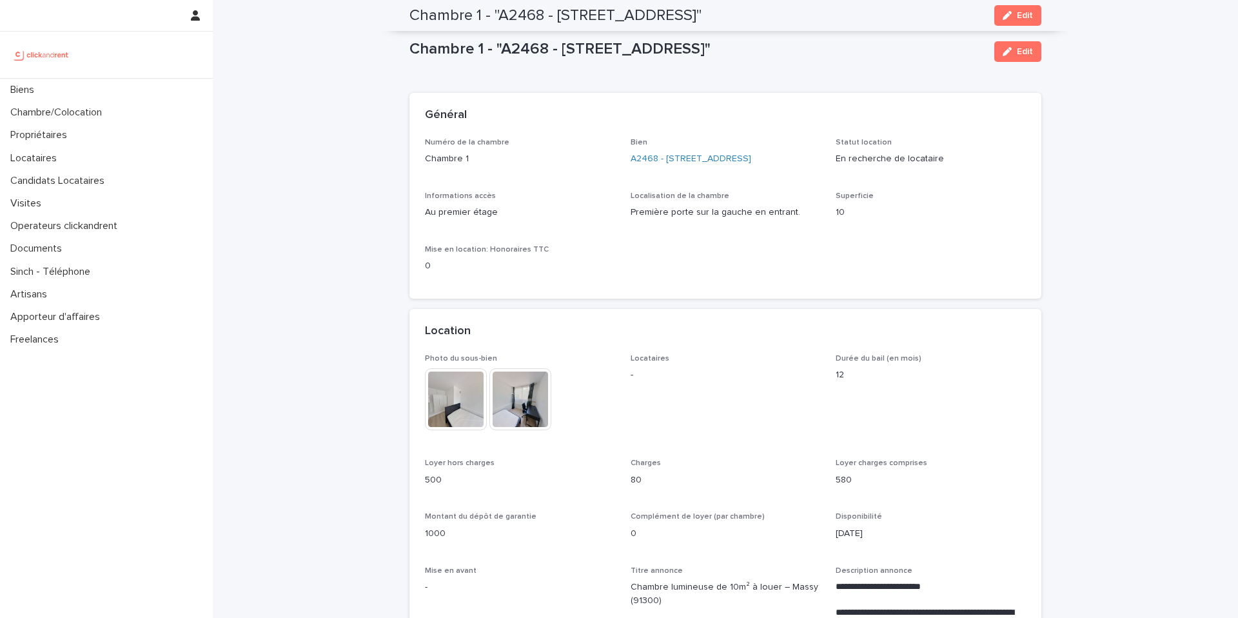
scroll to position [865, 0]
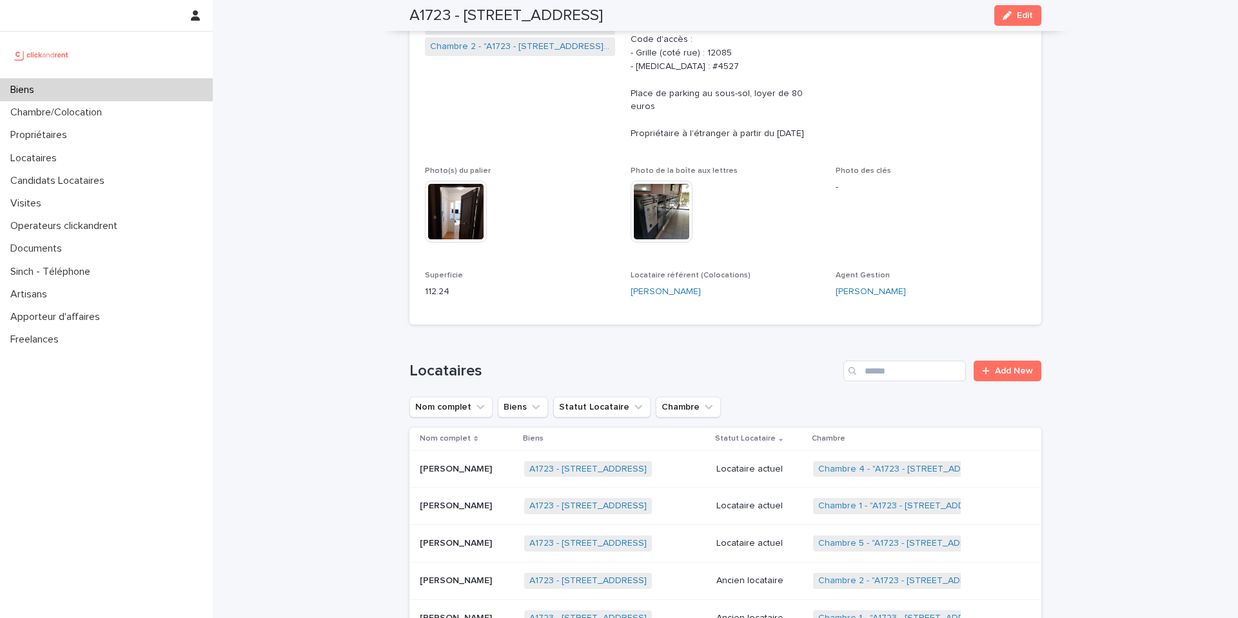
scroll to position [4617, 0]
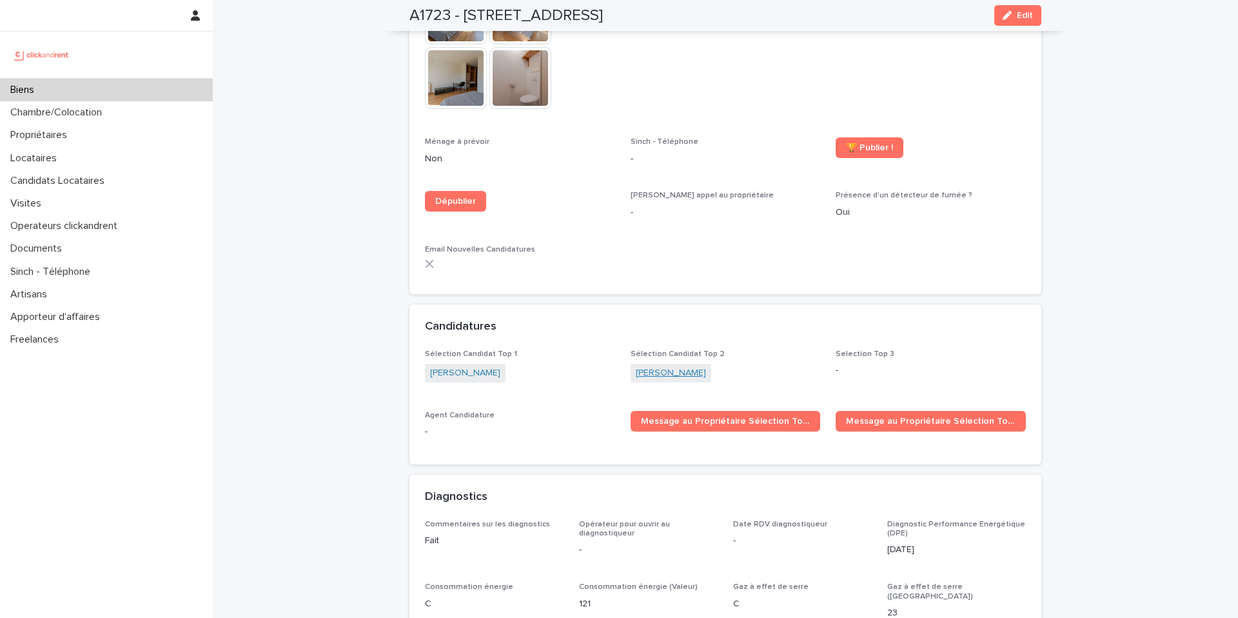
click at [692, 366] on link "[PERSON_NAME]" at bounding box center [671, 373] width 70 height 14
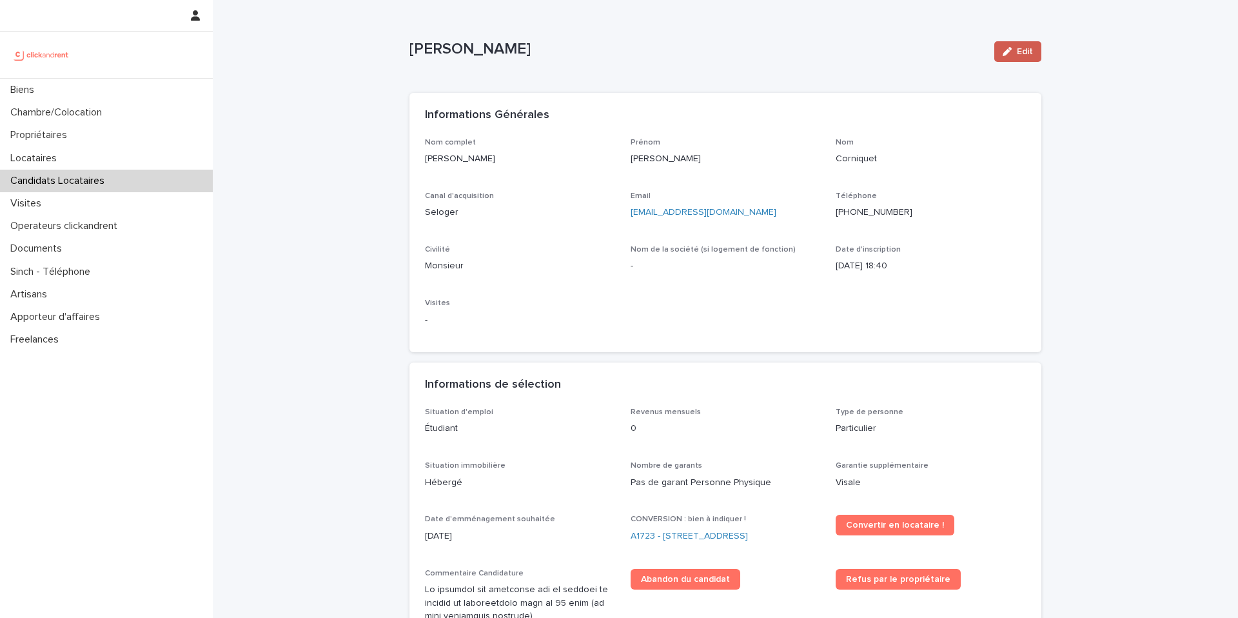
click at [1015, 54] on div "button" at bounding box center [1010, 51] width 14 height 9
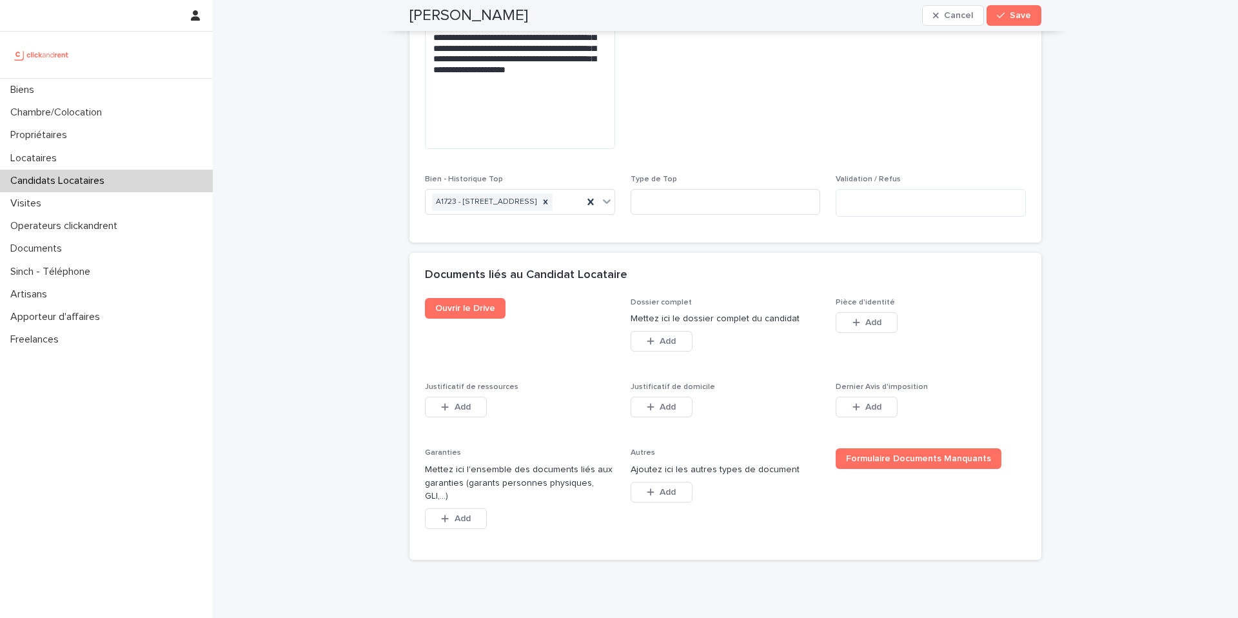
scroll to position [1238, 0]
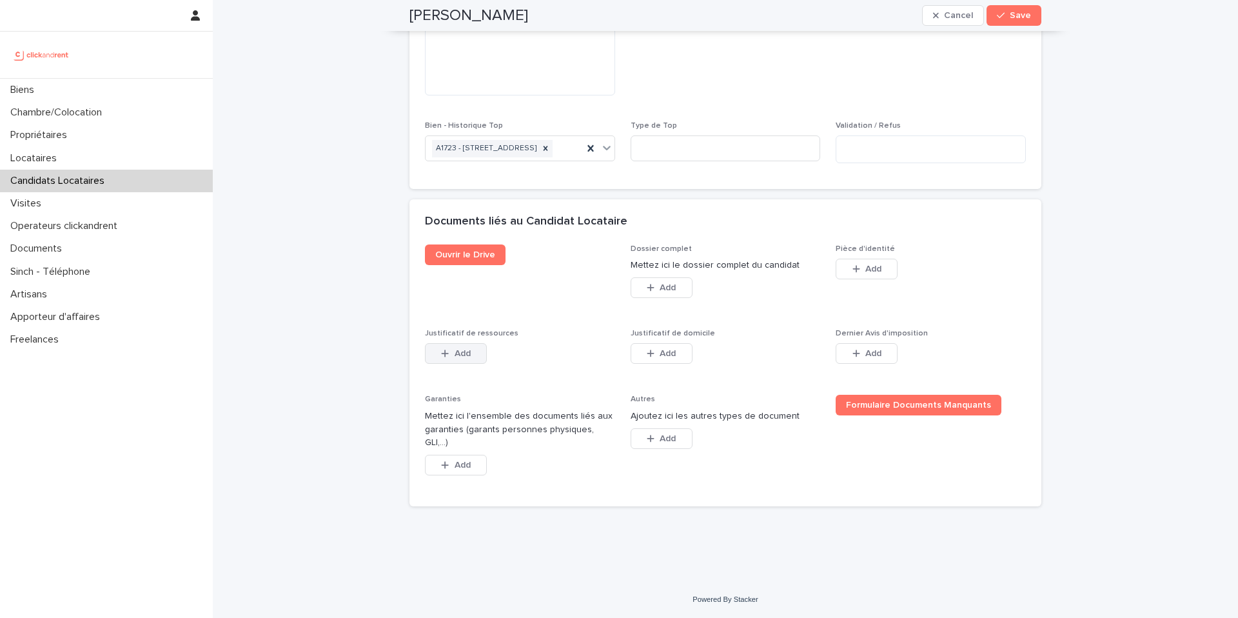
click at [461, 358] on span "Add" at bounding box center [463, 353] width 16 height 9
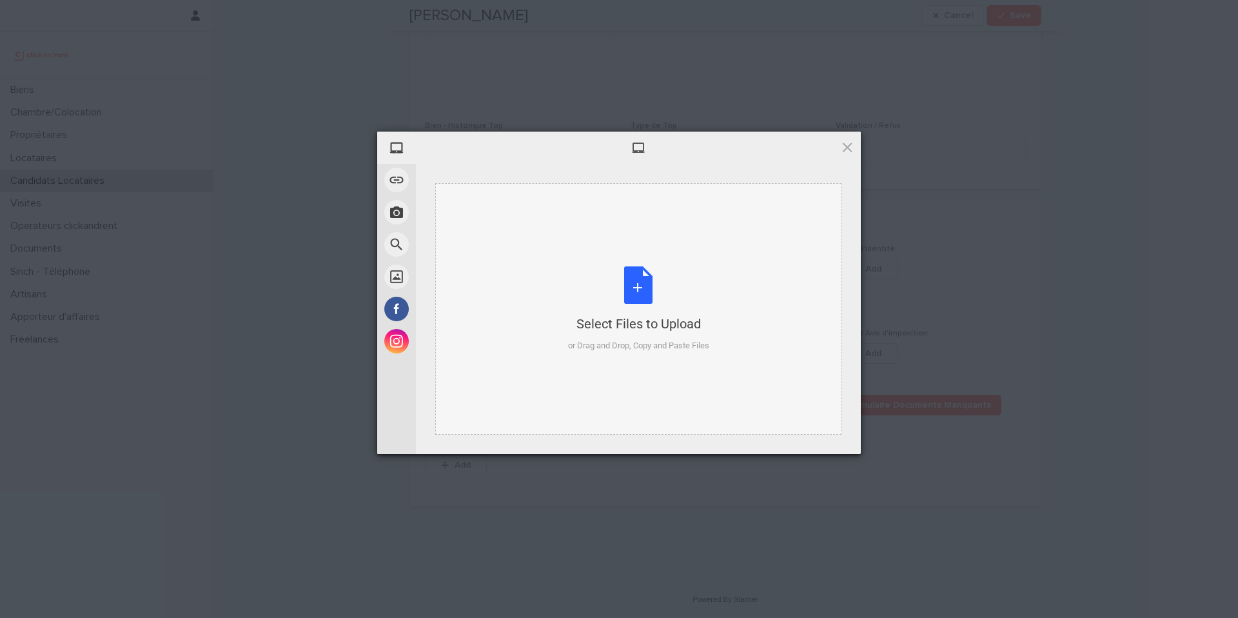
click at [641, 277] on div "Select Files to Upload or Drag and Drop, Copy and Paste Files" at bounding box center [638, 309] width 141 height 86
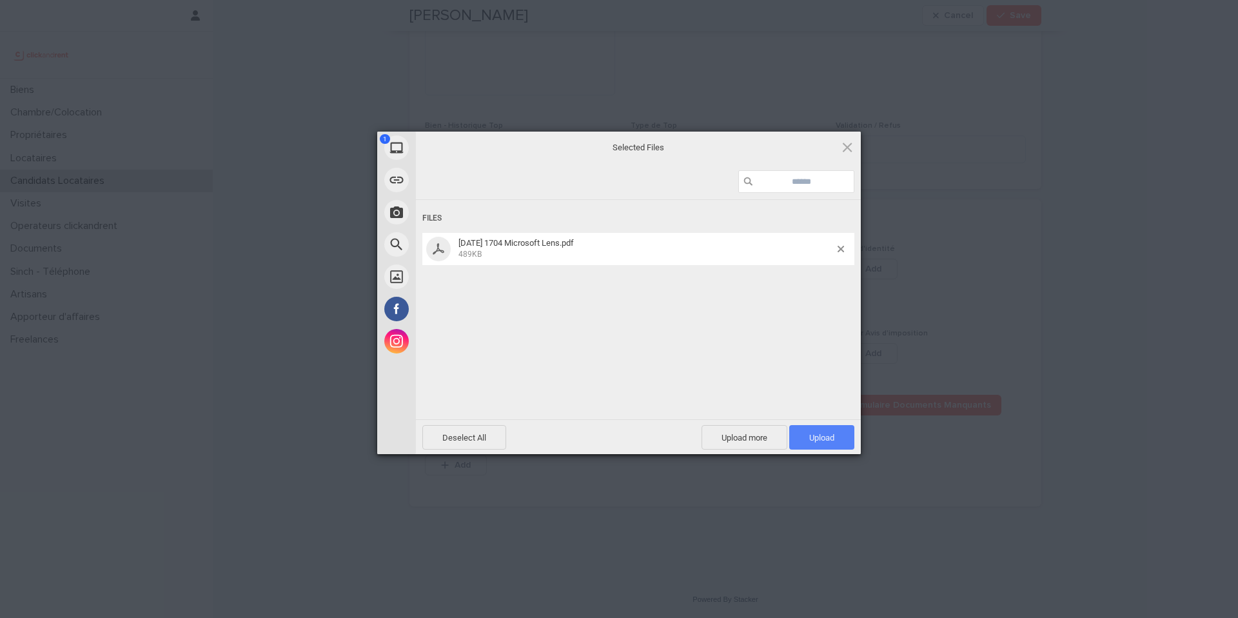
click at [826, 429] on span "Upload 1" at bounding box center [821, 437] width 65 height 24
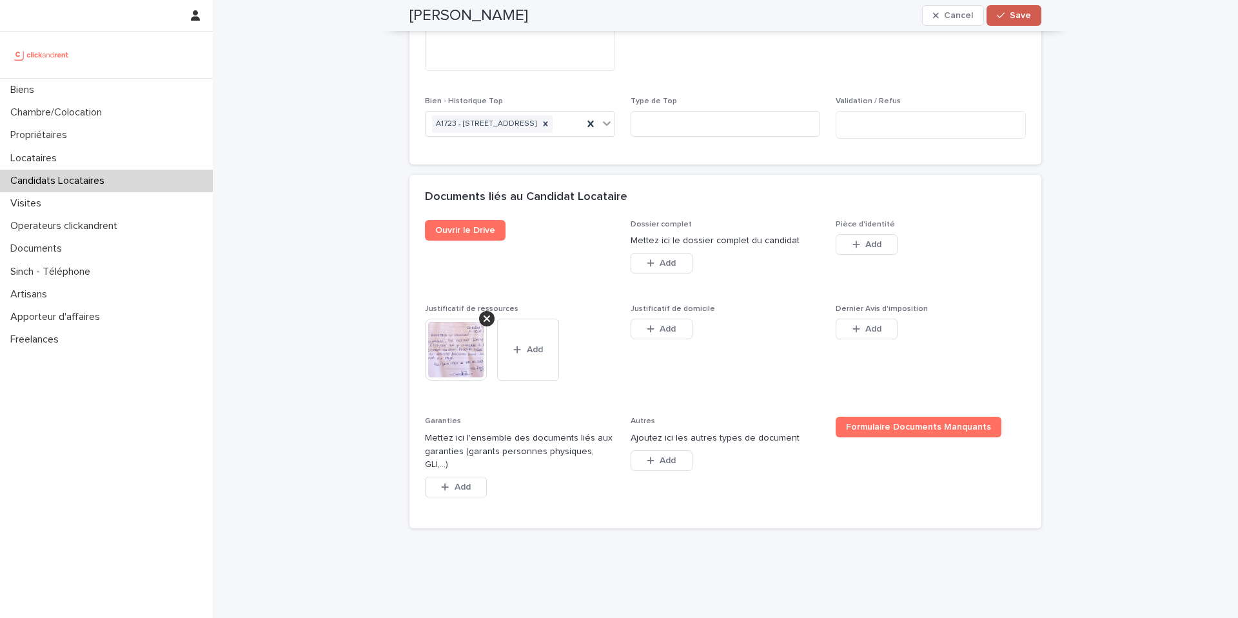
click at [1007, 19] on div "button" at bounding box center [1003, 15] width 13 height 9
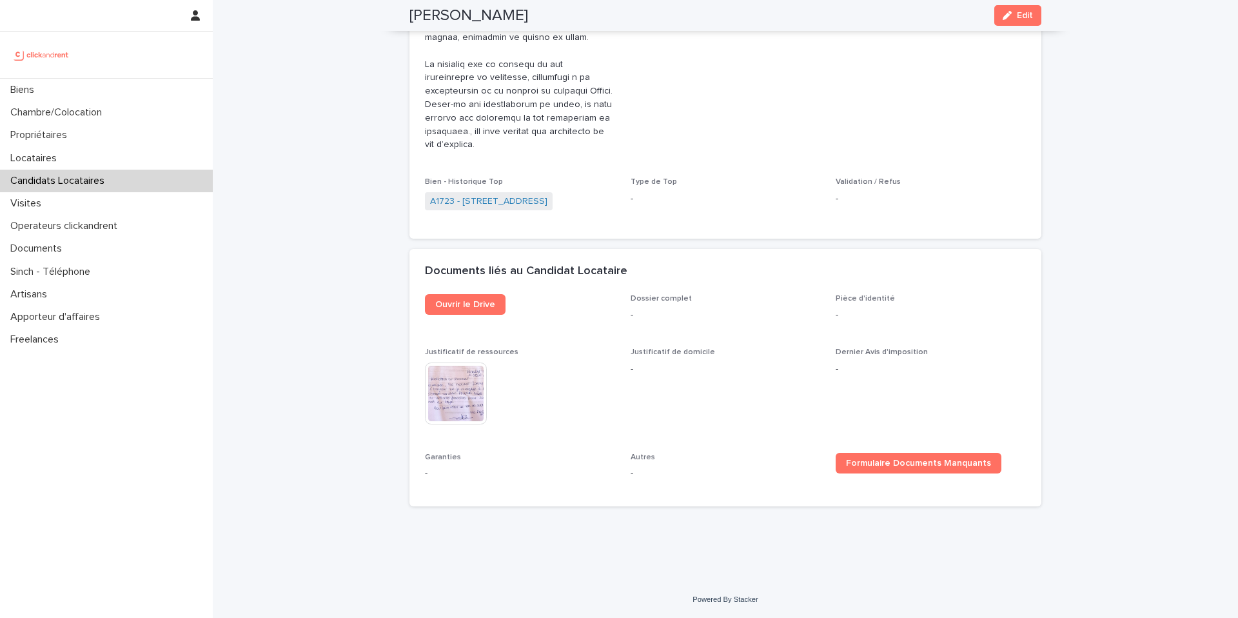
scroll to position [927, 0]
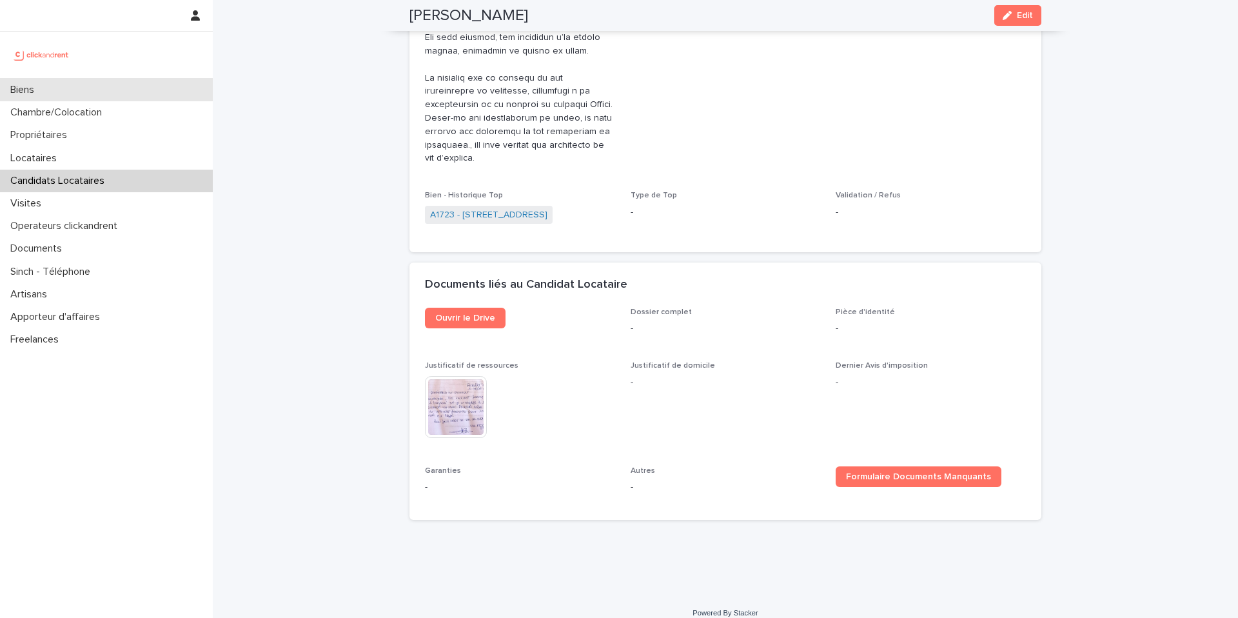
click at [94, 93] on div "Biens" at bounding box center [106, 90] width 213 height 23
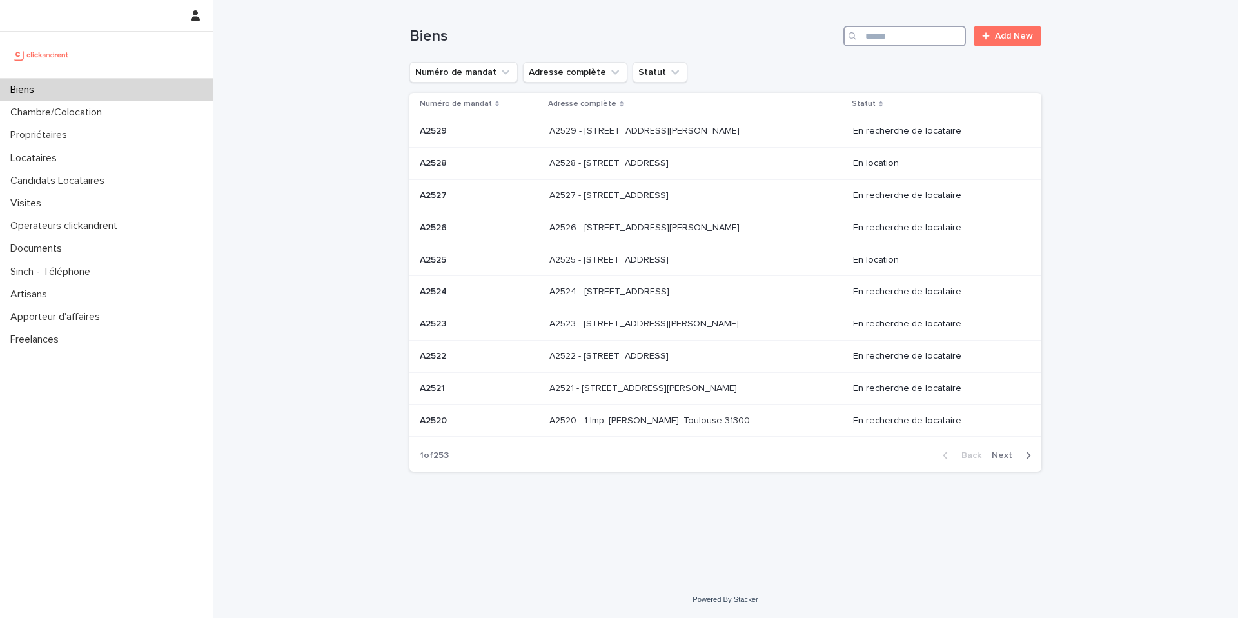
click at [910, 35] on input "Search" at bounding box center [904, 36] width 122 height 21
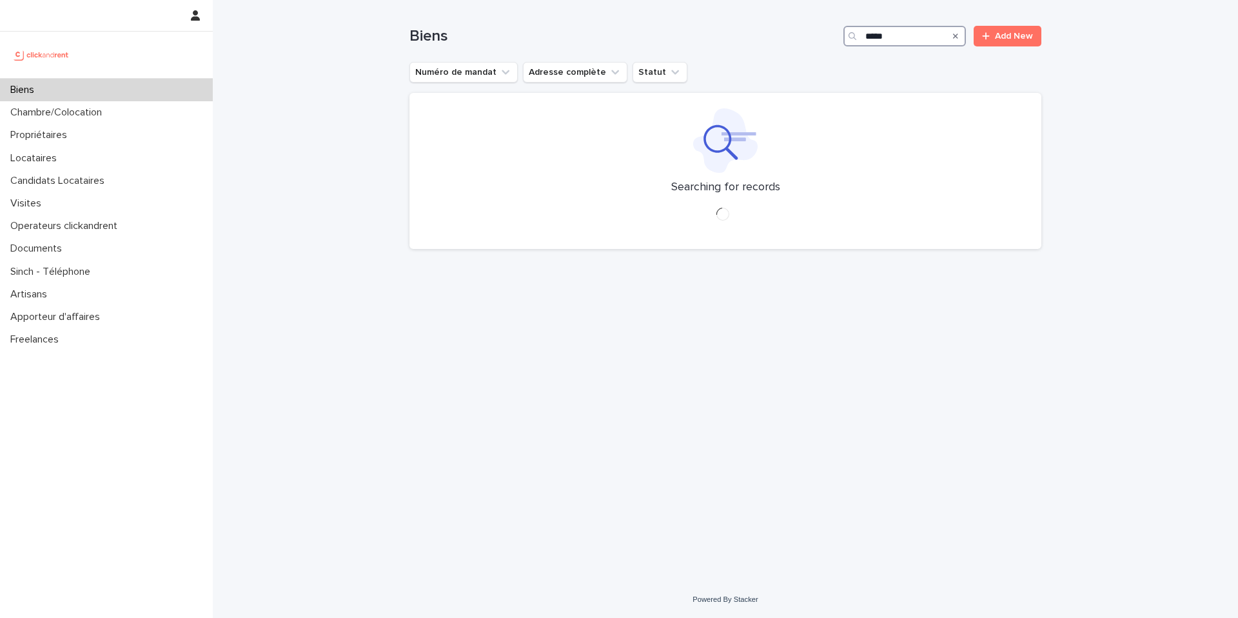
type input "*****"
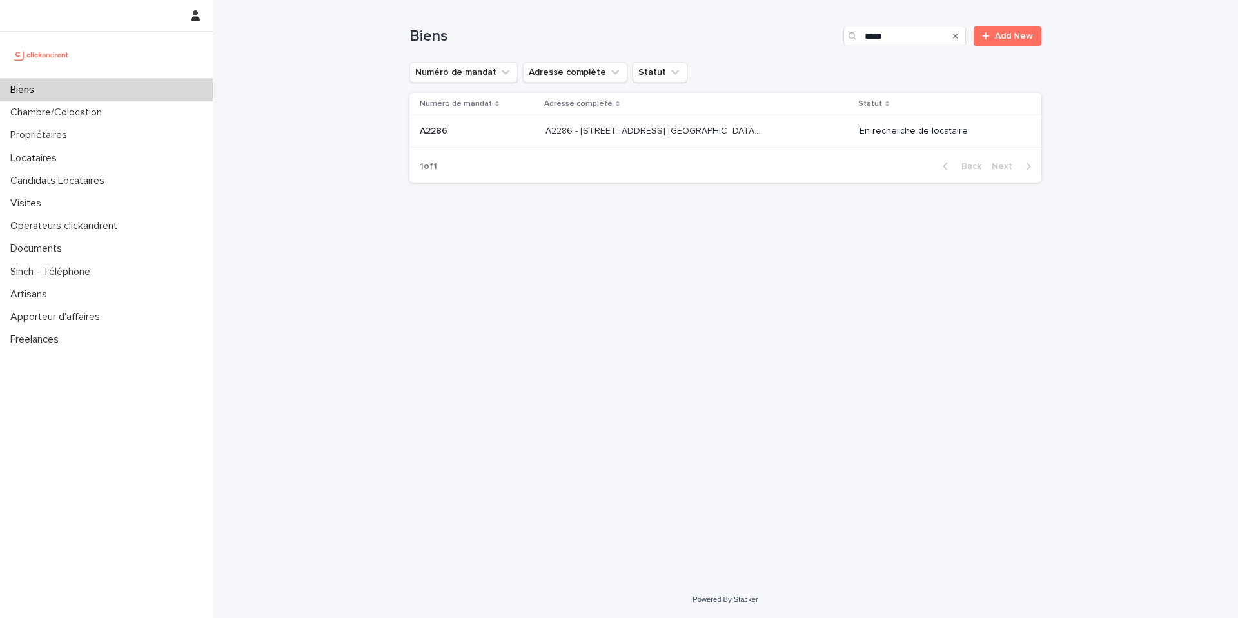
click at [703, 136] on p "A2286 - 5 allée du Dr. Schalow, Aulnay-sous-Bois 93600" at bounding box center [653, 130] width 217 height 14
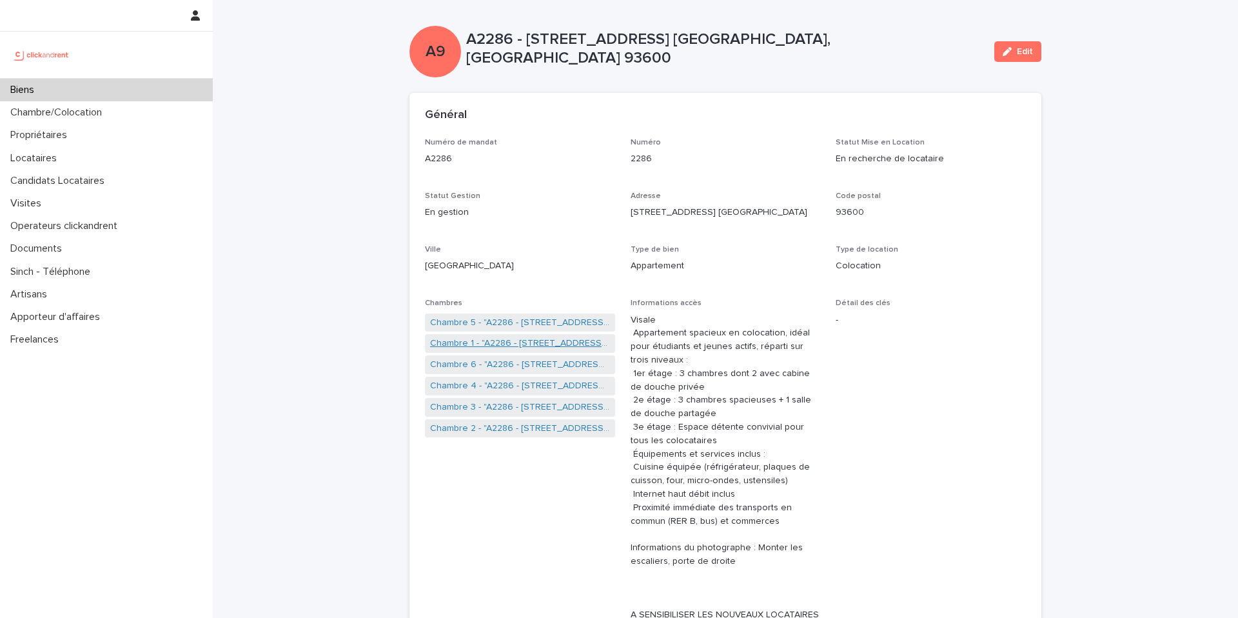
click at [498, 340] on link "Chambre 1 - "A2286 - 5 allée du Dr. Schalow, Aulnay-sous-Bois 93600"" at bounding box center [520, 344] width 180 height 14
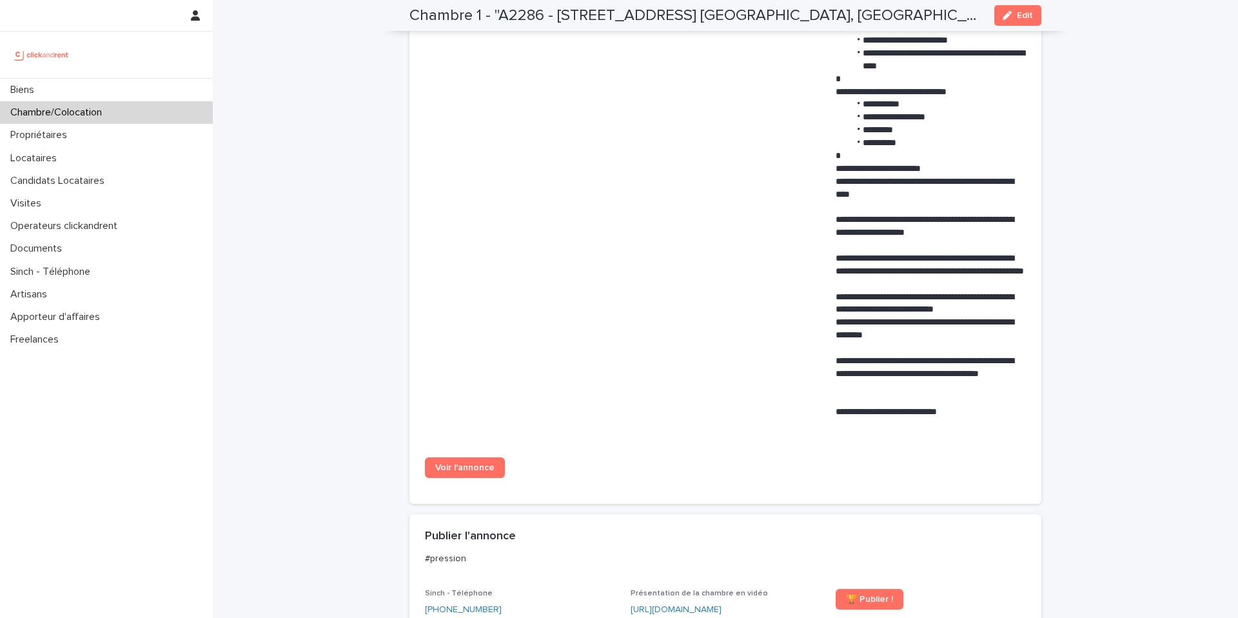
scroll to position [848, 0]
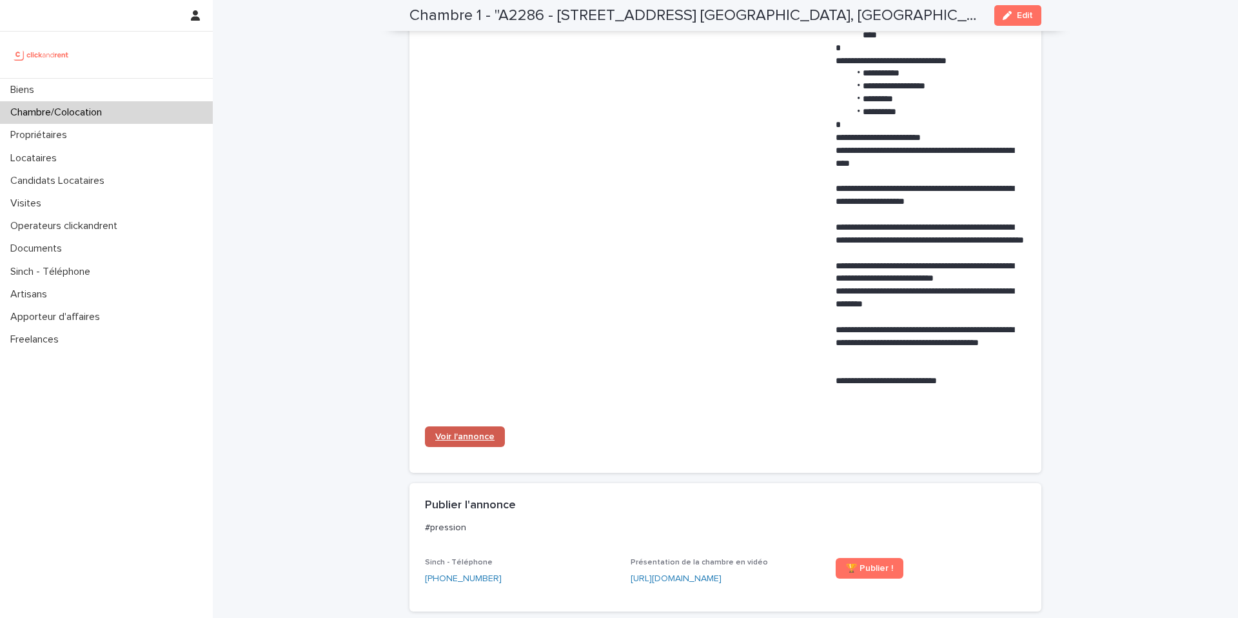
click at [467, 427] on link "Voir l'annonce" at bounding box center [465, 436] width 80 height 21
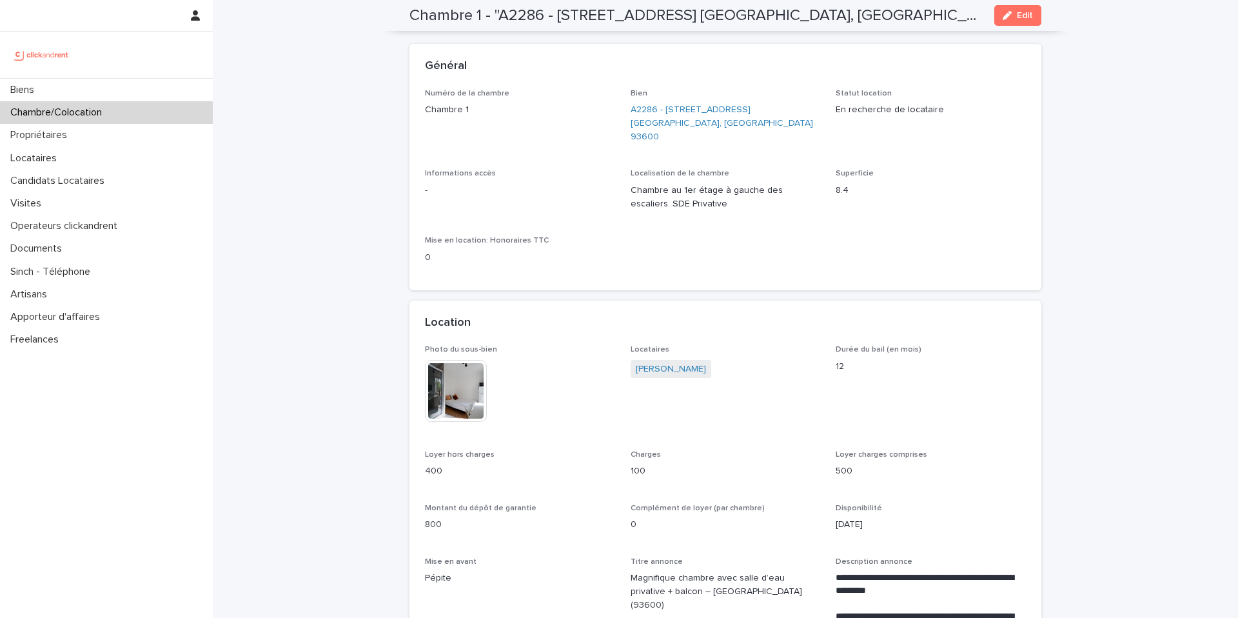
scroll to position [0, 0]
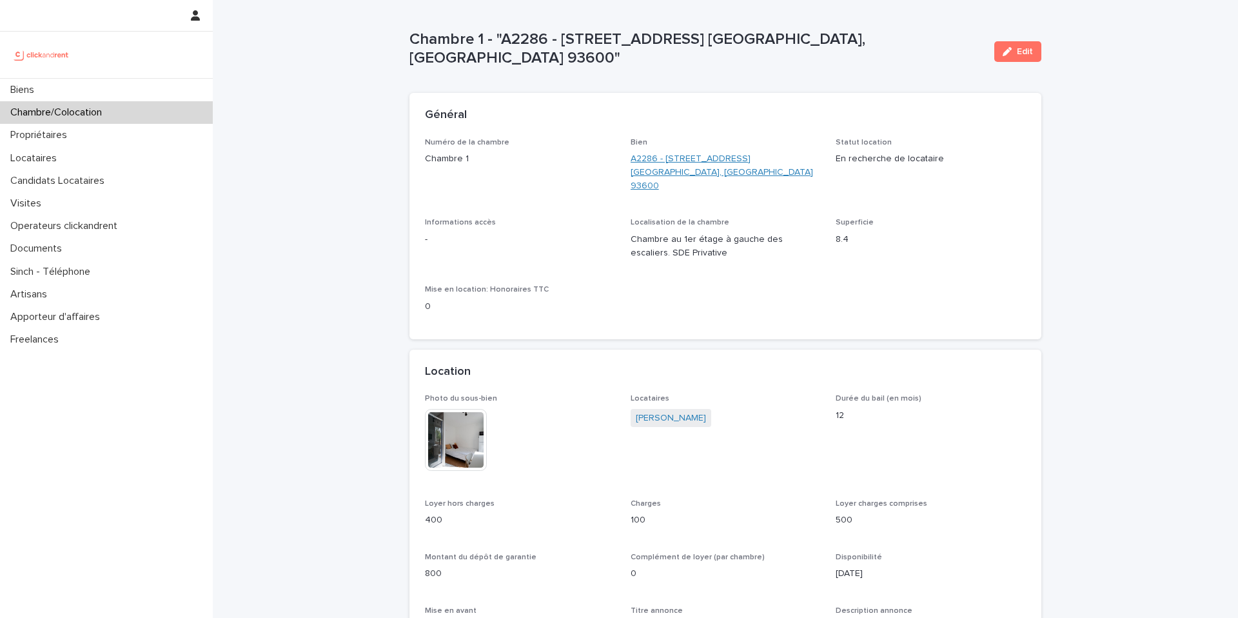
click at [696, 163] on link "A2286 - 5 allée du Dr. Schalow, Aulnay-sous-Bois 93600" at bounding box center [726, 172] width 190 height 40
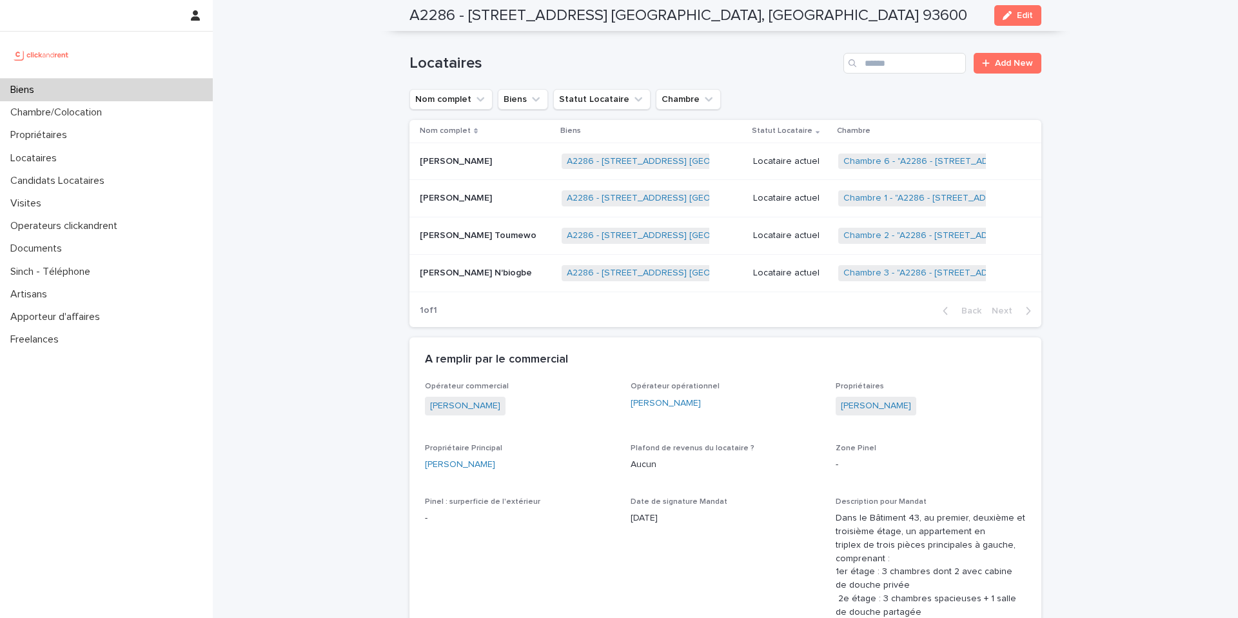
scroll to position [856, 0]
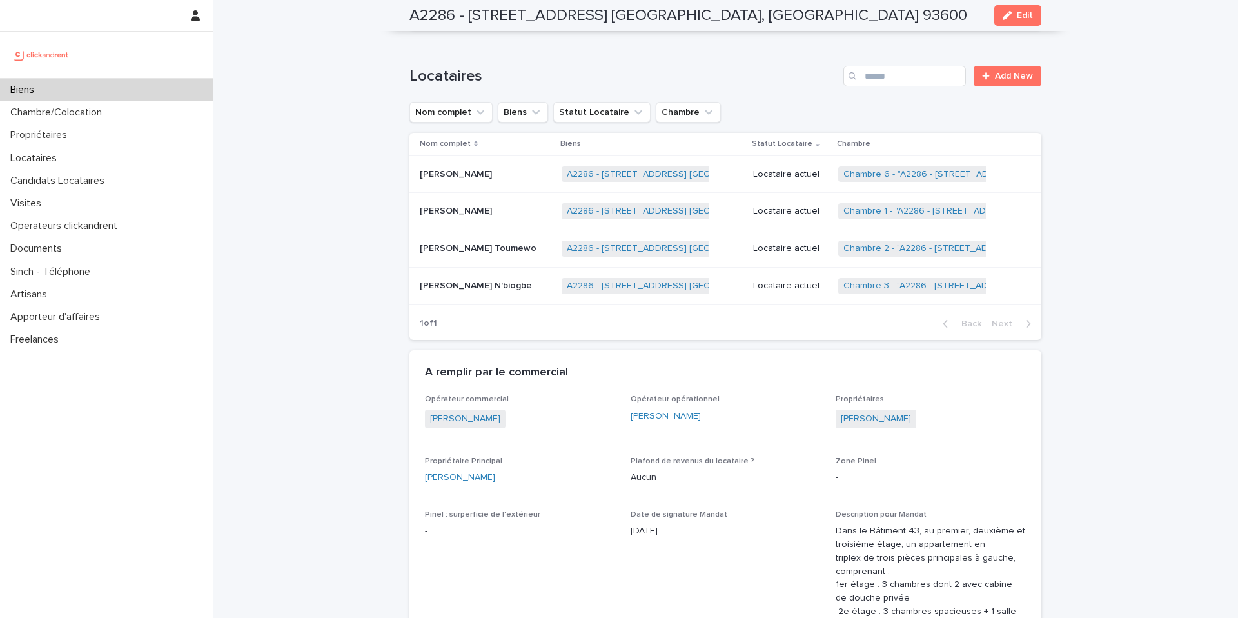
click at [785, 250] on p "Locataire actuel" at bounding box center [790, 248] width 75 height 11
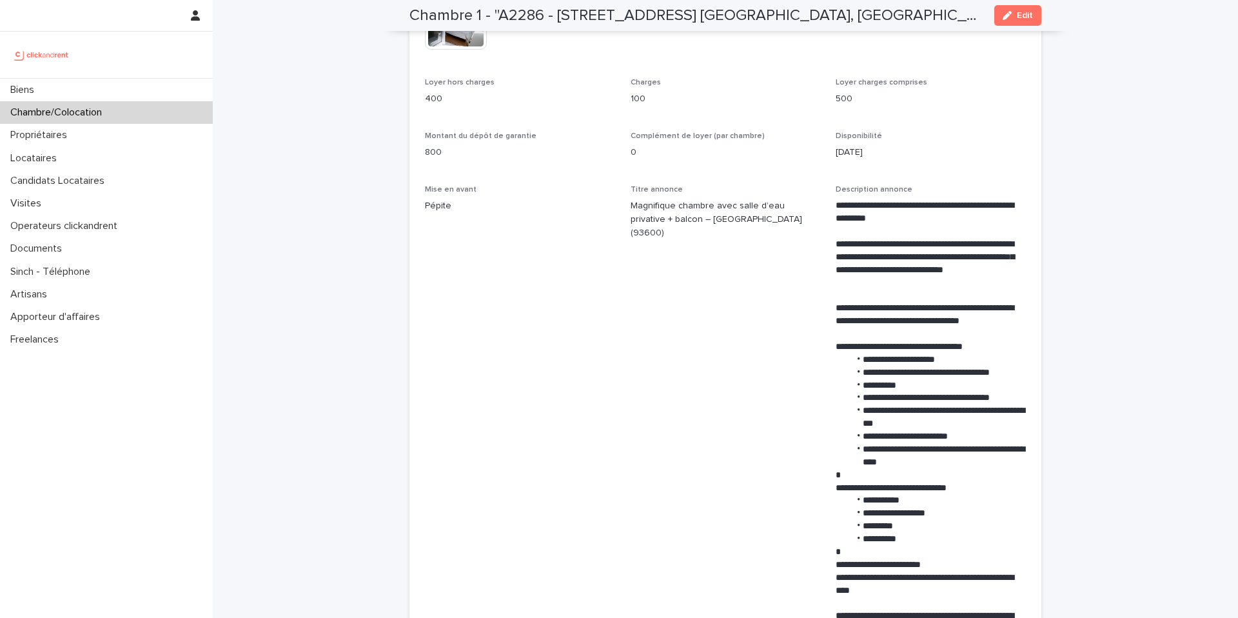
scroll to position [481, 0]
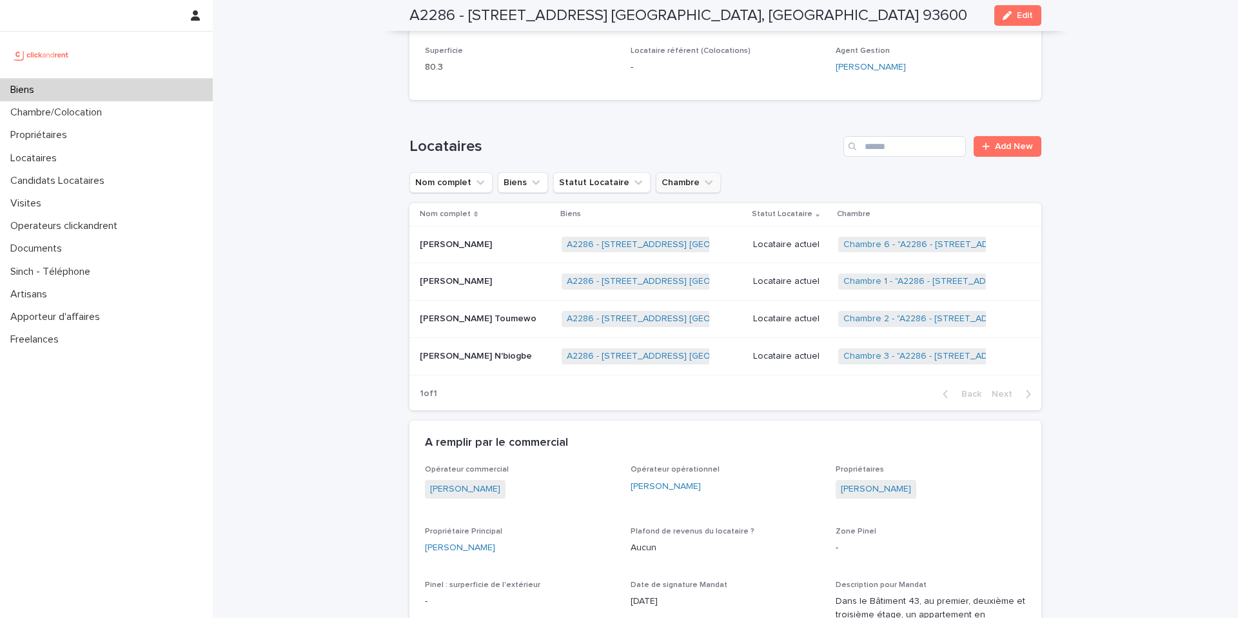
scroll to position [809, 0]
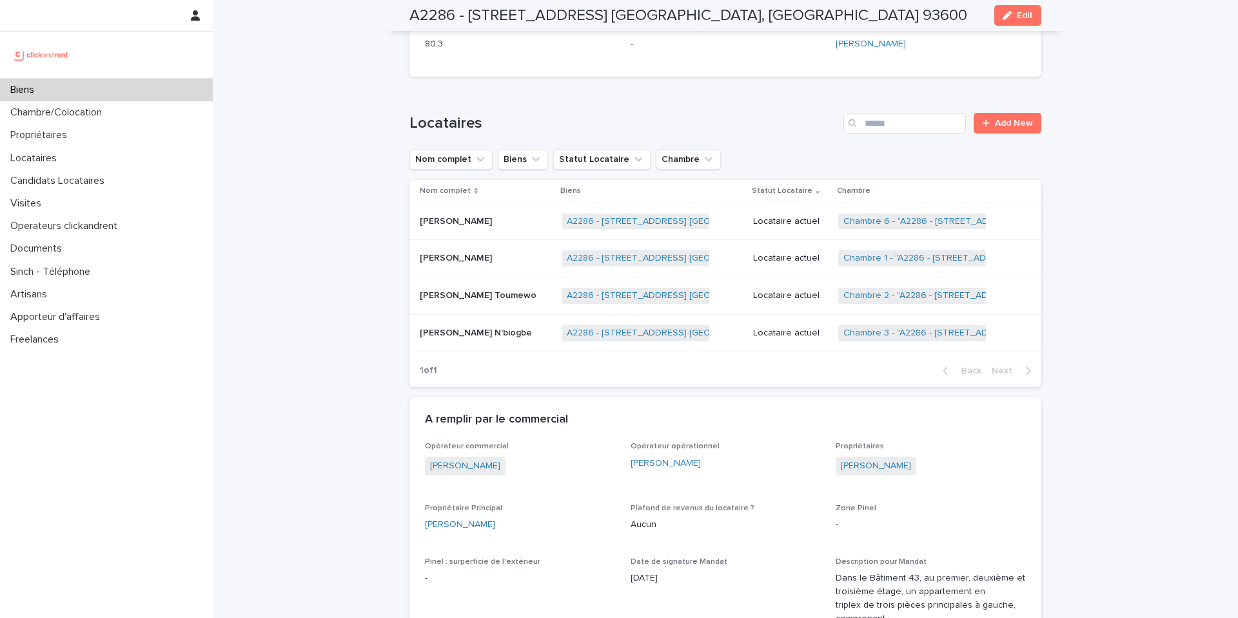
click at [797, 218] on p "Locataire actuel" at bounding box center [790, 221] width 75 height 11
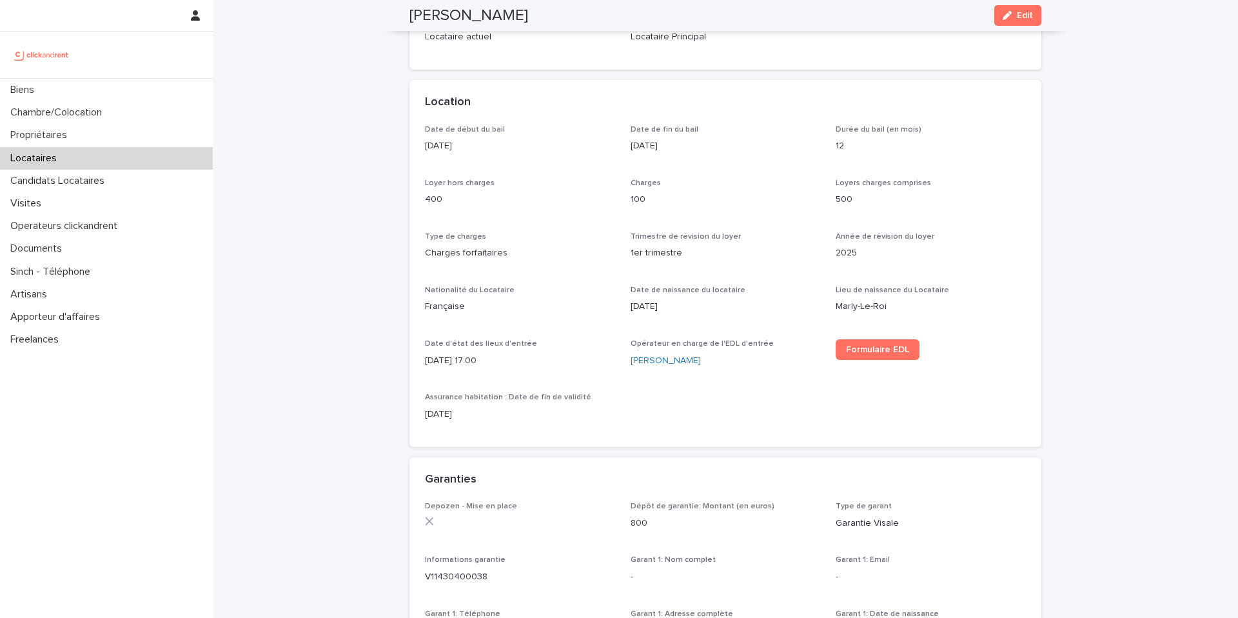
scroll to position [346, 0]
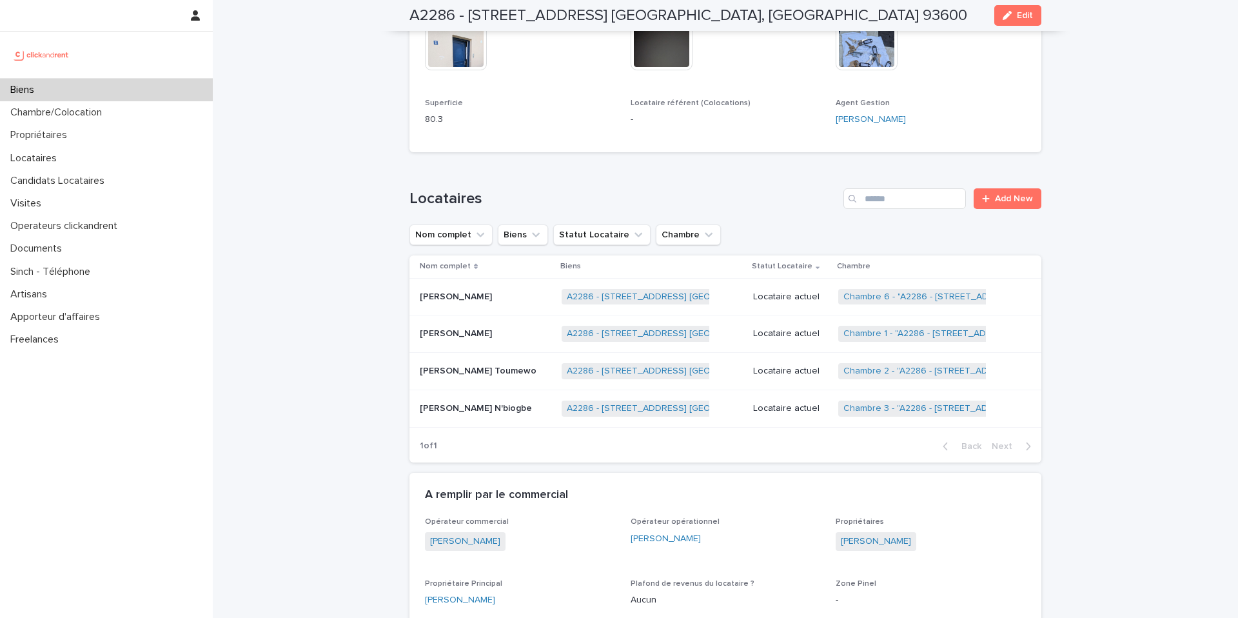
scroll to position [754, 0]
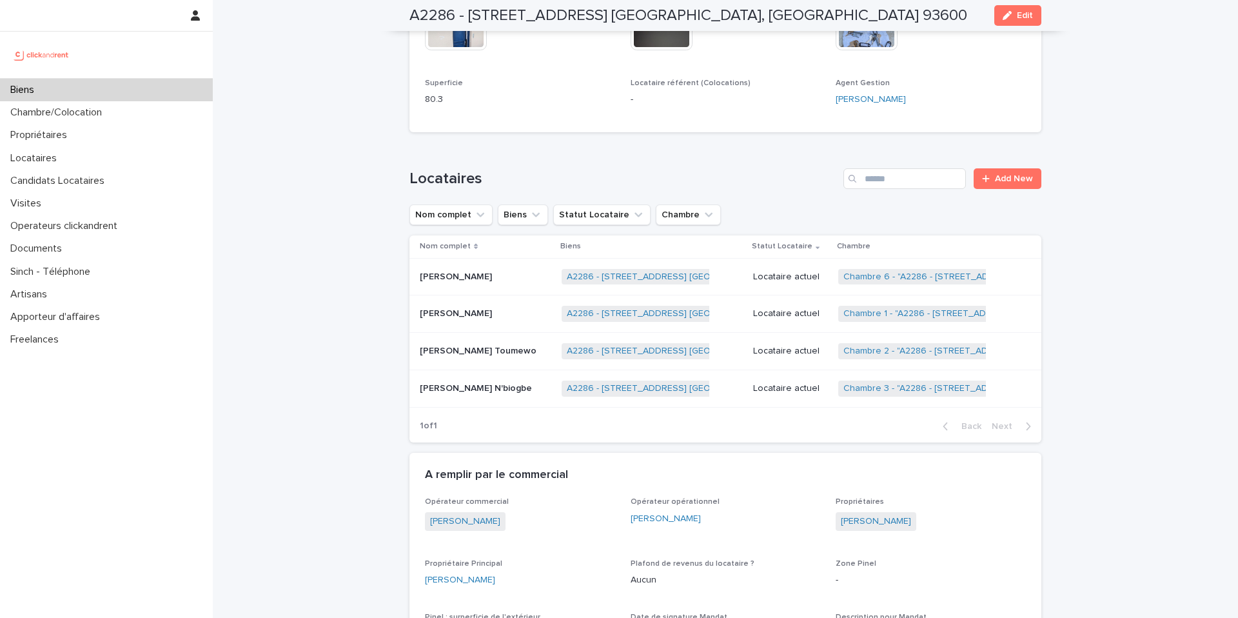
click at [794, 316] on p "Locataire actuel" at bounding box center [790, 313] width 75 height 11
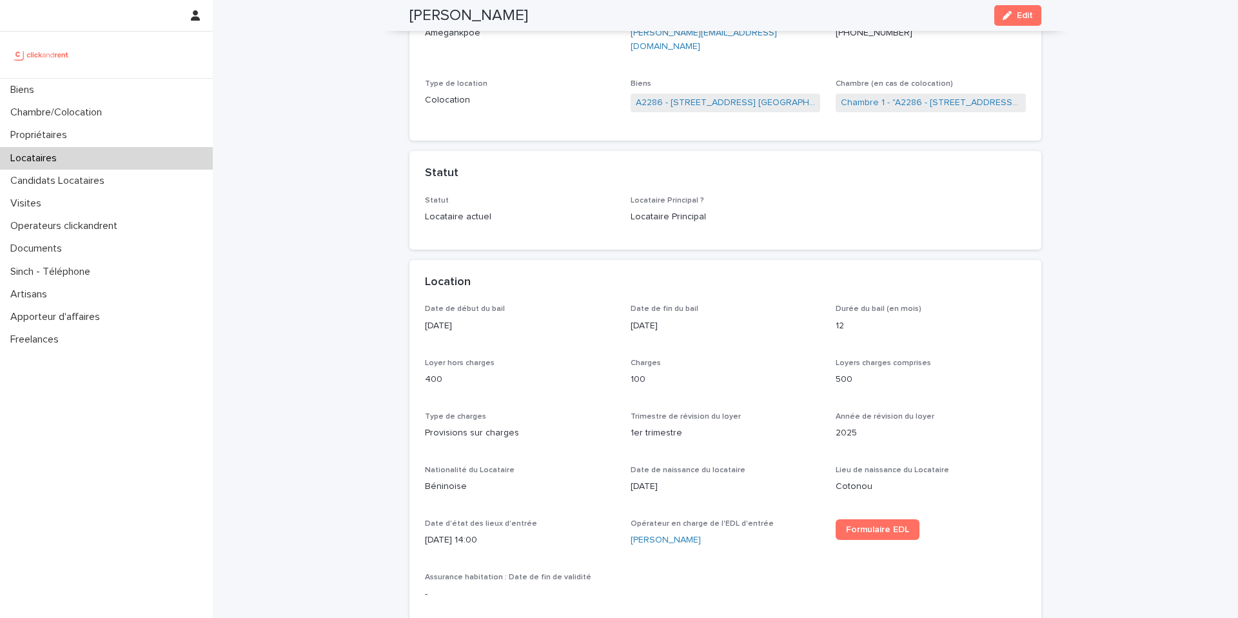
scroll to position [173, 0]
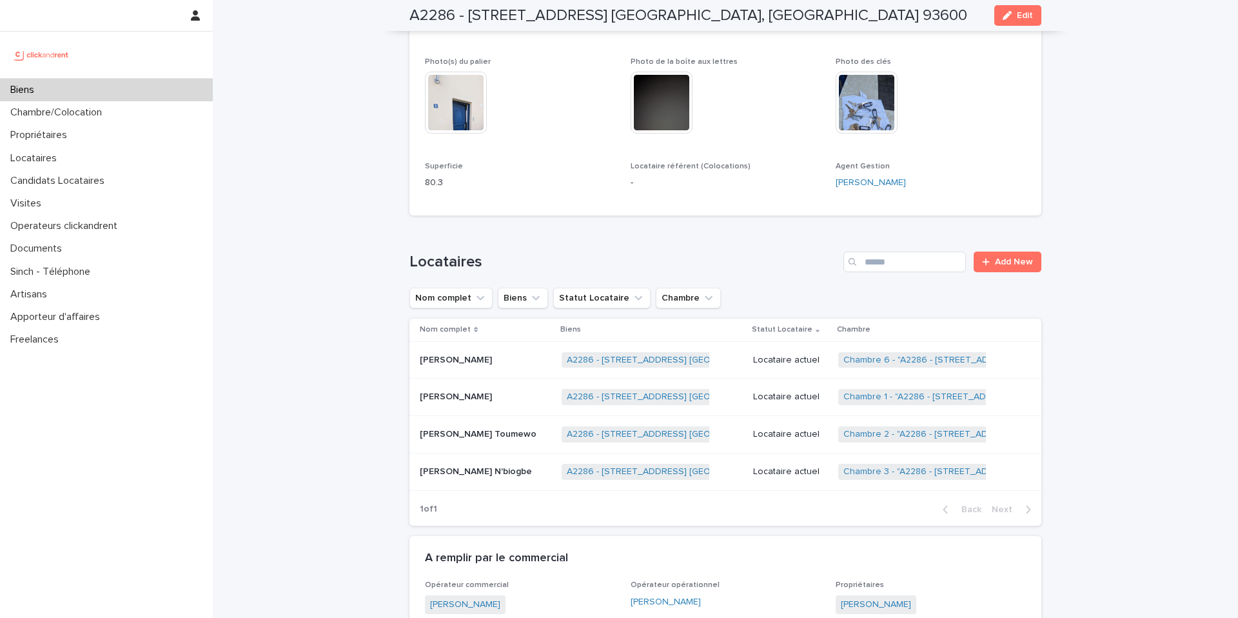
scroll to position [681, 0]
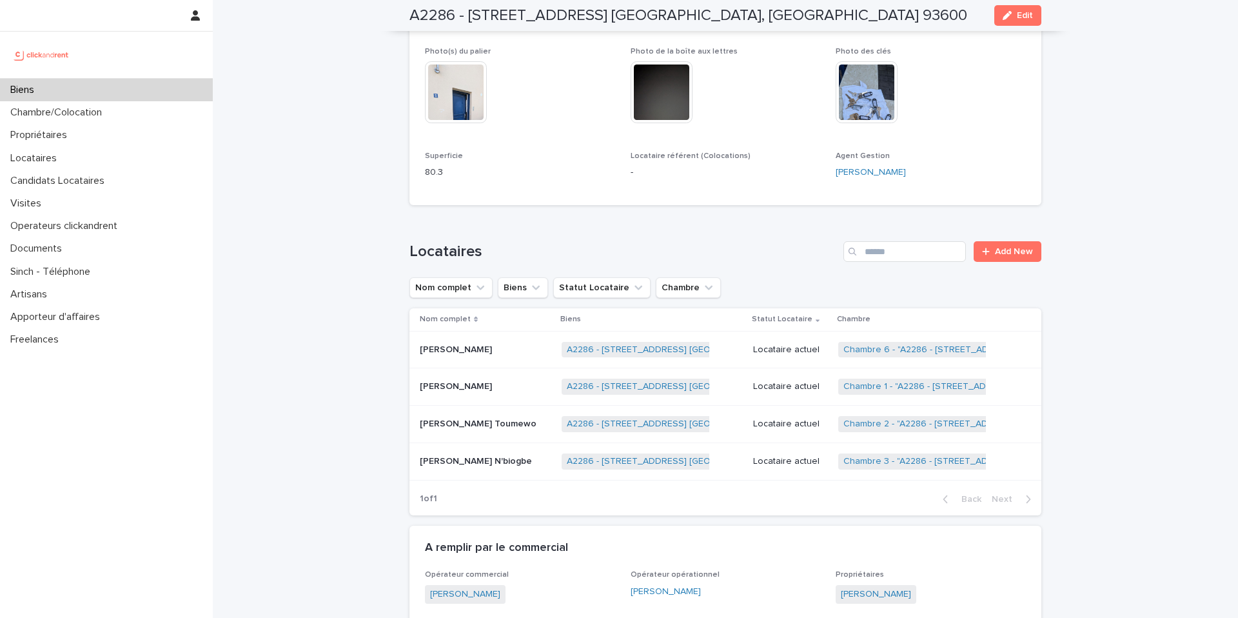
click at [769, 425] on p "Locataire actuel" at bounding box center [790, 423] width 75 height 11
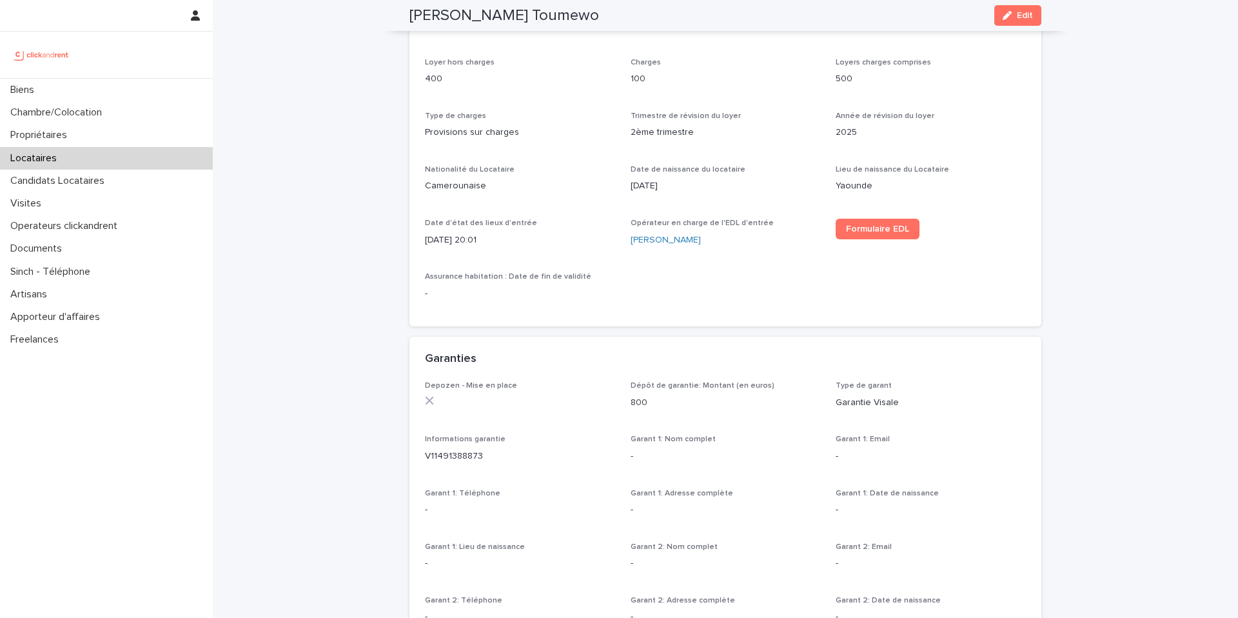
scroll to position [465, 0]
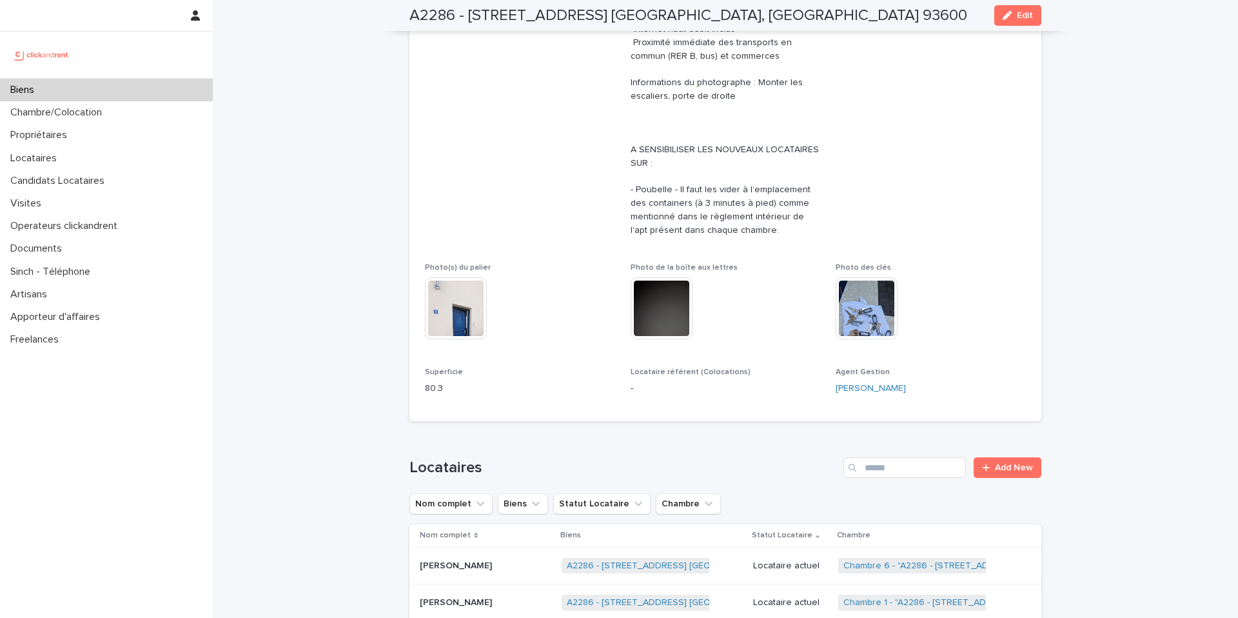
scroll to position [729, 0]
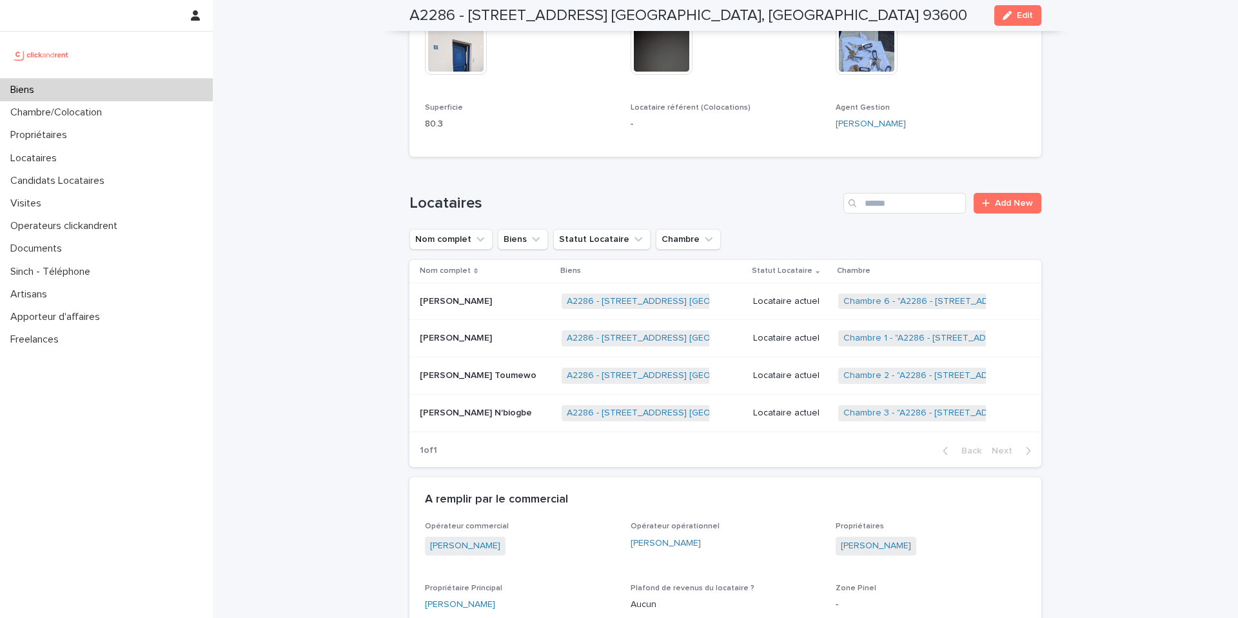
click at [783, 418] on p "Locataire actuel" at bounding box center [790, 412] width 75 height 11
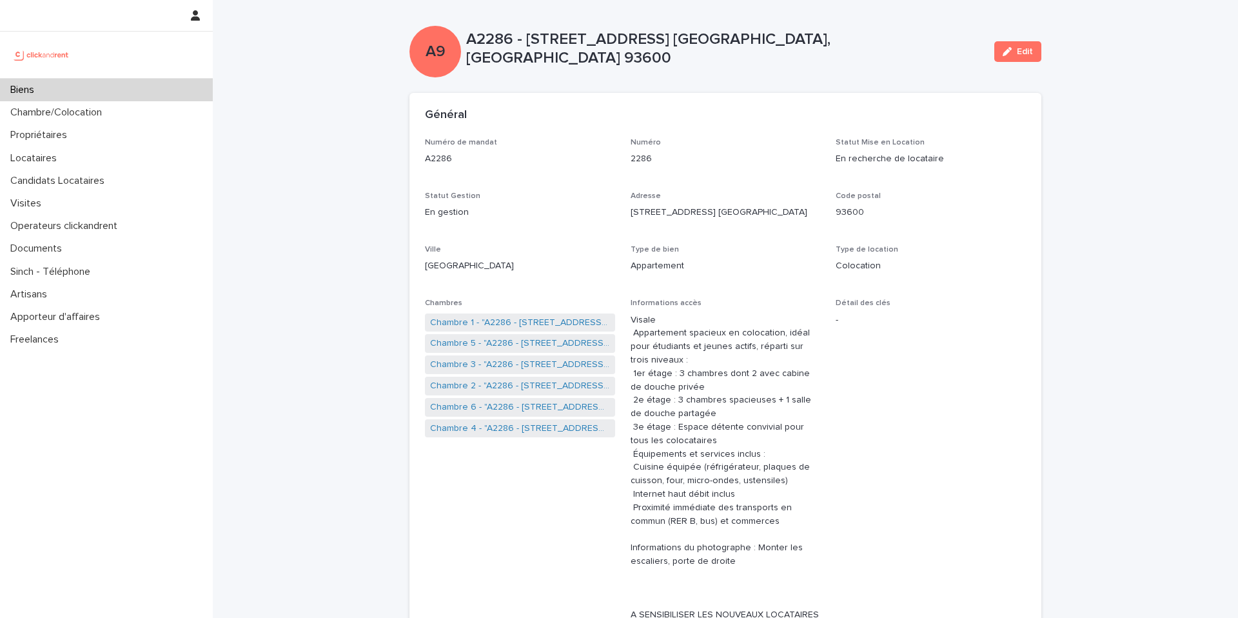
click at [86, 93] on div "Biens" at bounding box center [106, 90] width 213 height 23
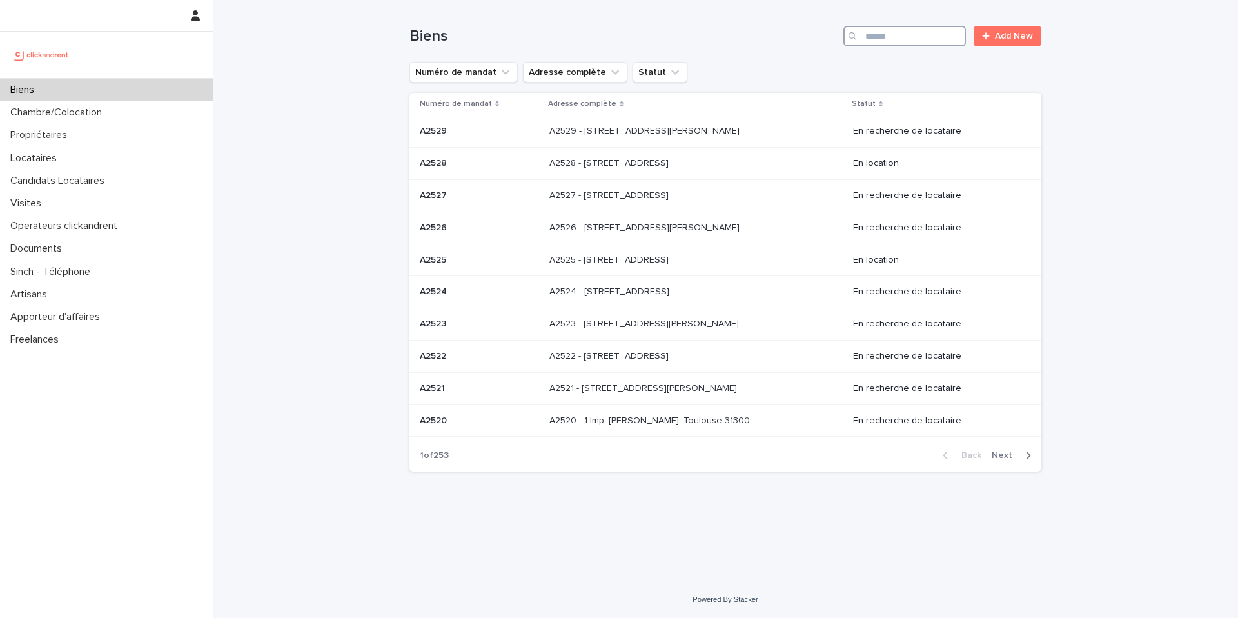
click at [888, 35] on input "Search" at bounding box center [904, 36] width 122 height 21
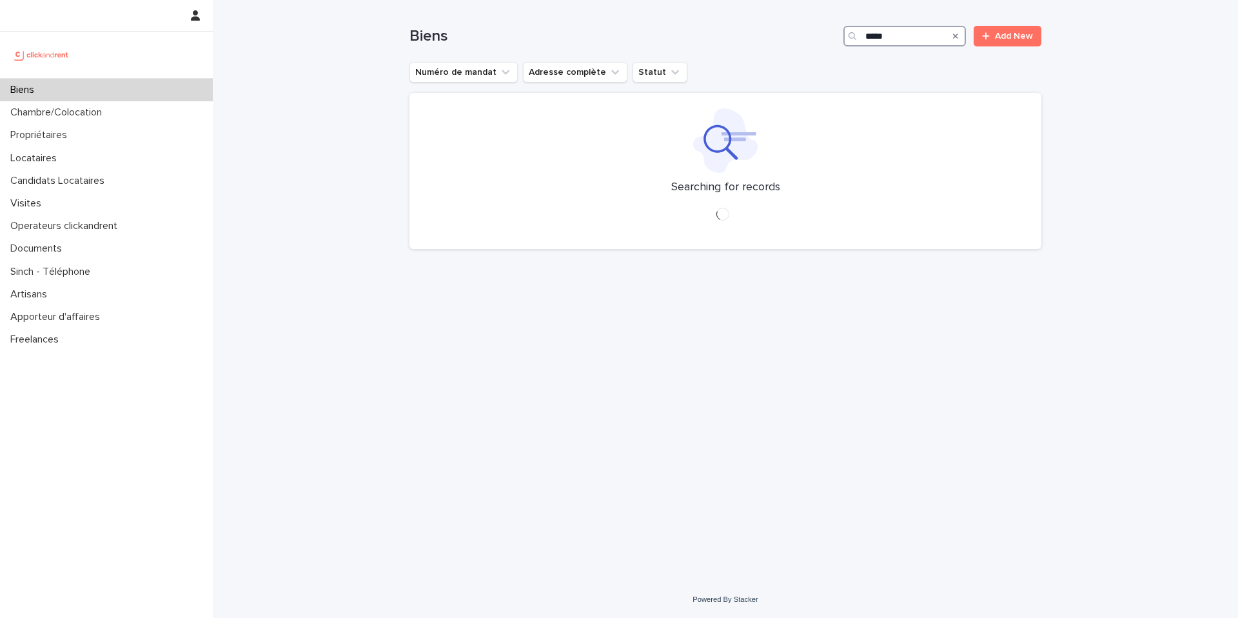
type input "*****"
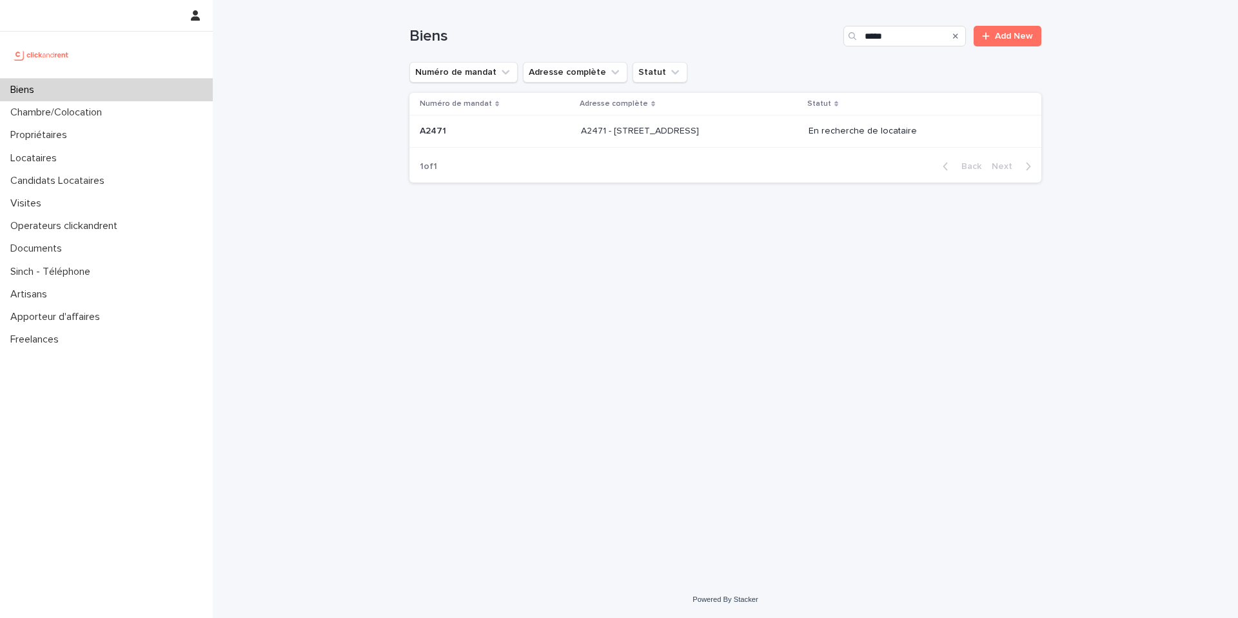
click at [697, 129] on p "A2471 - 38 rue des Marjoberts, Cergy 95000" at bounding box center [641, 130] width 121 height 14
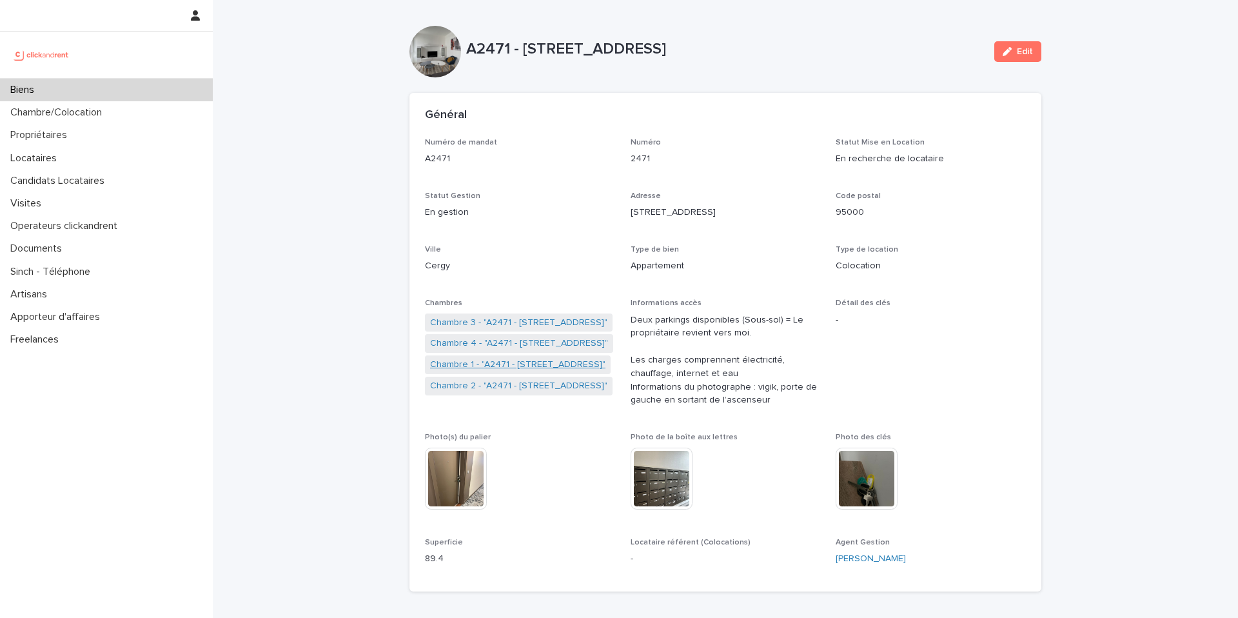
click at [524, 367] on link "Chambre 1 - "A2471 - 38 rue des Marjoberts, Cergy 95000"" at bounding box center [517, 365] width 175 height 14
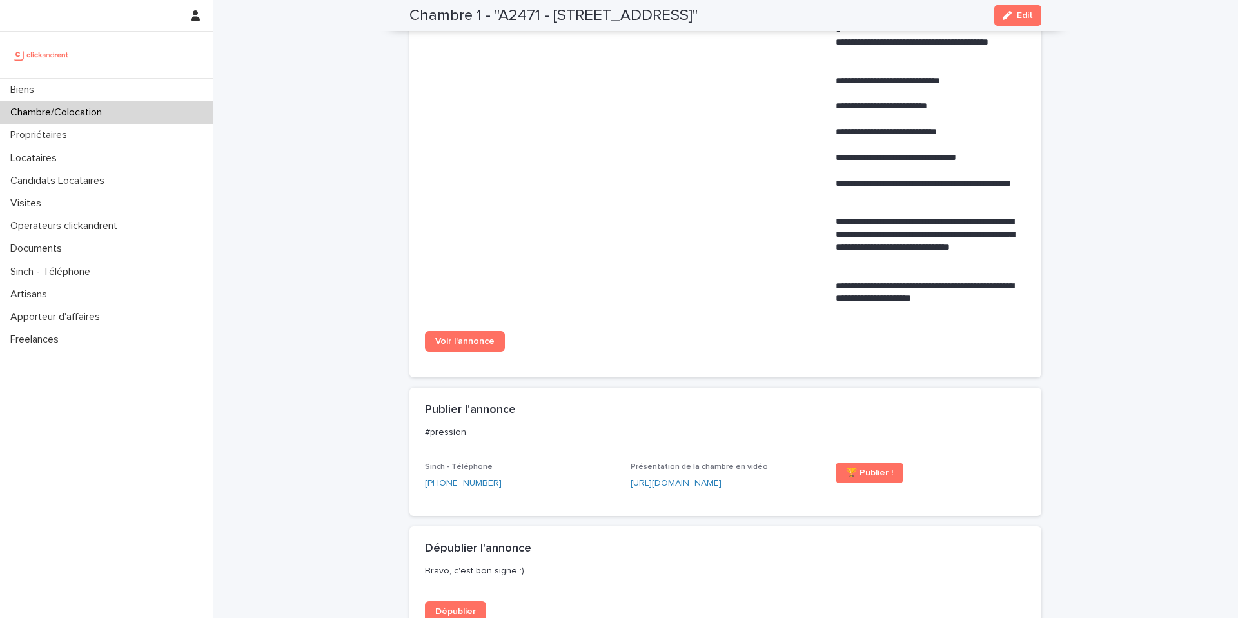
scroll to position [765, 0]
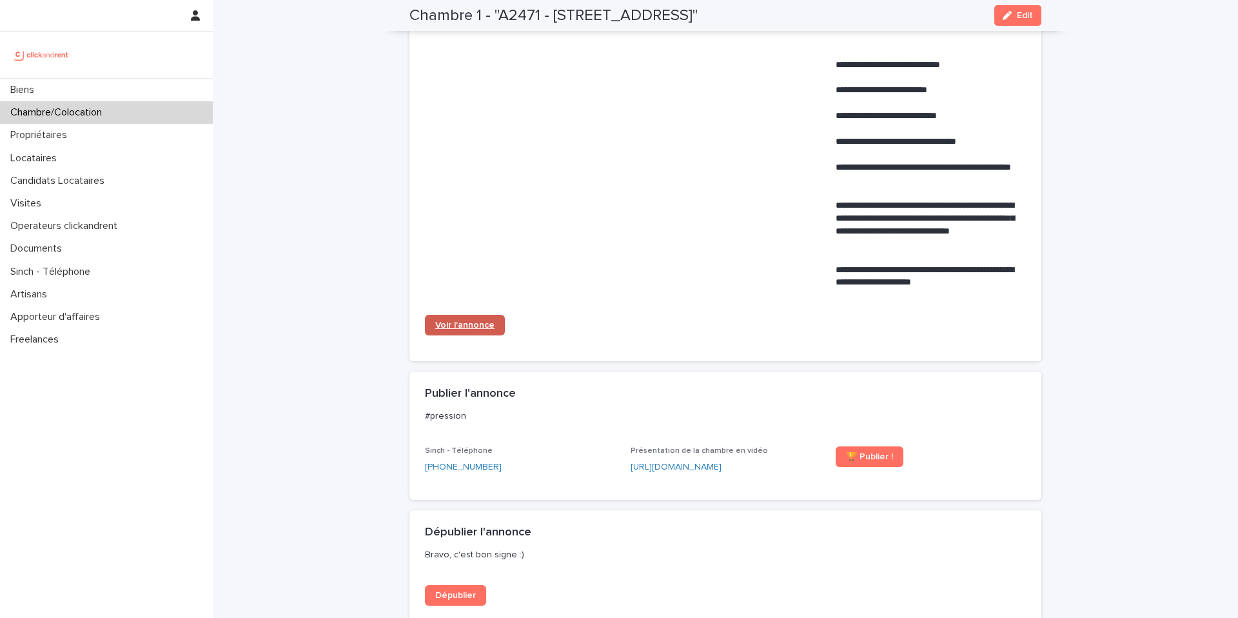
click at [483, 324] on span "Voir l'annonce" at bounding box center [464, 324] width 59 height 9
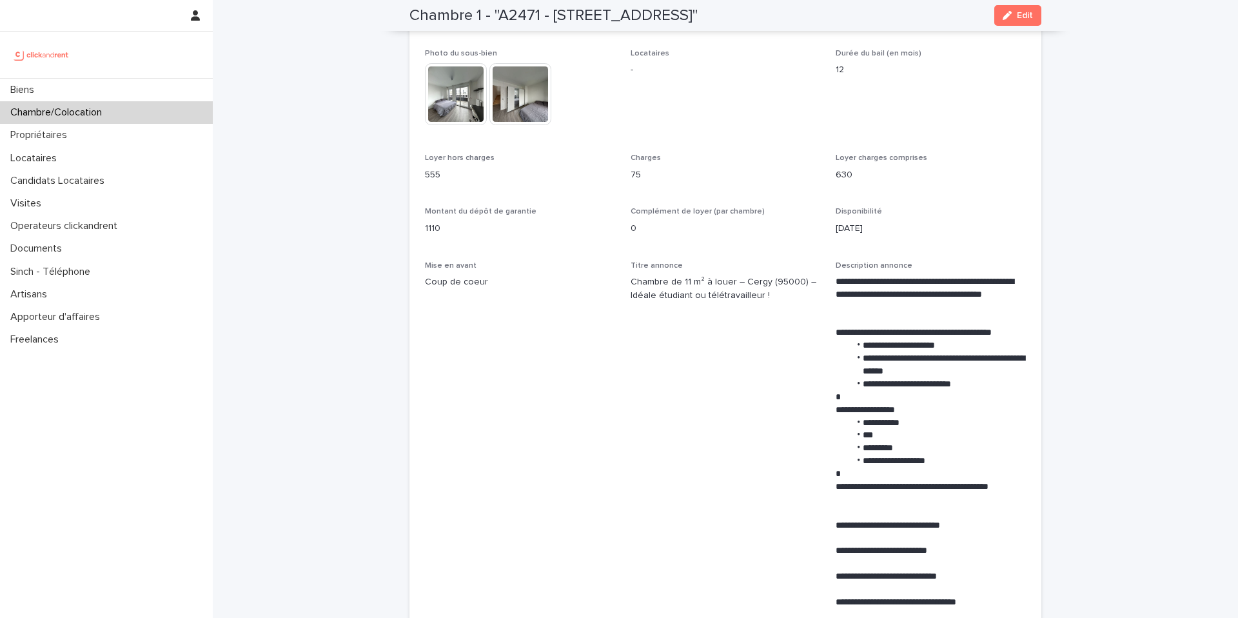
scroll to position [0, 0]
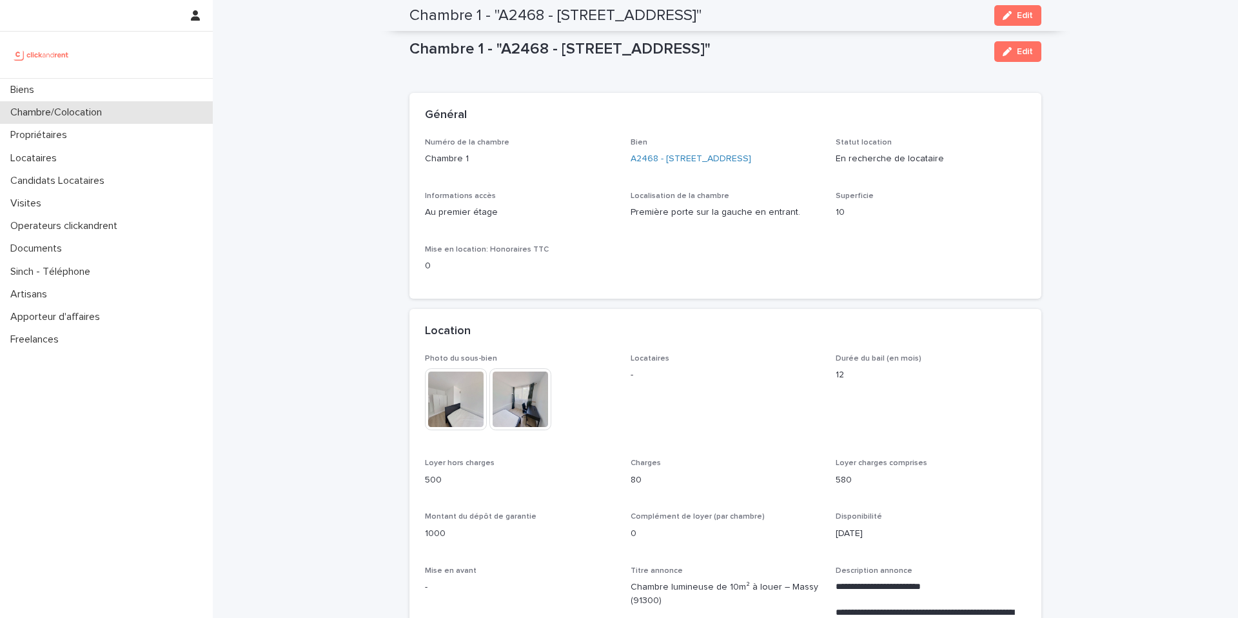
scroll to position [865, 0]
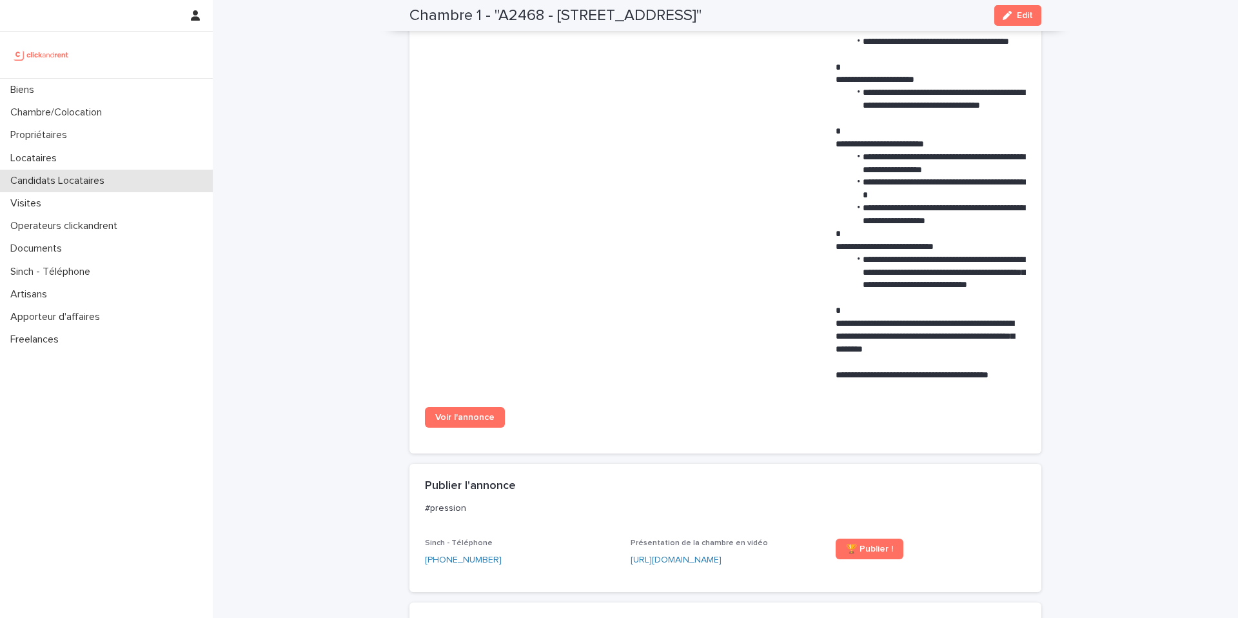
click at [74, 176] on p "Candidats Locataires" at bounding box center [60, 181] width 110 height 12
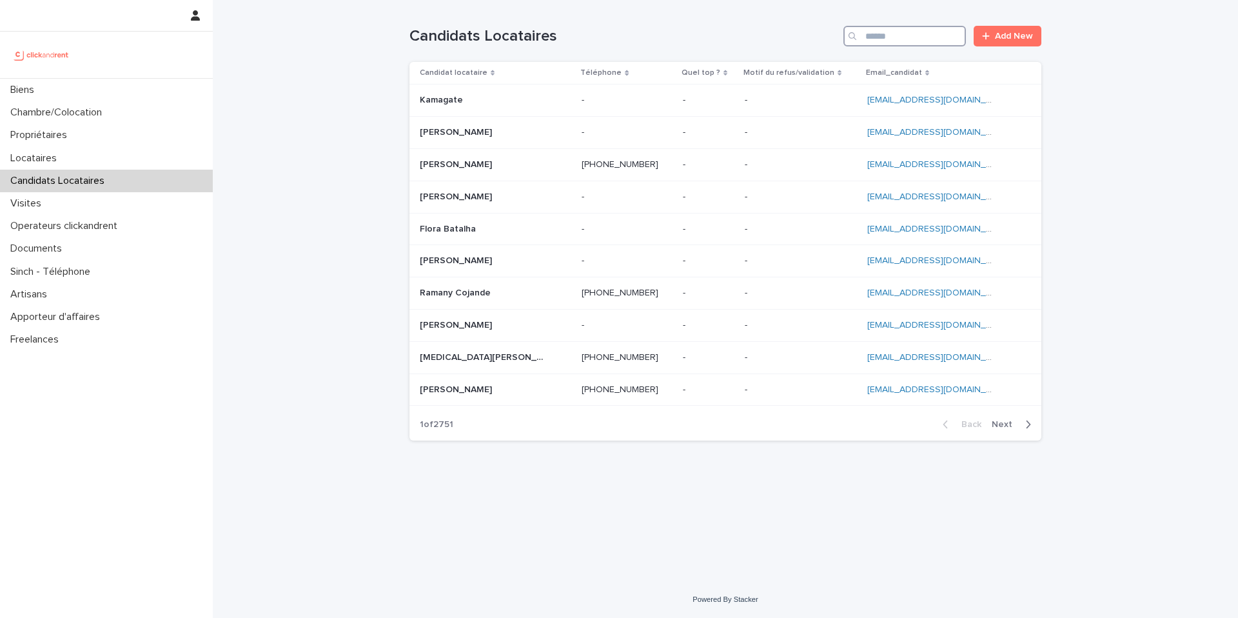
click at [887, 30] on input "Search" at bounding box center [904, 36] width 122 height 21
